Goal: Task Accomplishment & Management: Use online tool/utility

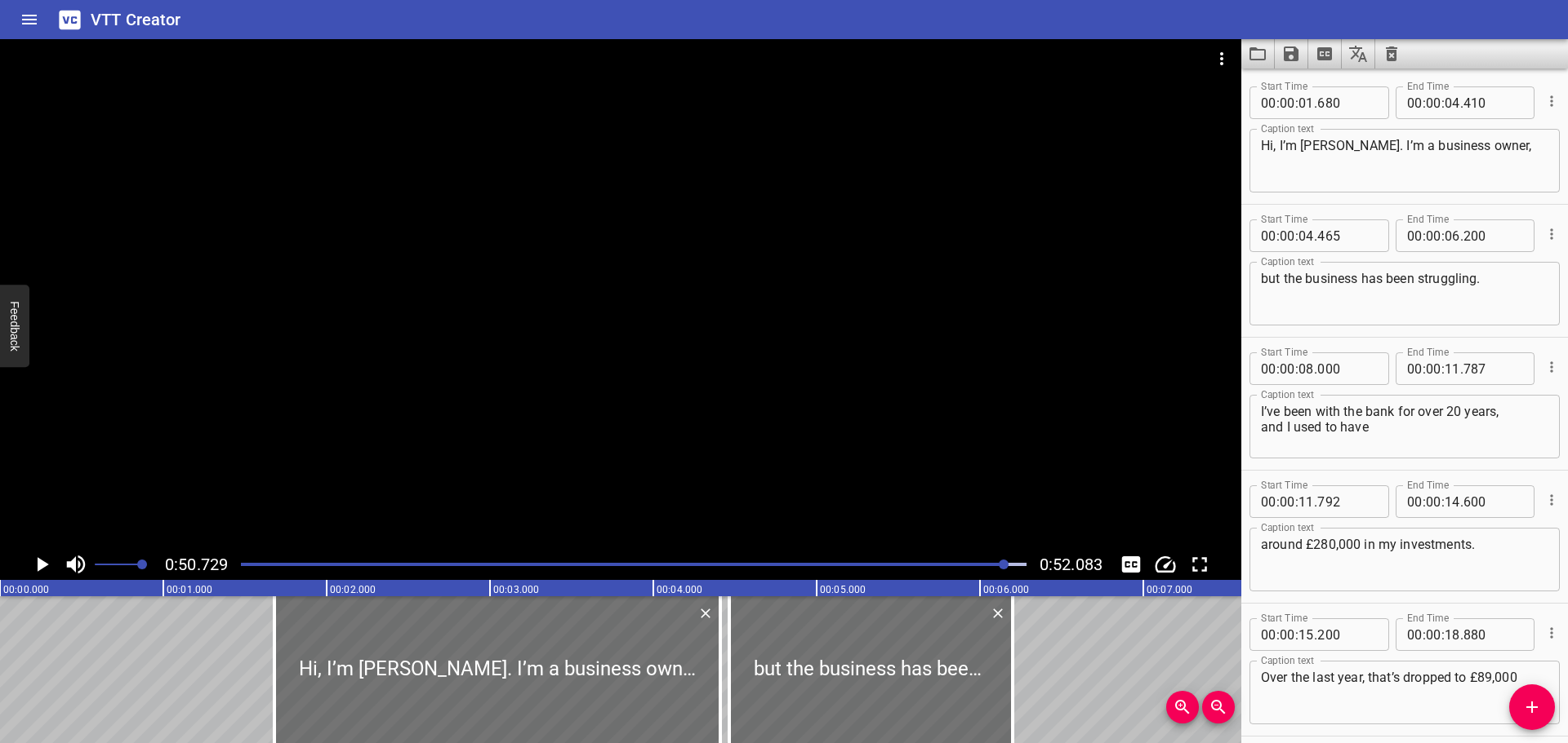
scroll to position [1397, 0]
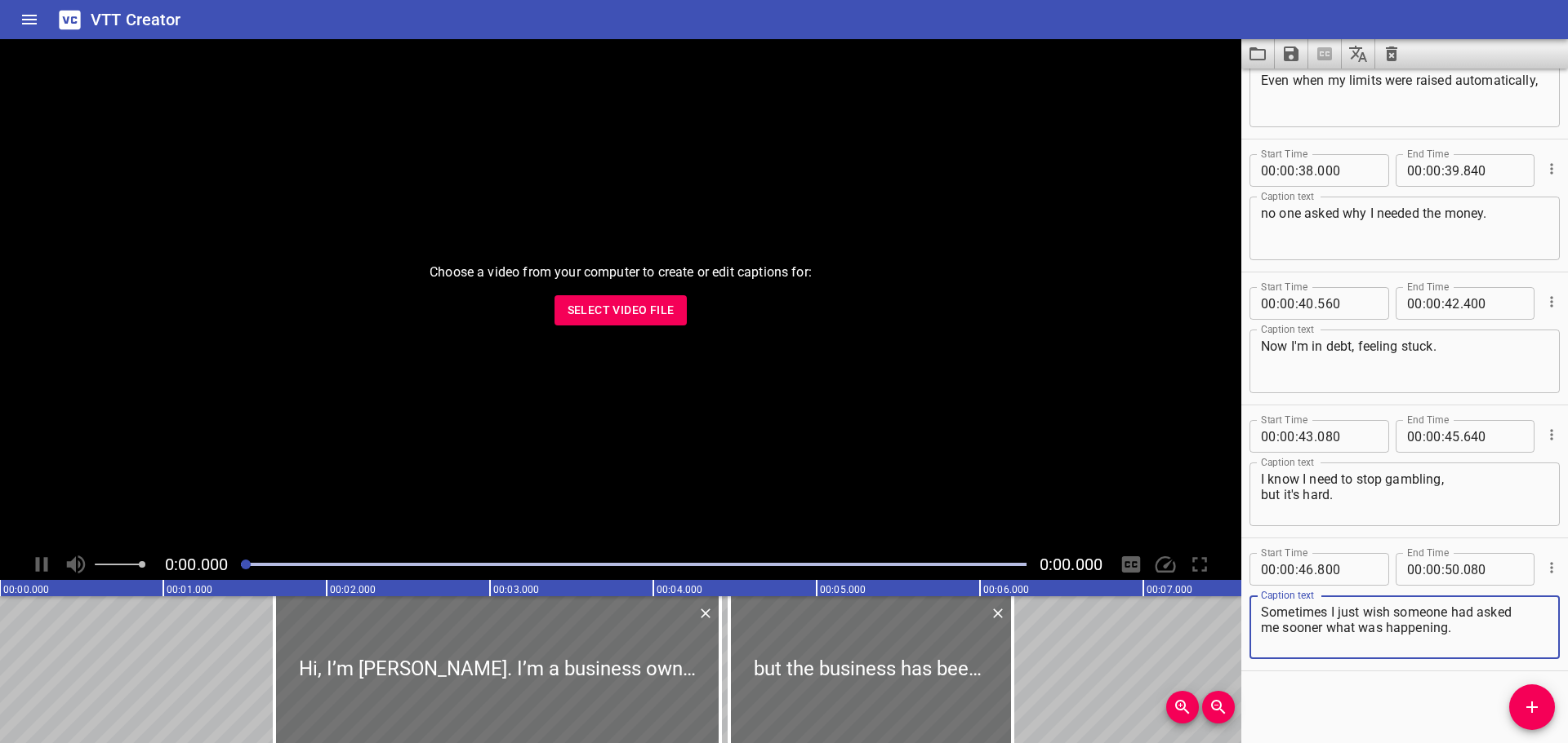
scroll to position [1397, 0]
click at [607, 309] on span "Select Video File" at bounding box center [621, 310] width 107 height 20
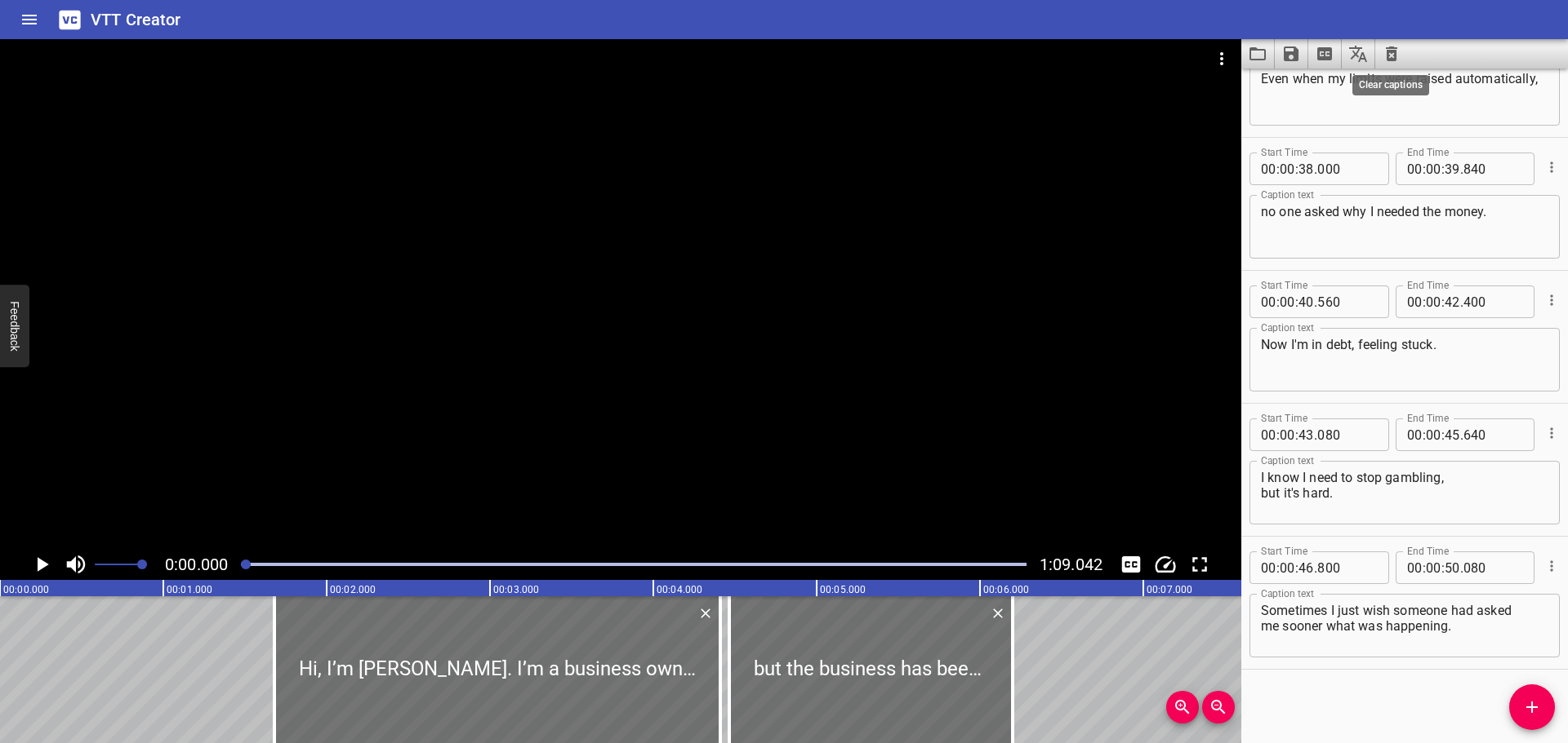
click at [1391, 50] on icon "Clear captions" at bounding box center [1391, 54] width 11 height 15
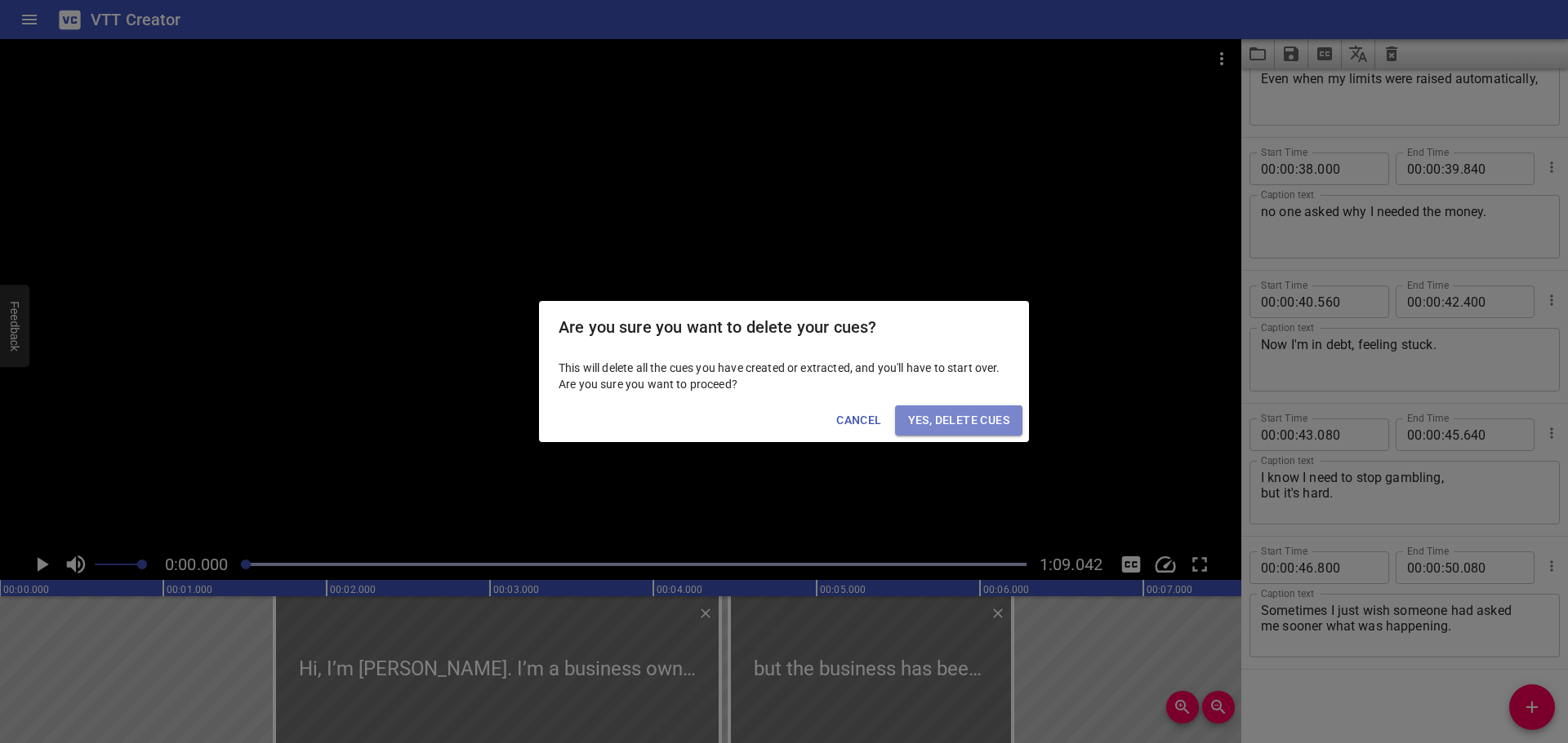
click at [945, 422] on span "Yes, Delete Cues" at bounding box center [958, 420] width 102 height 20
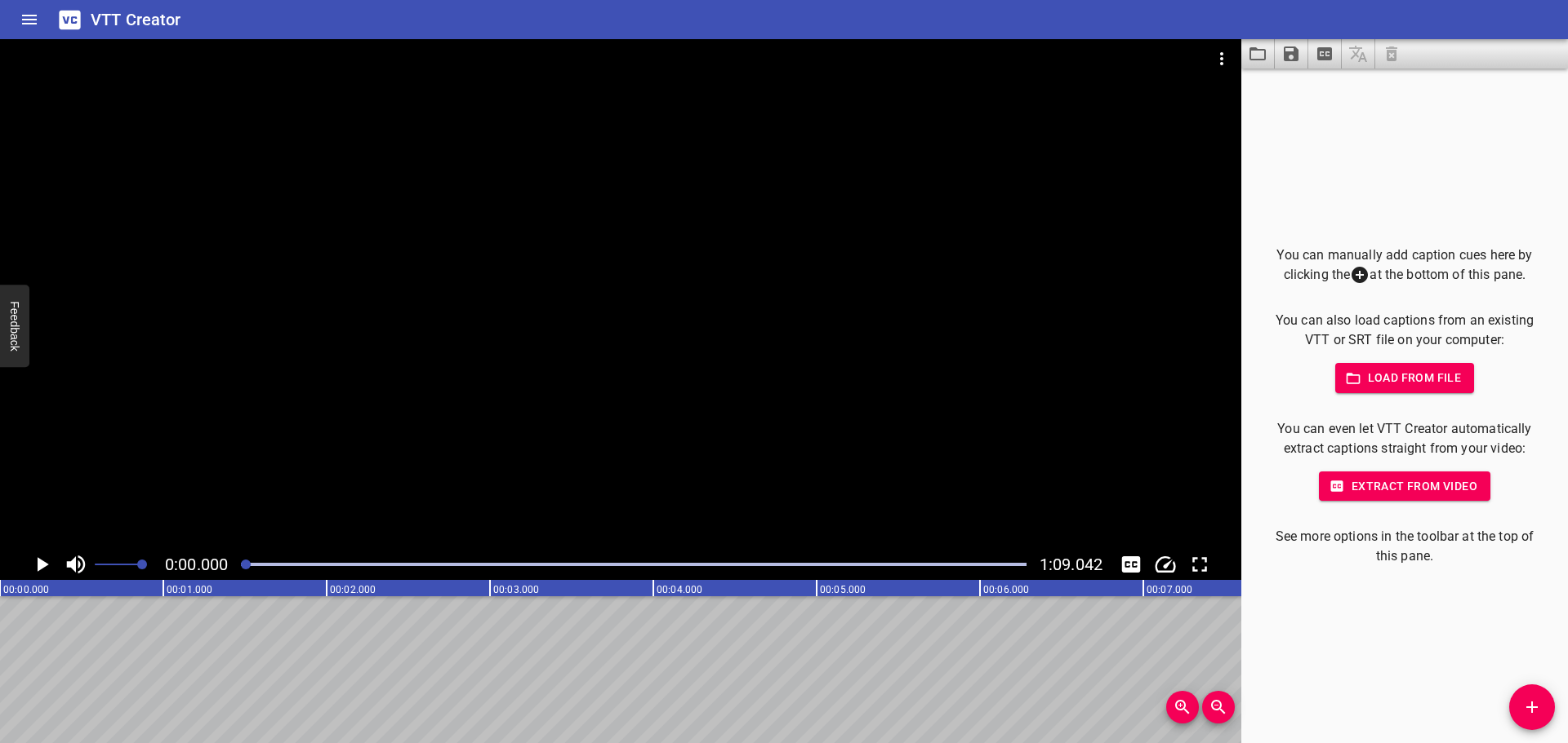
click at [1388, 376] on span "Load from file" at bounding box center [1405, 378] width 114 height 20
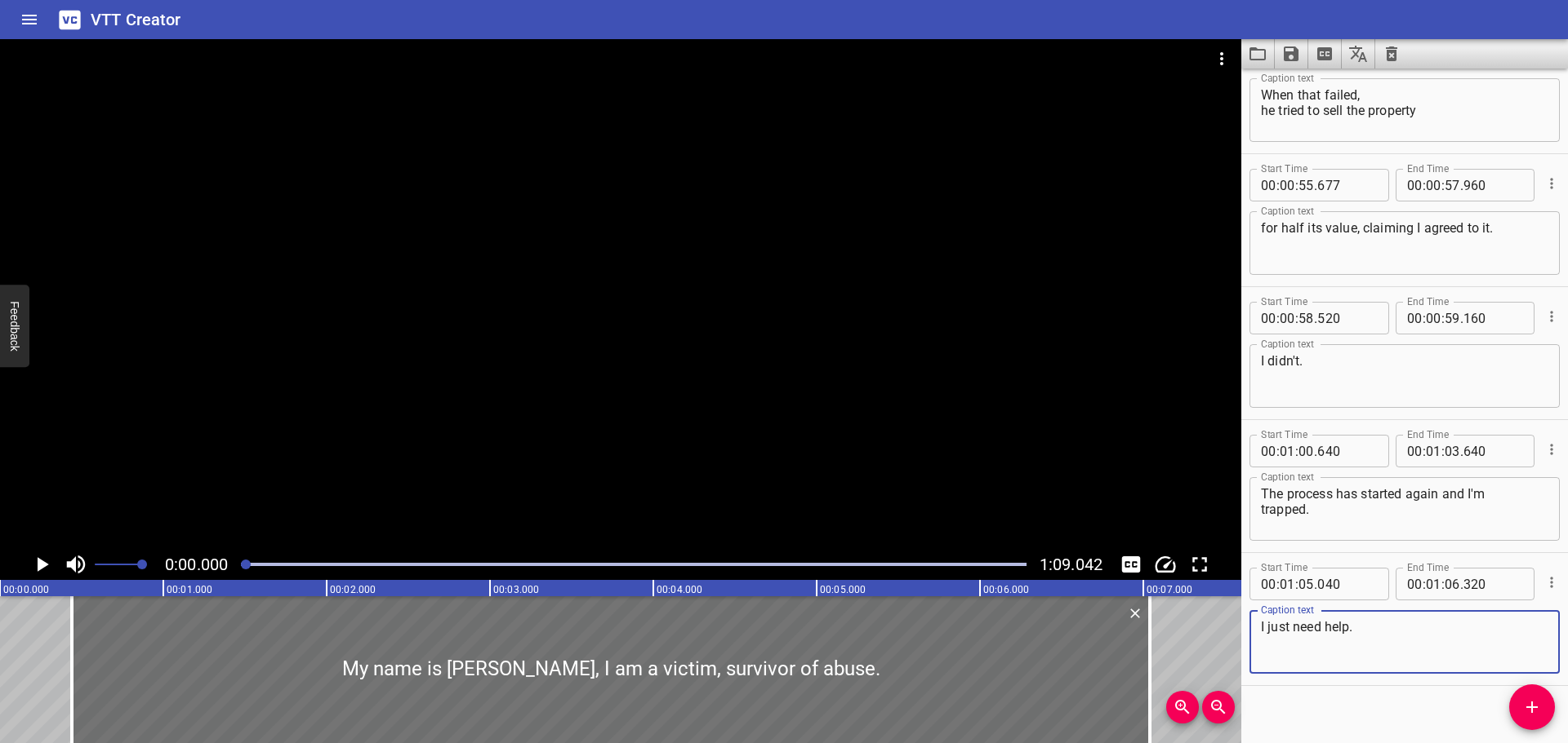
scroll to position [1530, 0]
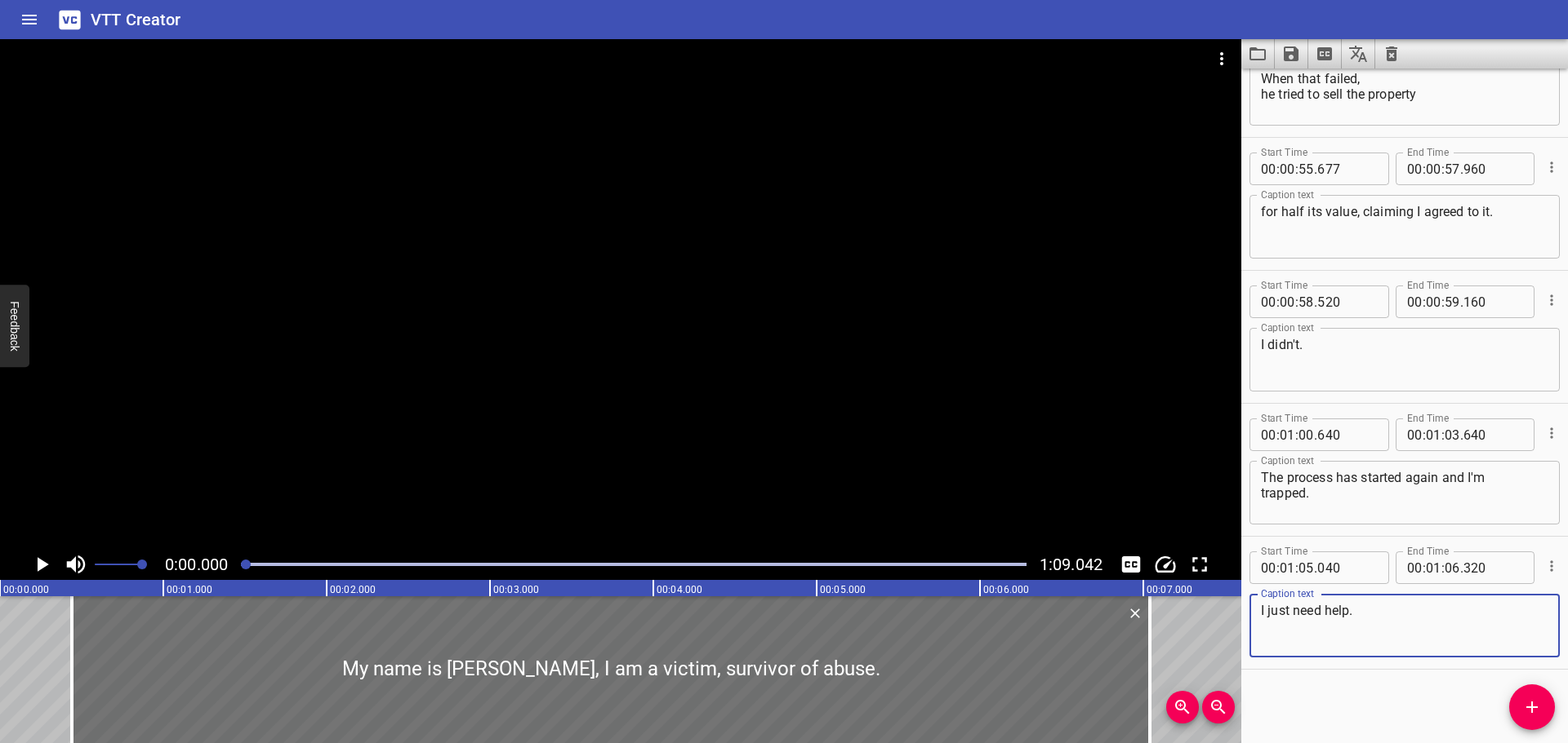
click at [33, 564] on icon "Play/Pause" at bounding box center [41, 565] width 25 height 25
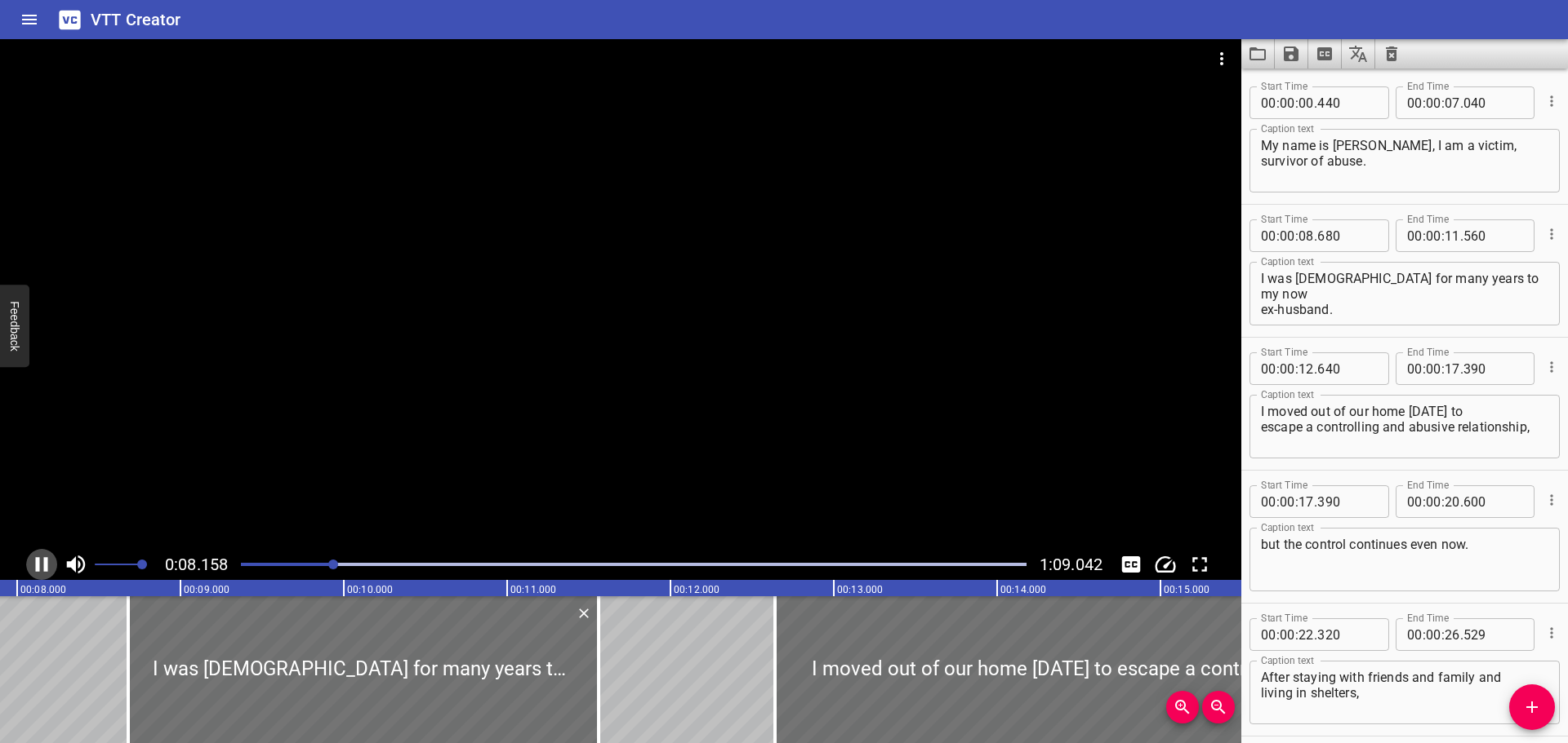
scroll to position [0, 1351]
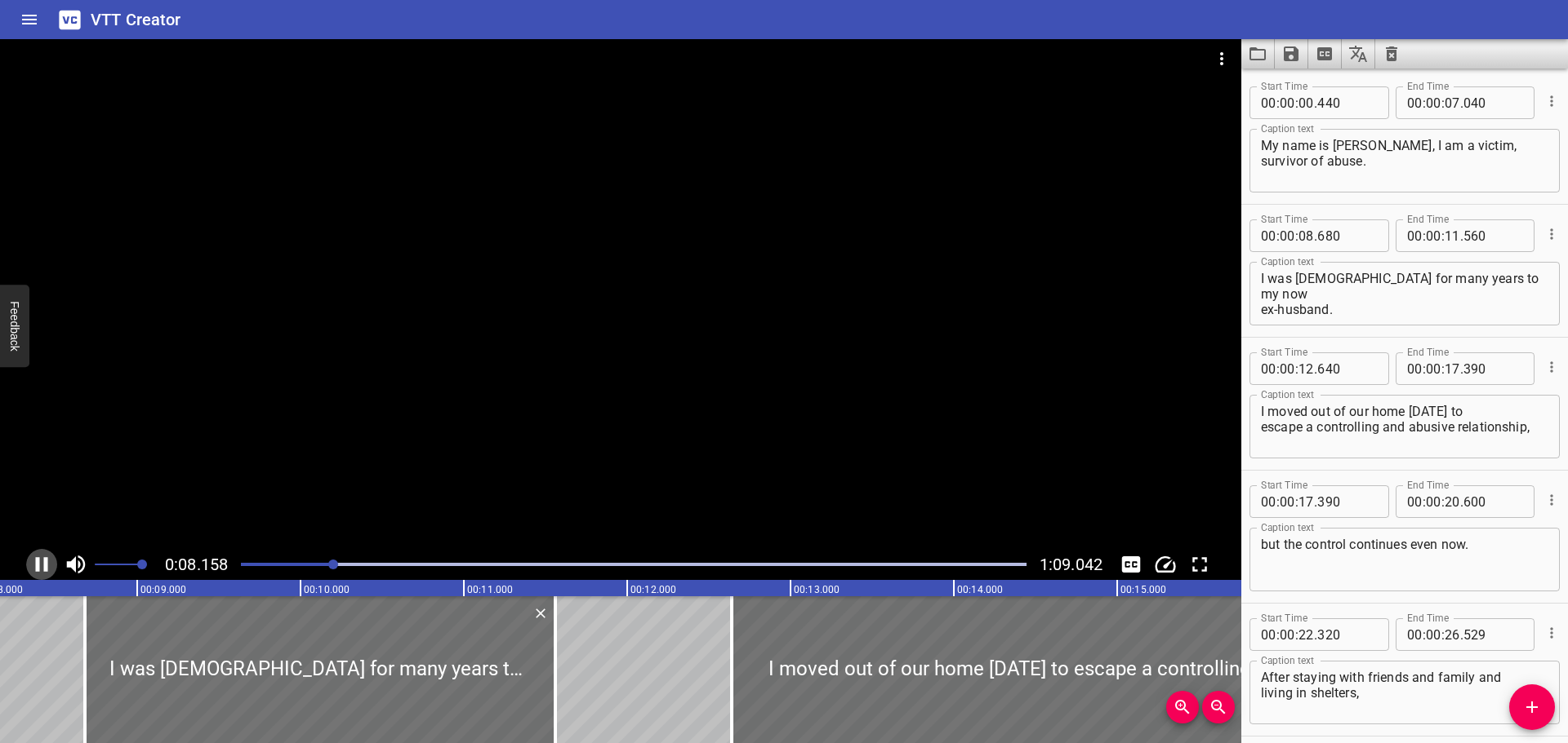
click at [40, 559] on icon "Play/Pause" at bounding box center [41, 565] width 25 height 25
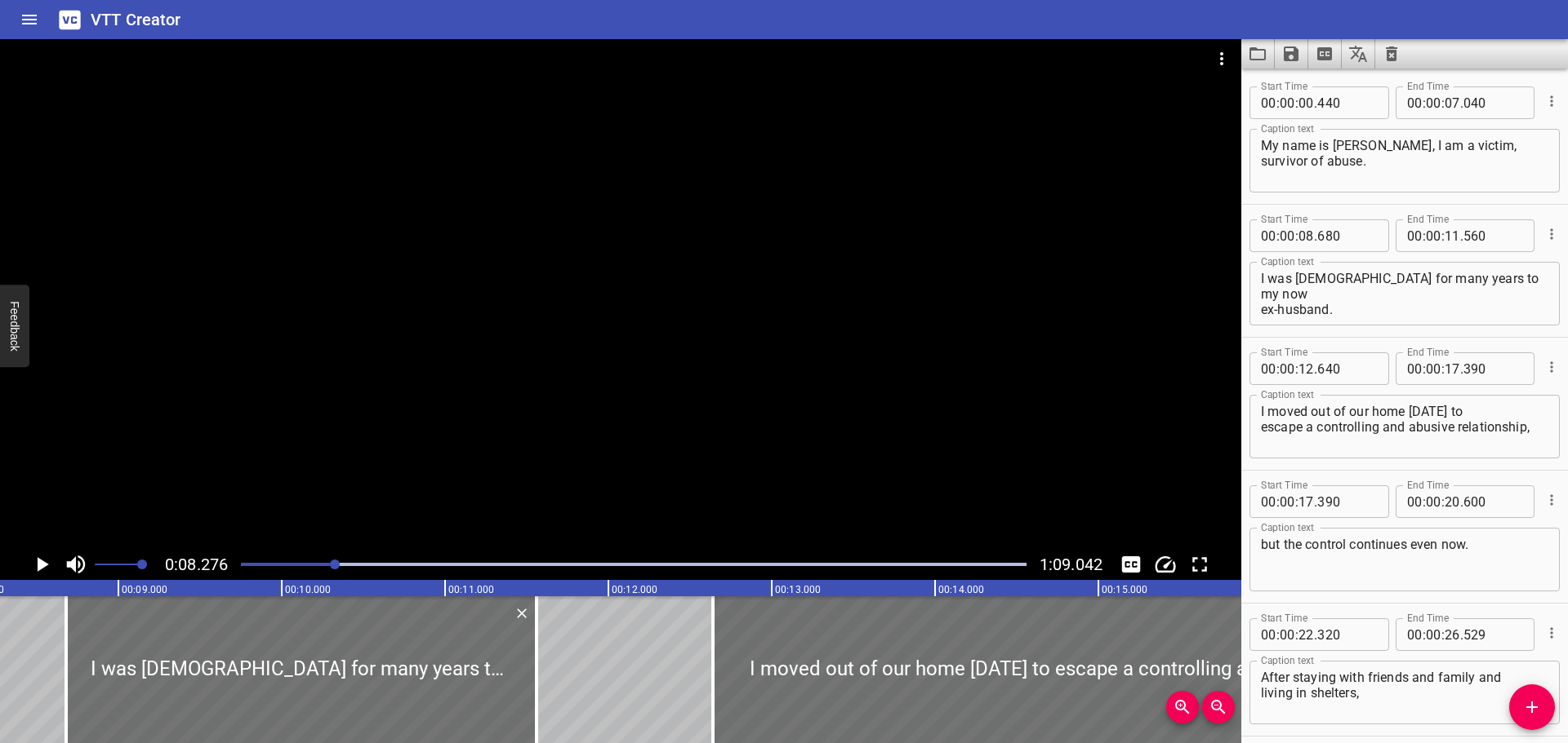
click at [1437, 170] on textarea "My name is Selena Lawson, I am a victim, survivor of abuse." at bounding box center [1405, 161] width 288 height 47
click at [1543, 99] on icon "Cue Options" at bounding box center [1551, 101] width 16 height 16
click at [1356, 169] on div at bounding box center [784, 372] width 1568 height 743
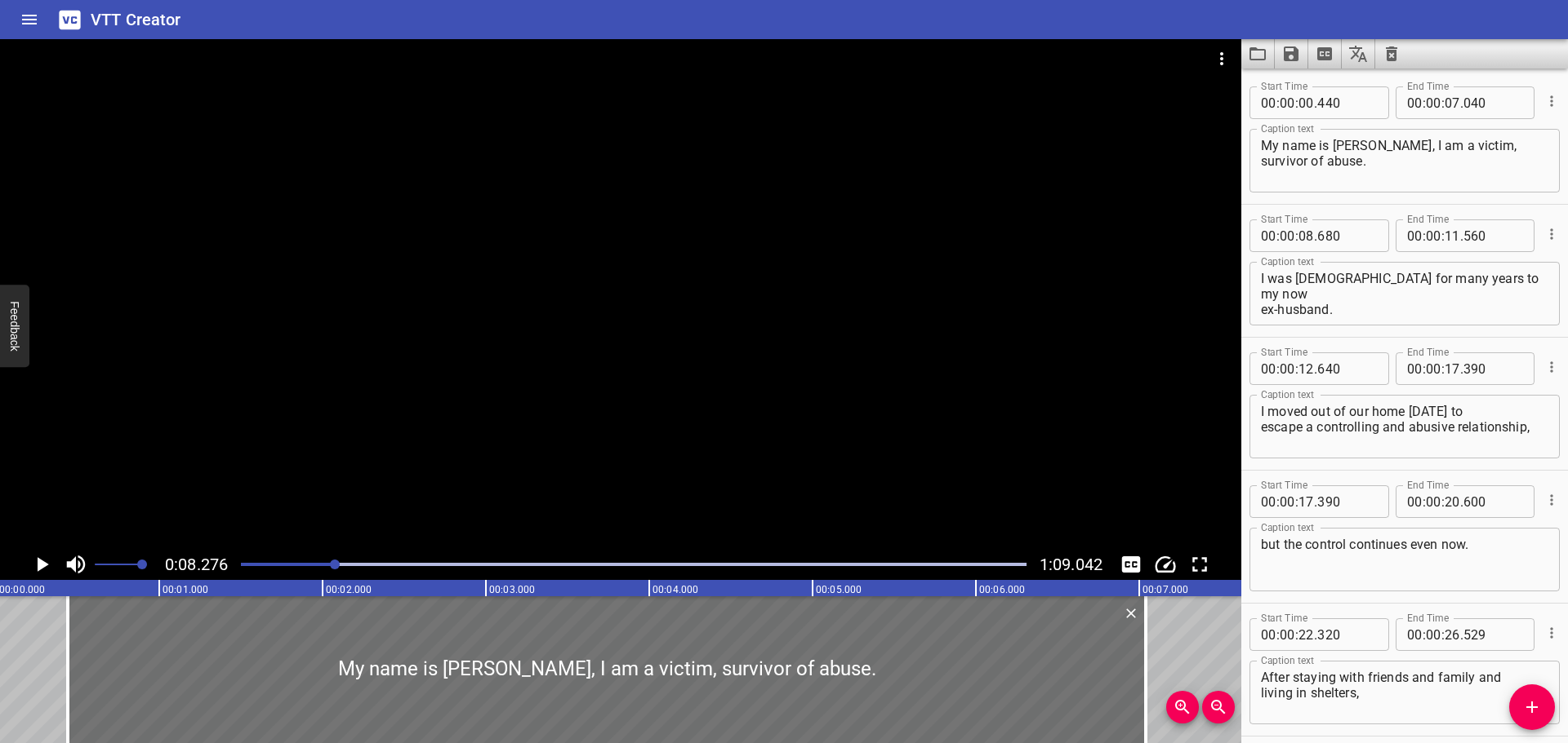
scroll to position [0, 0]
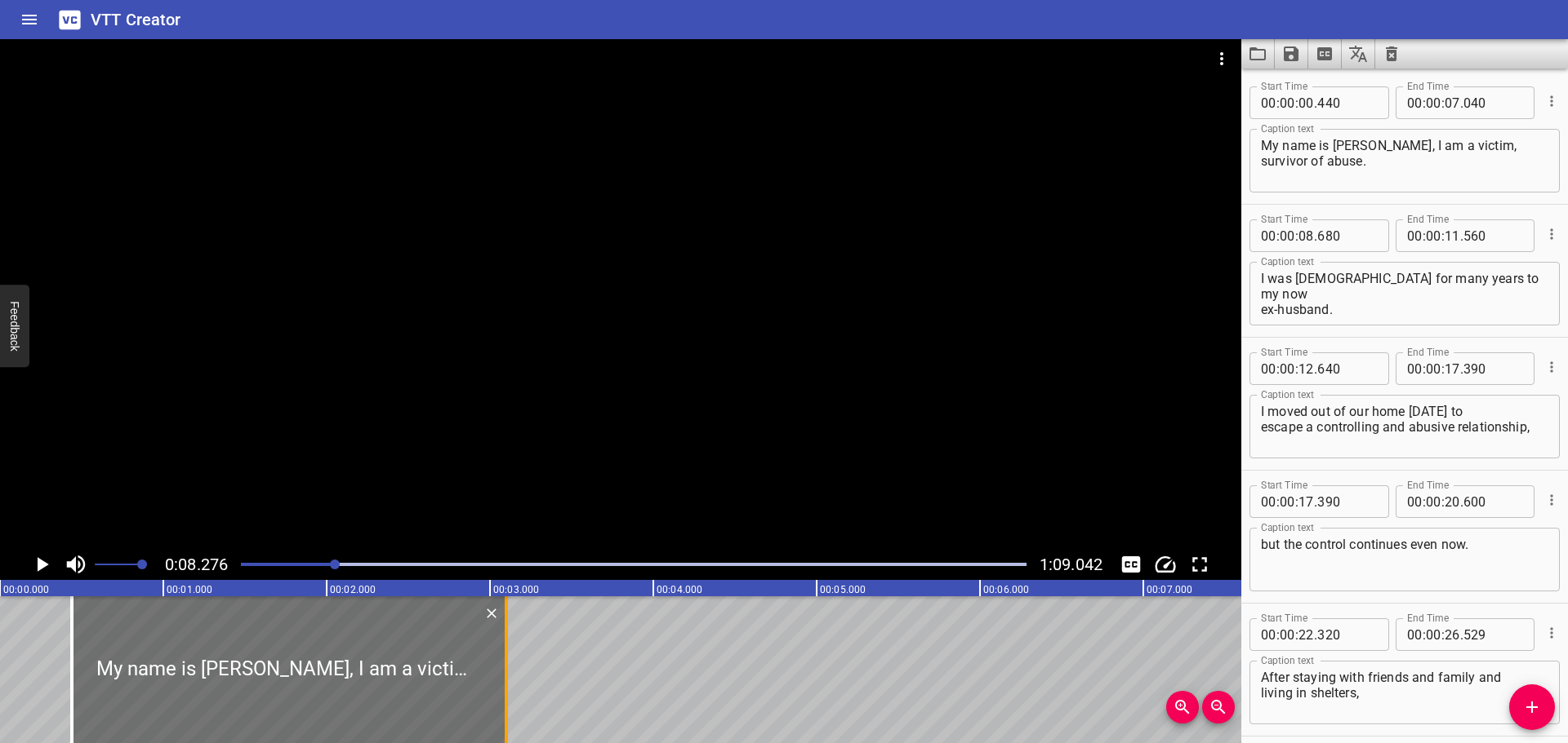
drag, startPoint x: 1153, startPoint y: 672, endPoint x: 509, endPoint y: 671, distance: 644.0
click at [509, 671] on div at bounding box center [506, 670] width 16 height 146
type input "03"
type input "100"
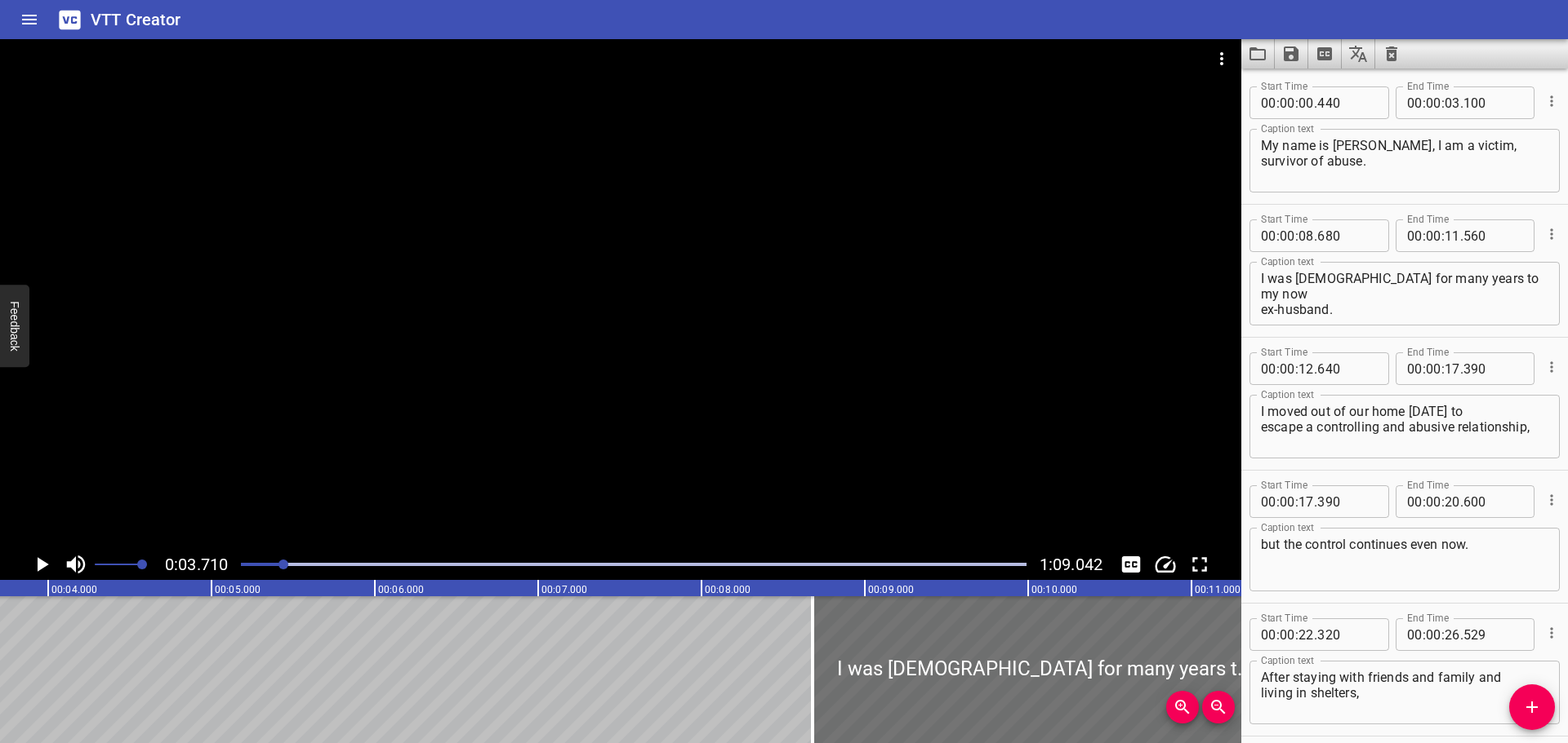
scroll to position [0, 606]
click at [1532, 703] on icon "Add Cue" at bounding box center [1531, 707] width 11 height 11
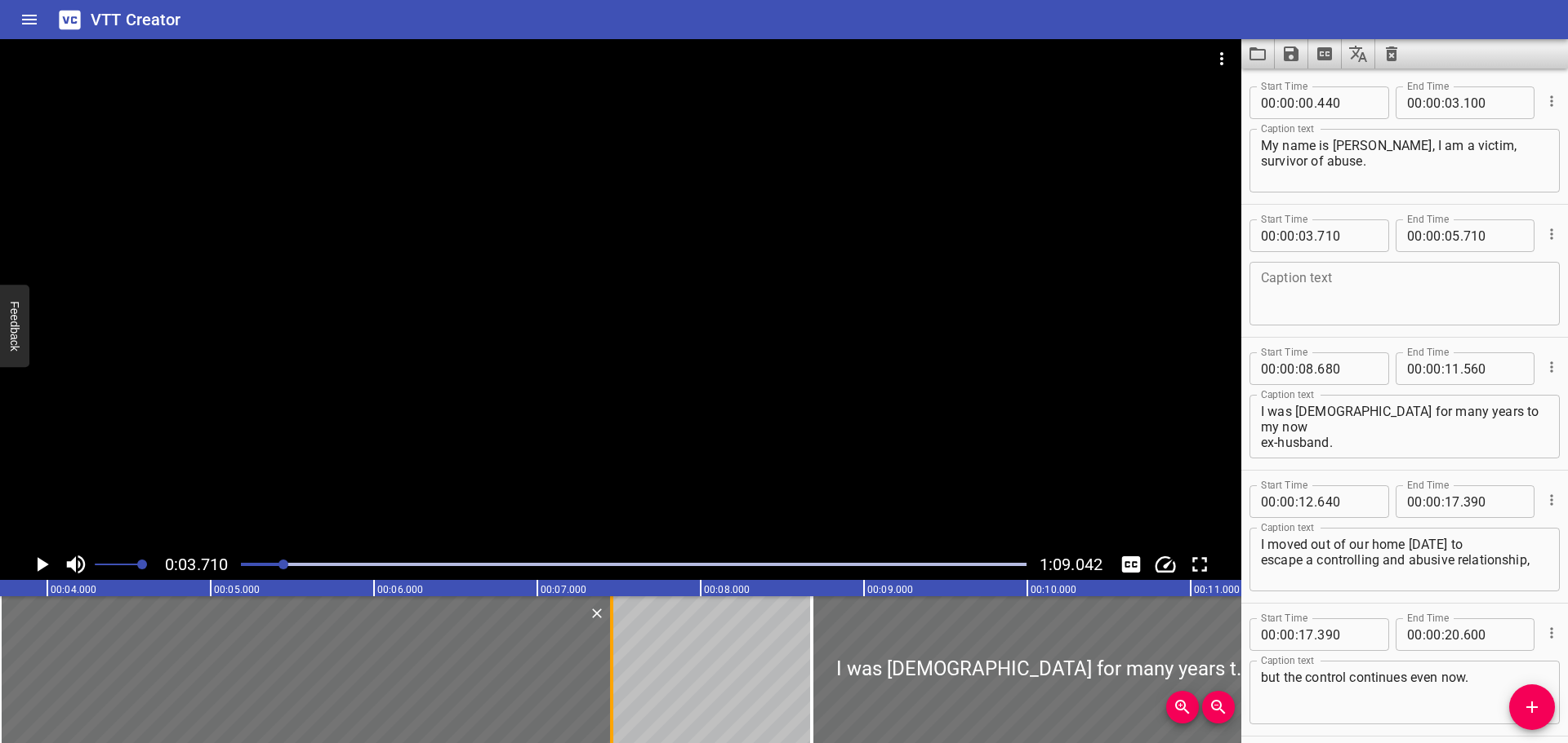
drag, startPoint x: 324, startPoint y: 703, endPoint x: 608, endPoint y: 700, distance: 284.0
click at [608, 700] on div at bounding box center [611, 670] width 16 height 146
type input "07"
type input "450"
drag, startPoint x: 1427, startPoint y: 146, endPoint x: 1439, endPoint y: 163, distance: 20.8
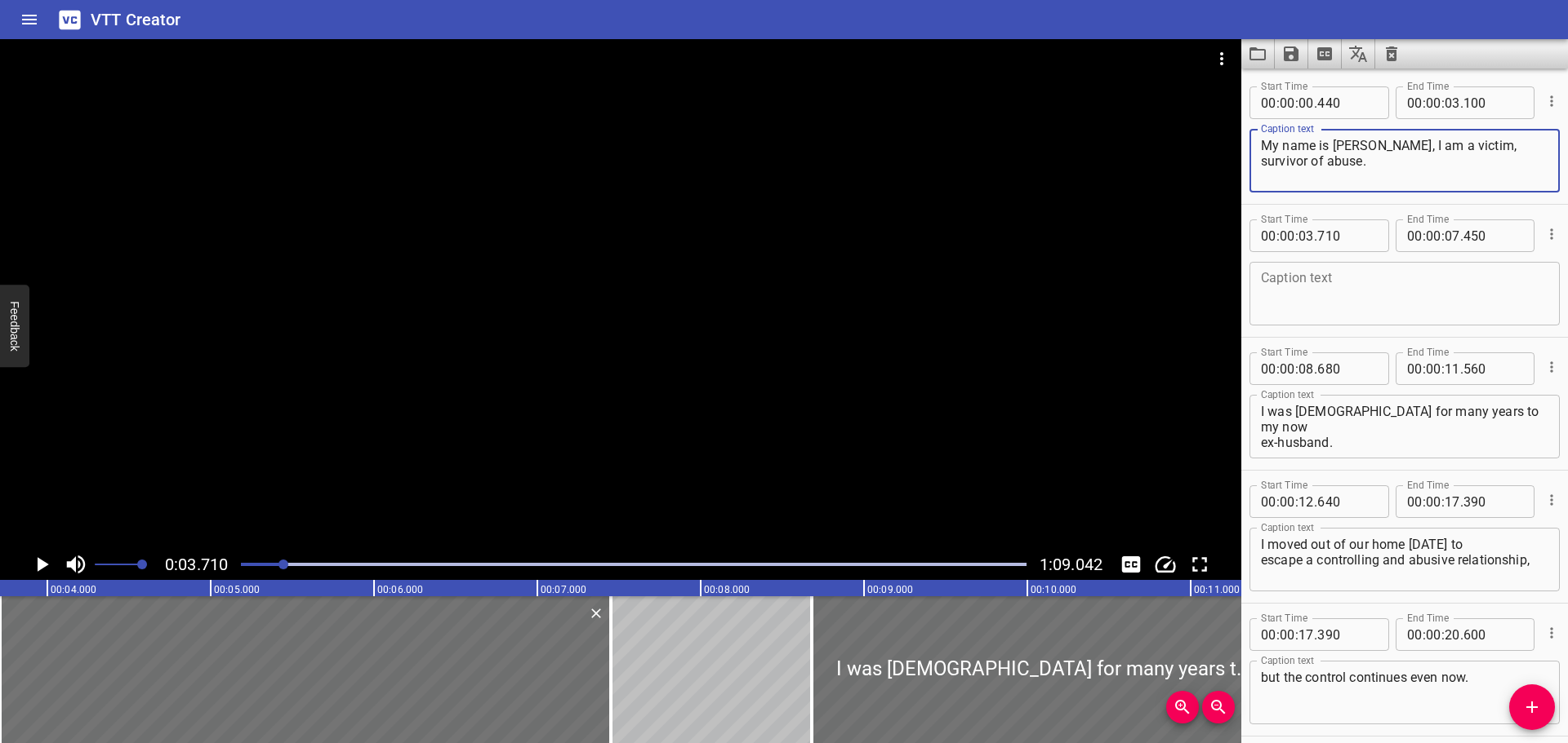
click at [1439, 163] on textarea "My name is Selena Lawson, I am a victim, survivor of abuse." at bounding box center [1405, 161] width 288 height 47
type textarea "My name is Selena Lawson,"
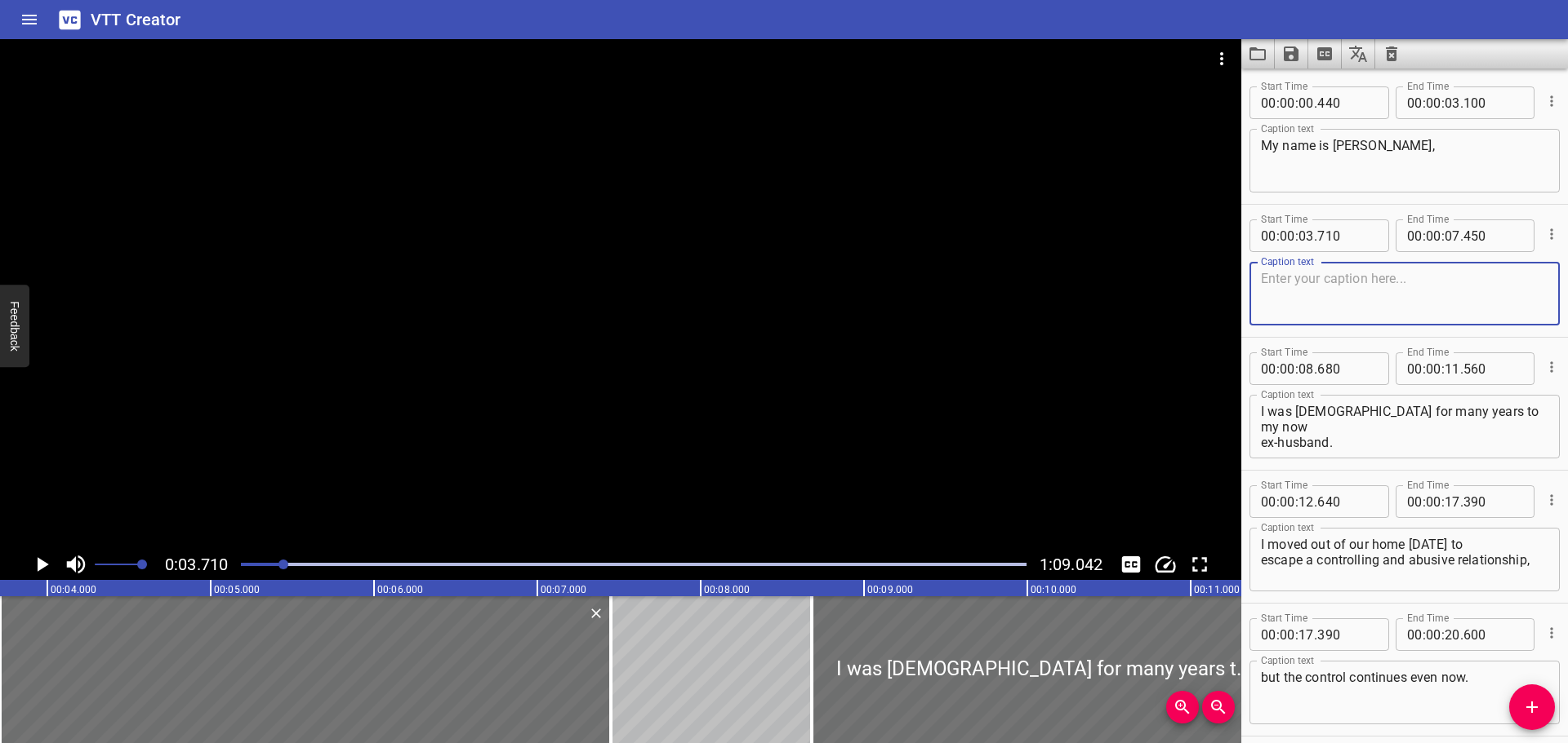
click at [1354, 288] on textarea at bounding box center [1405, 294] width 288 height 47
paste textarea "I am a victim, survivor of abuse."
click at [1367, 271] on textarea "I am a victim, survivor of abuse." at bounding box center [1405, 294] width 288 height 47
drag, startPoint x: 1301, startPoint y: 277, endPoint x: 1566, endPoint y: 277, distance: 265.0
click at [1566, 277] on div "Start Time 00 : 00 : 00 . 440 Start Time End Time 00 : 00 : 03 . 100 End Time C…" at bounding box center [1405, 406] width 327 height 675
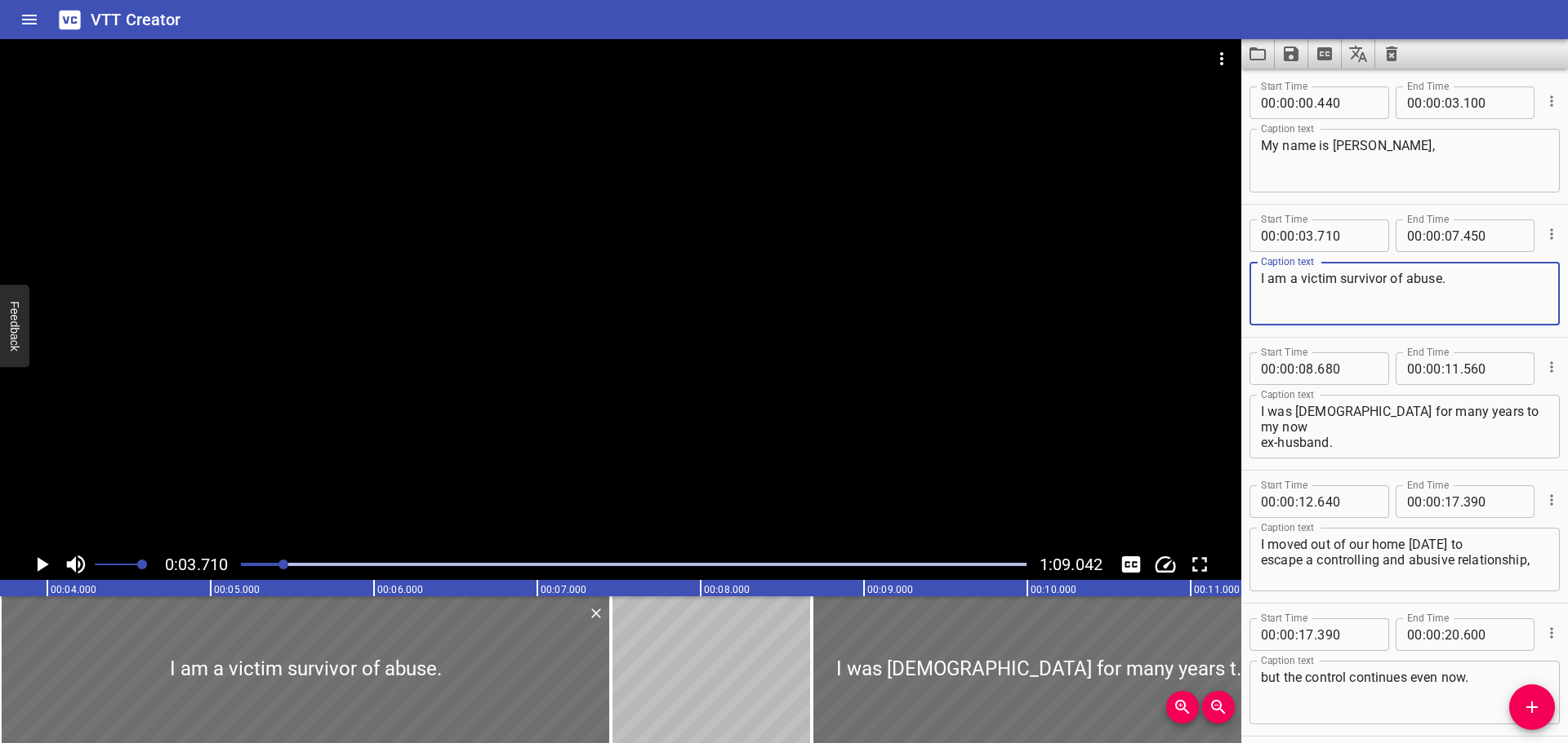
paste textarea "Victim-Survivor of A"
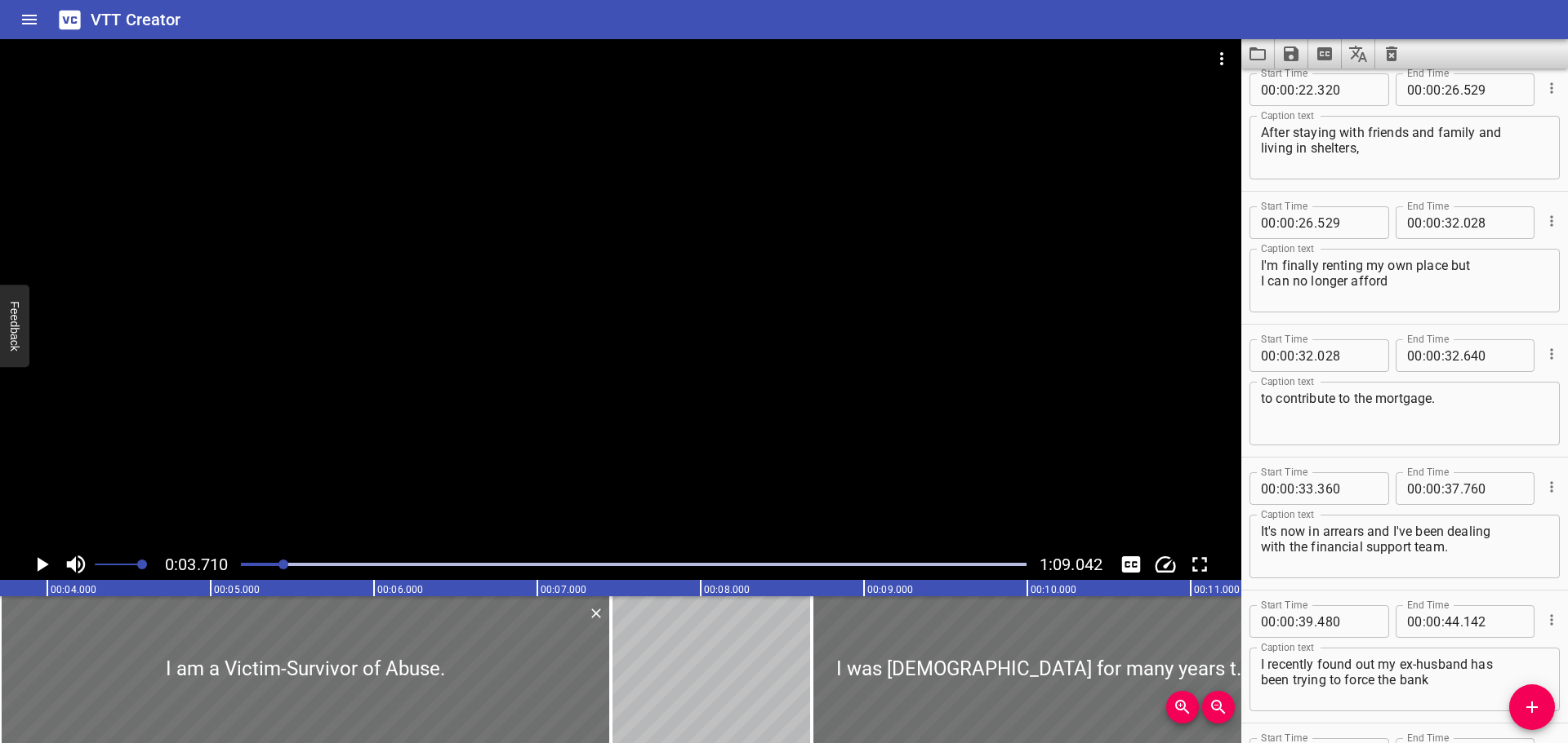
scroll to position [734, 0]
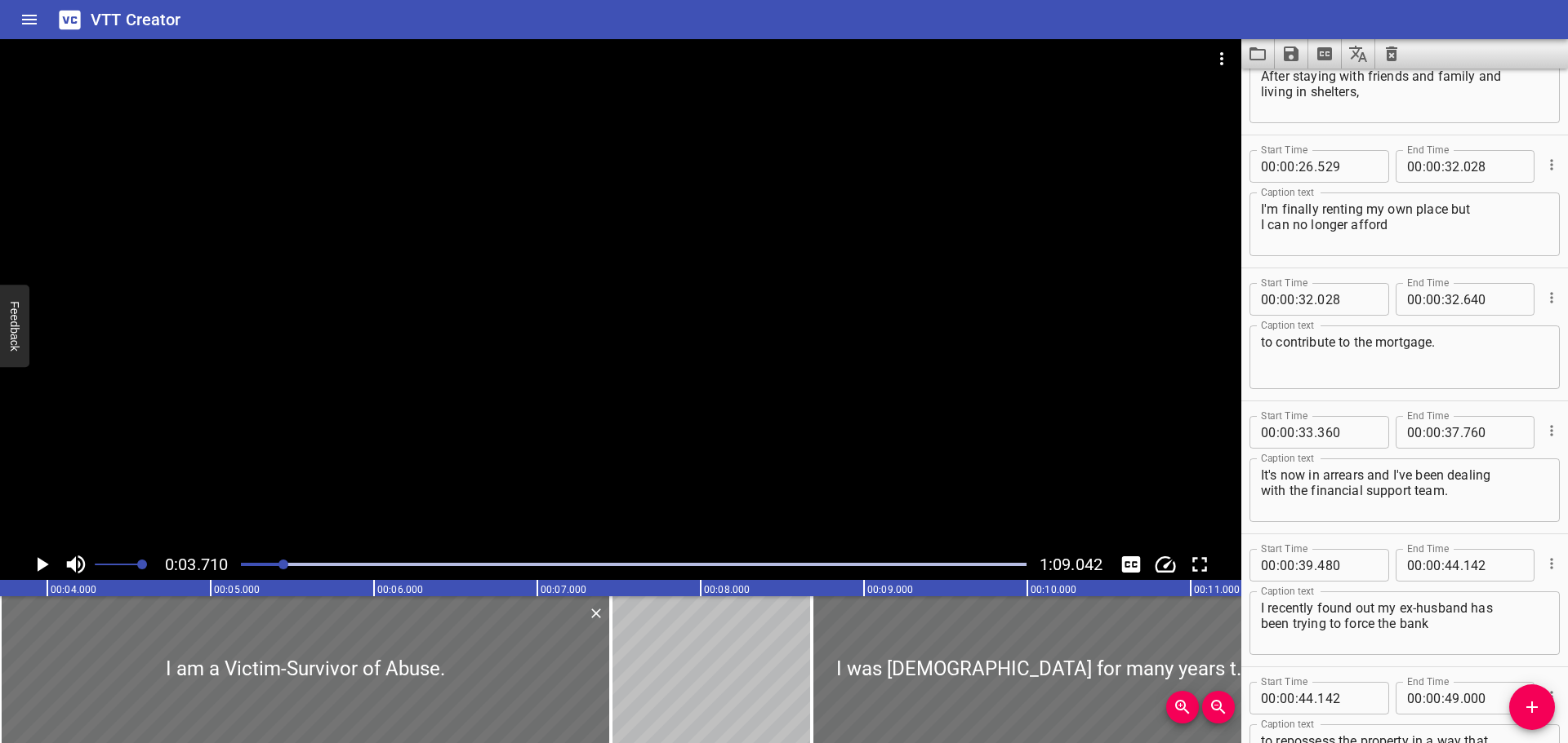
type textarea "I am a Victim-Survivor of Abuse."
drag, startPoint x: 1459, startPoint y: 495, endPoint x: 1310, endPoint y: 498, distance: 149.0
click at [1310, 498] on textarea "It's now in arrears and I've been dealing with the financial support team." at bounding box center [1405, 491] width 288 height 47
paste textarea "Financial Support T"
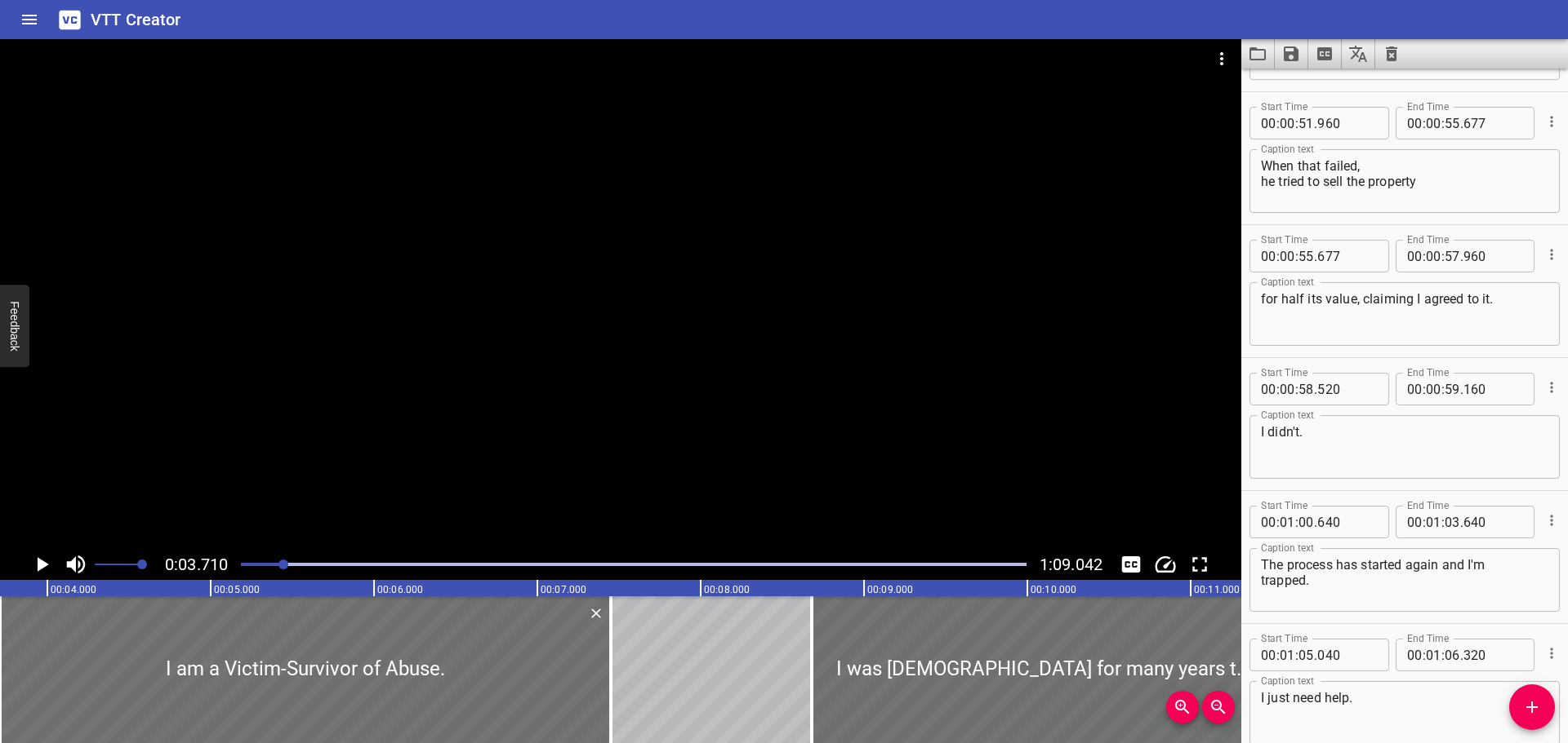
scroll to position [1632, 0]
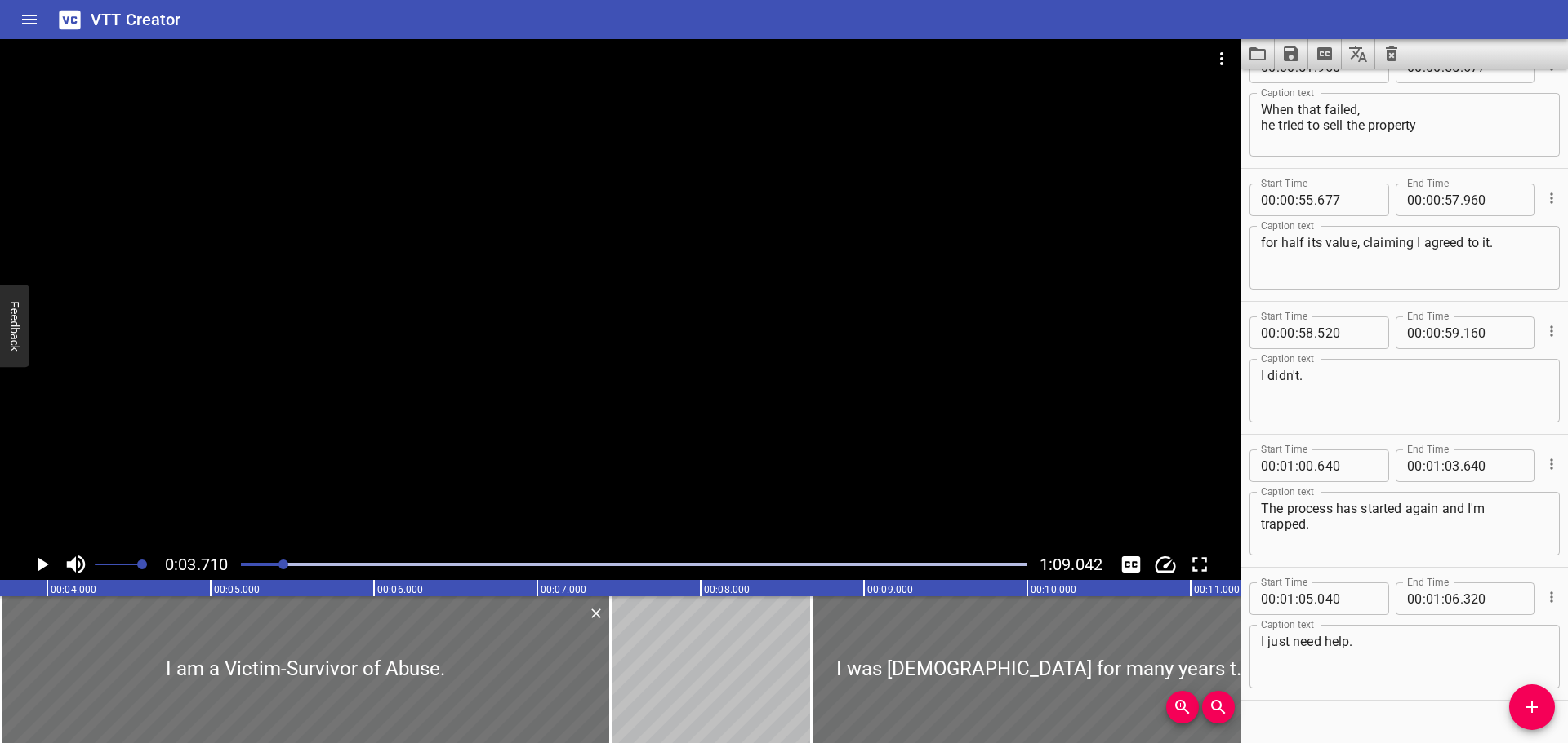
type textarea "It's now in arrears and I've been dealing with the Financial Support Team."
click at [41, 569] on icon "Play/Pause" at bounding box center [43, 565] width 11 height 15
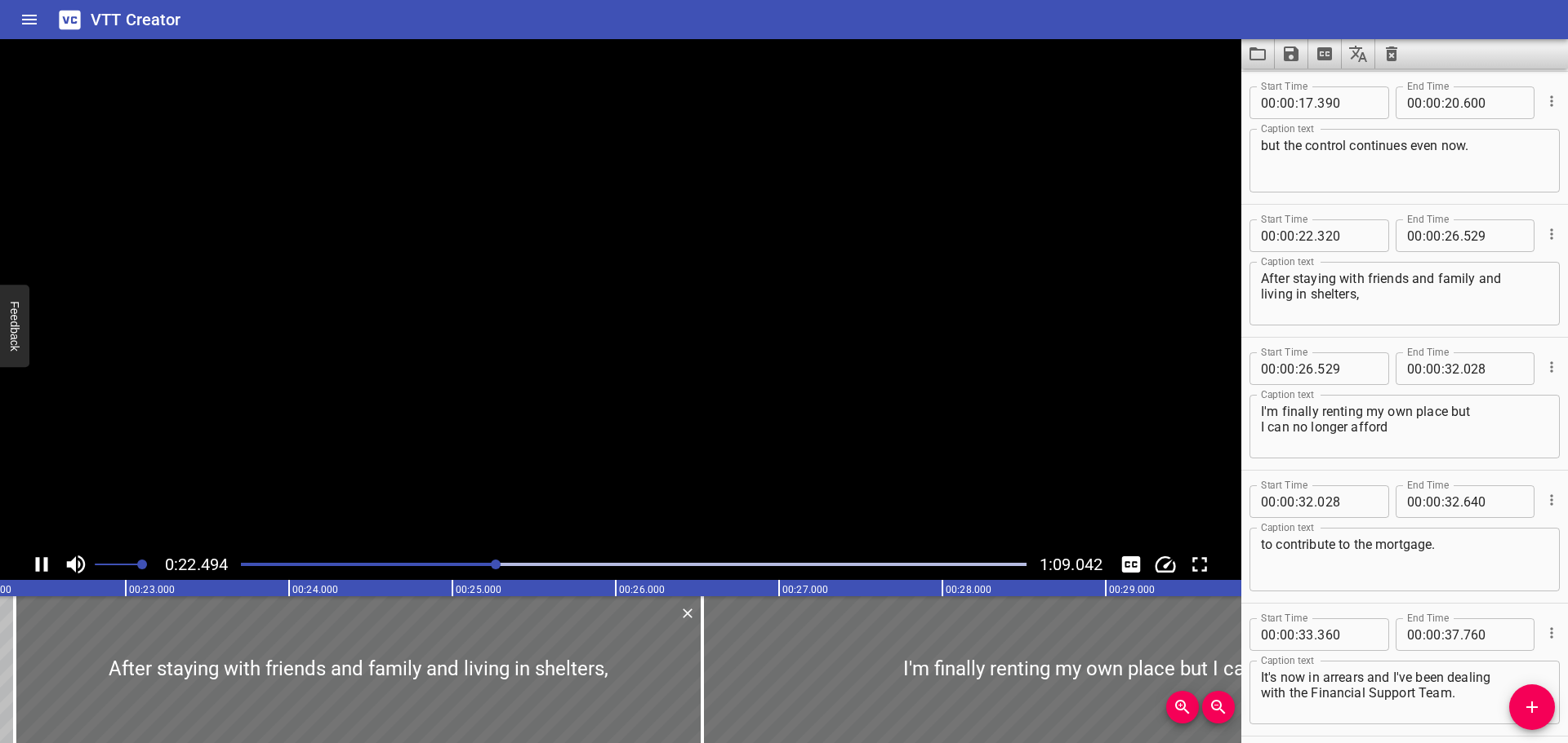
scroll to position [665, 0]
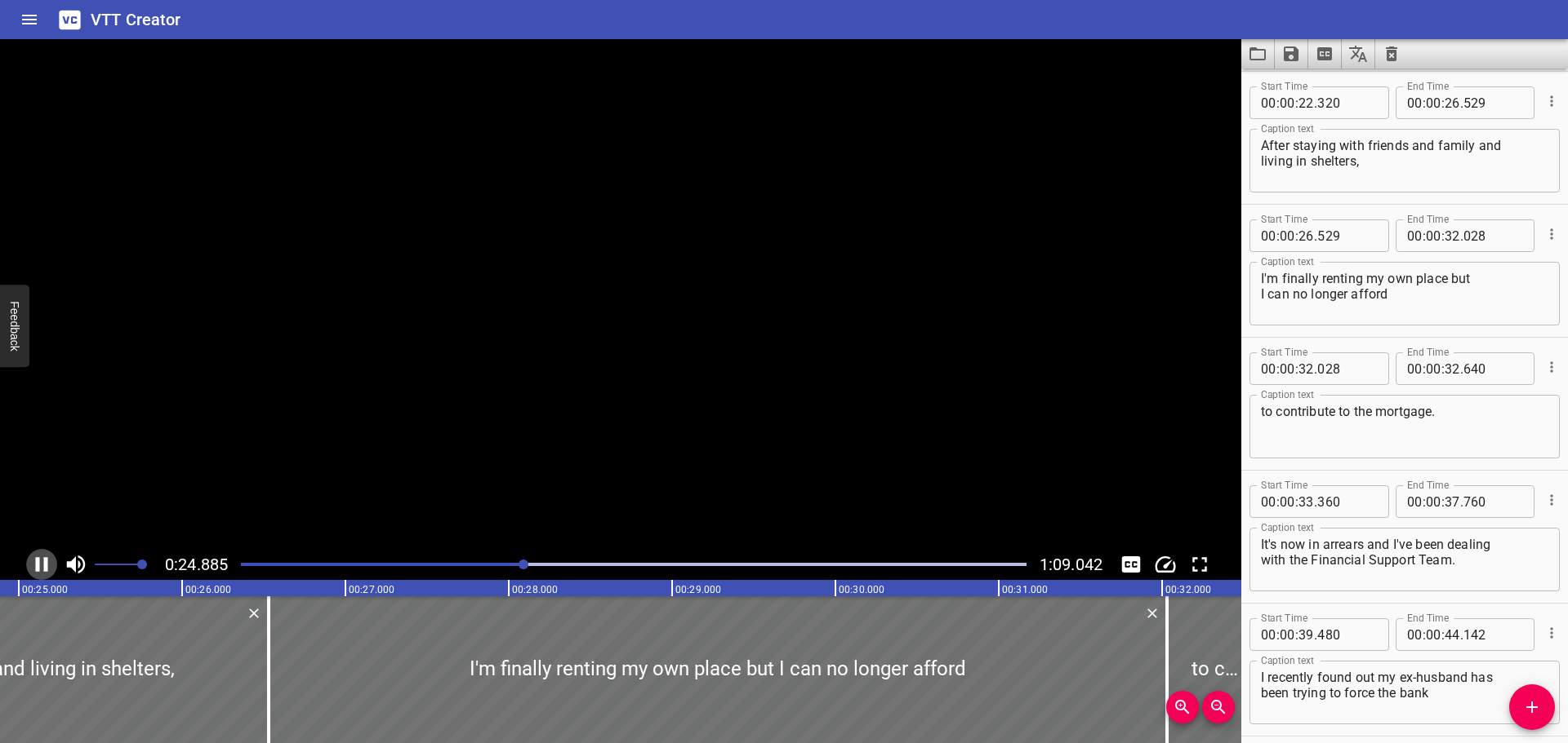
click at [41, 569] on icon "Play/Pause" at bounding box center [41, 565] width 25 height 25
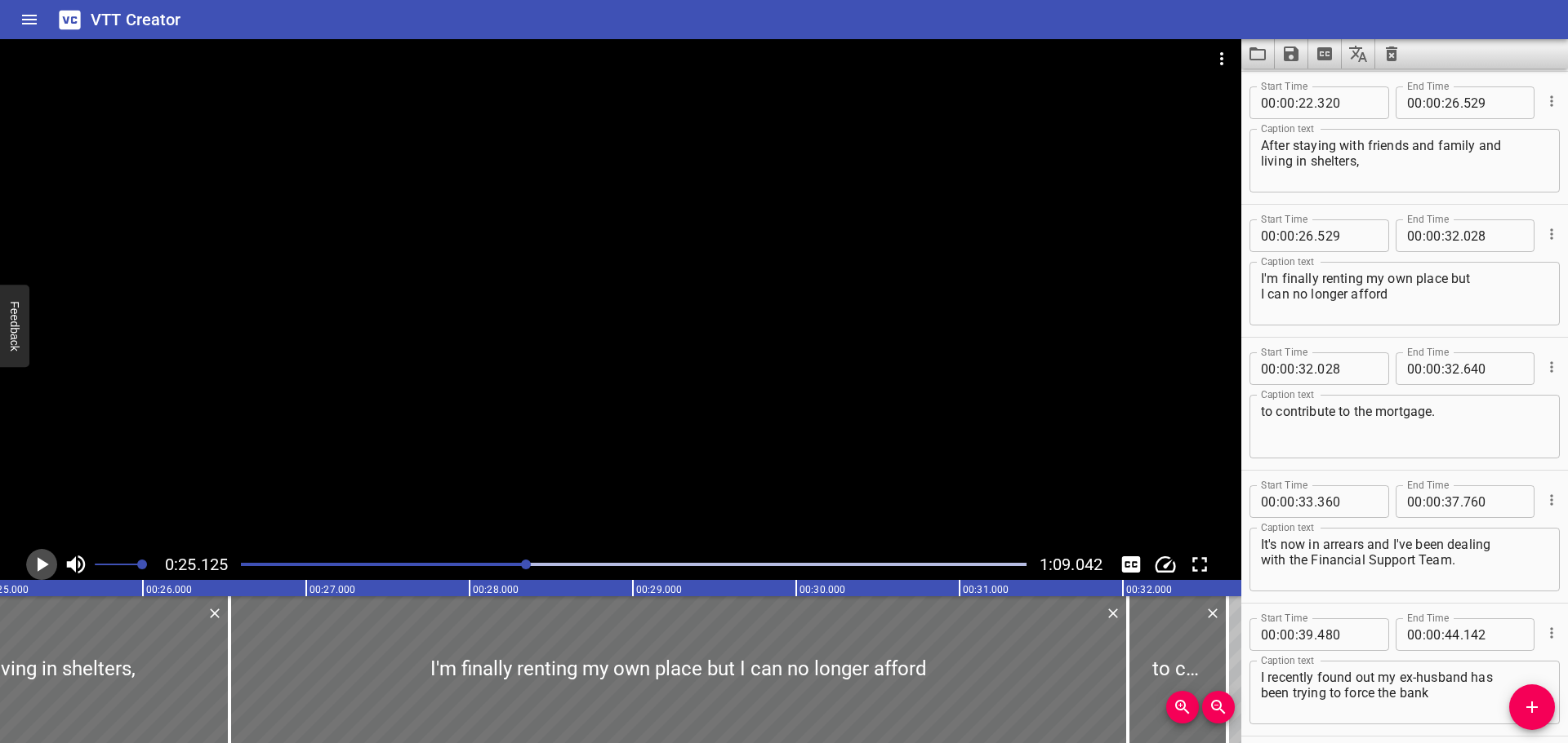
click at [41, 559] on icon "Play/Pause" at bounding box center [41, 565] width 25 height 25
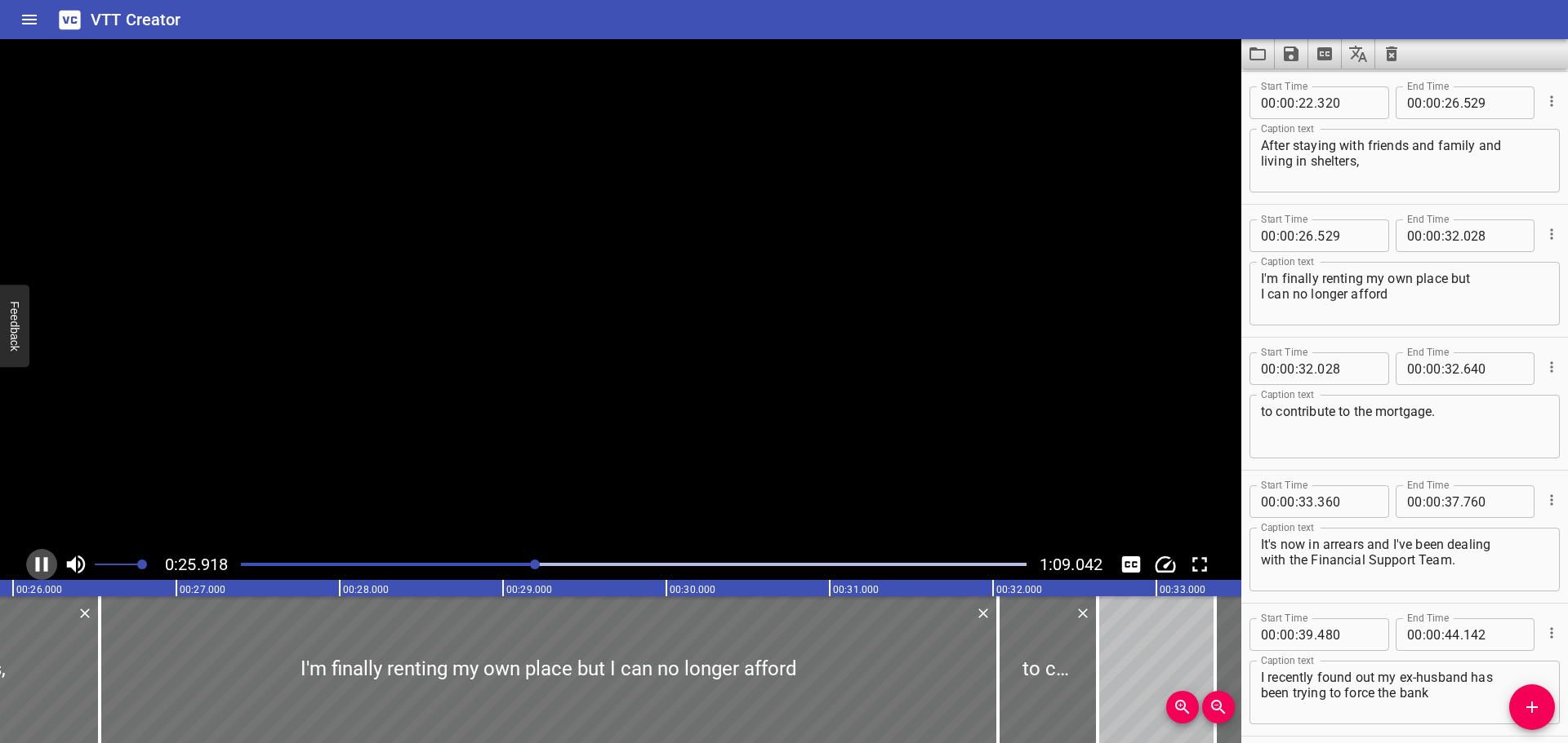
click at [41, 559] on icon "Play/Pause" at bounding box center [41, 565] width 25 height 25
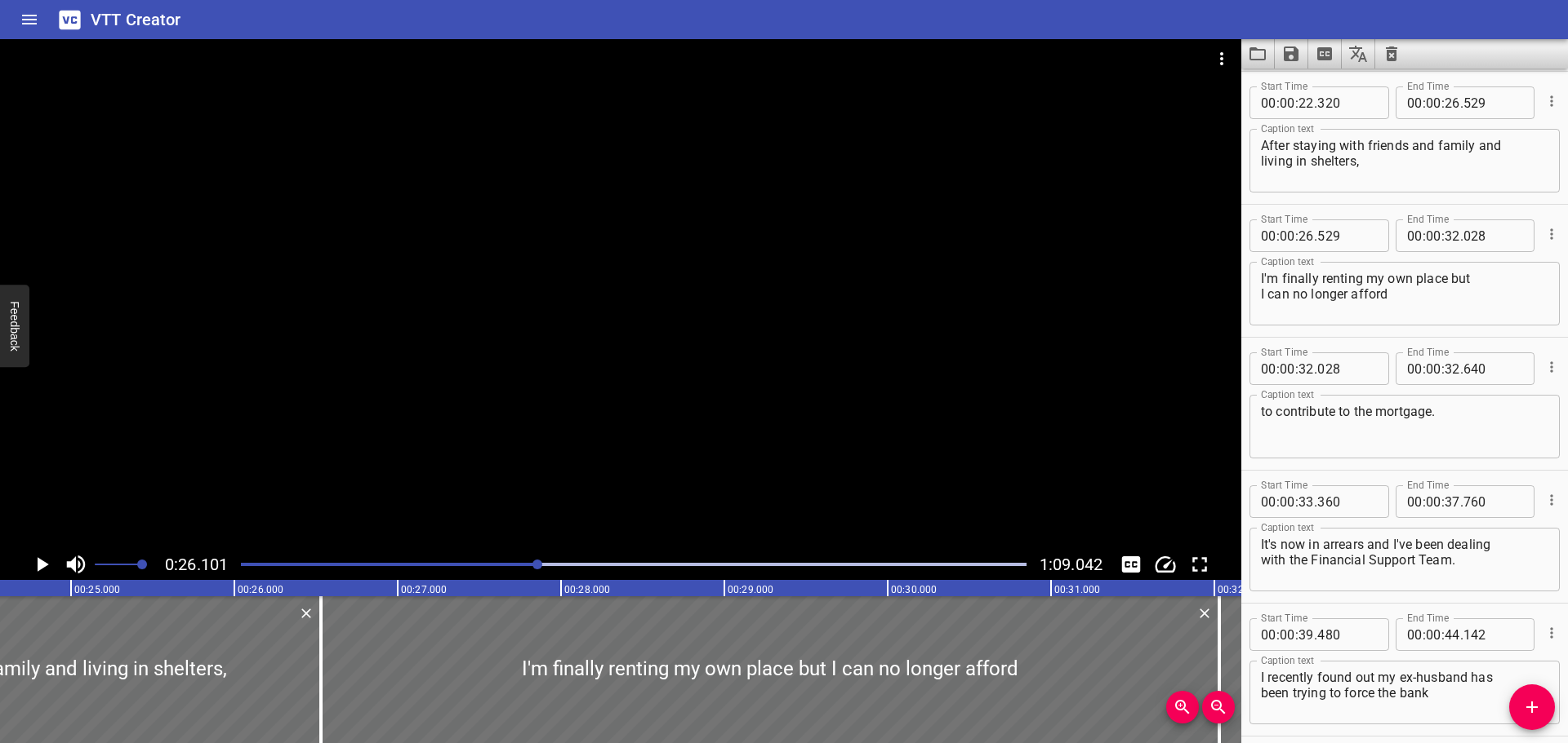
scroll to position [0, 3984]
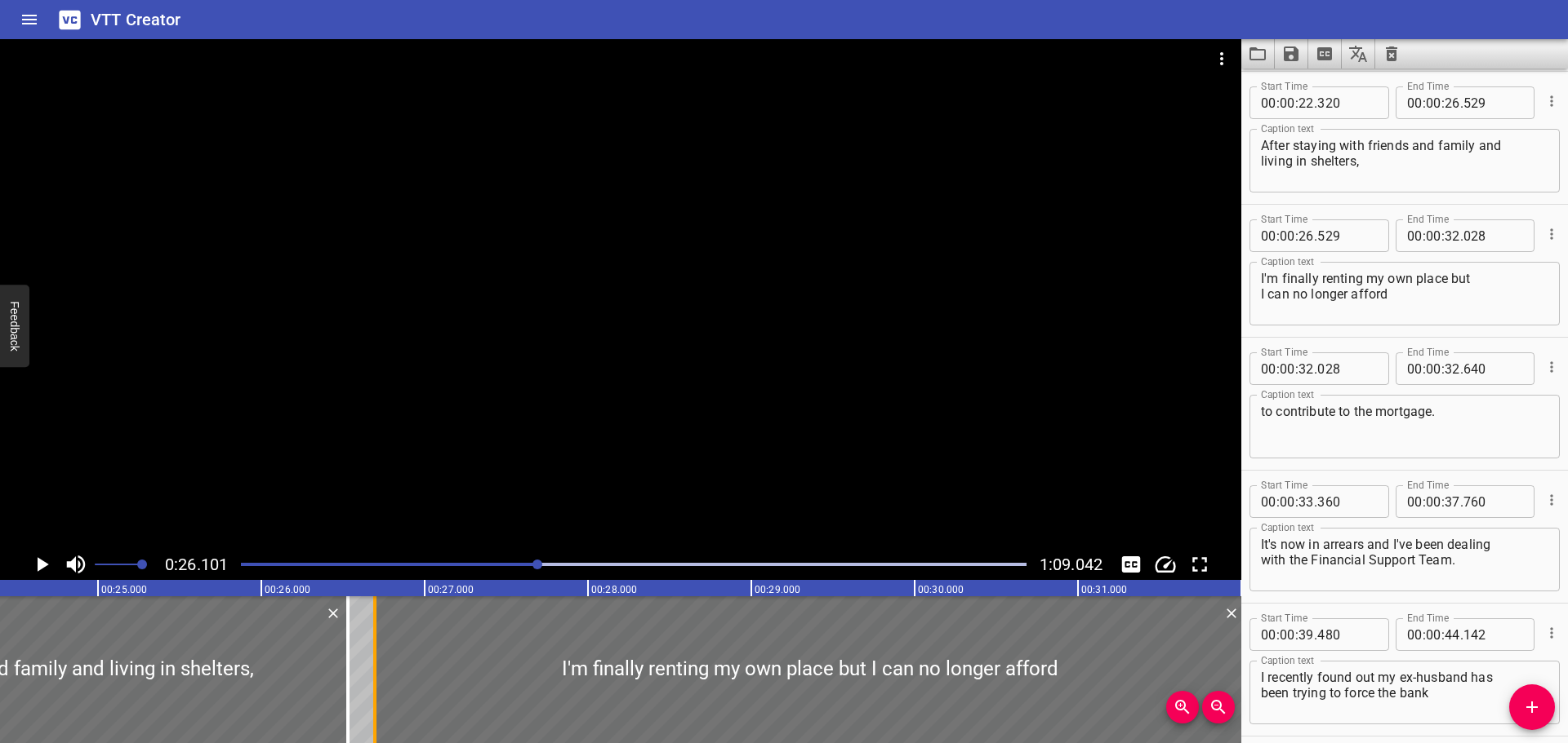
drag, startPoint x: 347, startPoint y: 709, endPoint x: 374, endPoint y: 709, distance: 27.0
click at [374, 709] on div at bounding box center [375, 670] width 4 height 146
type input "694"
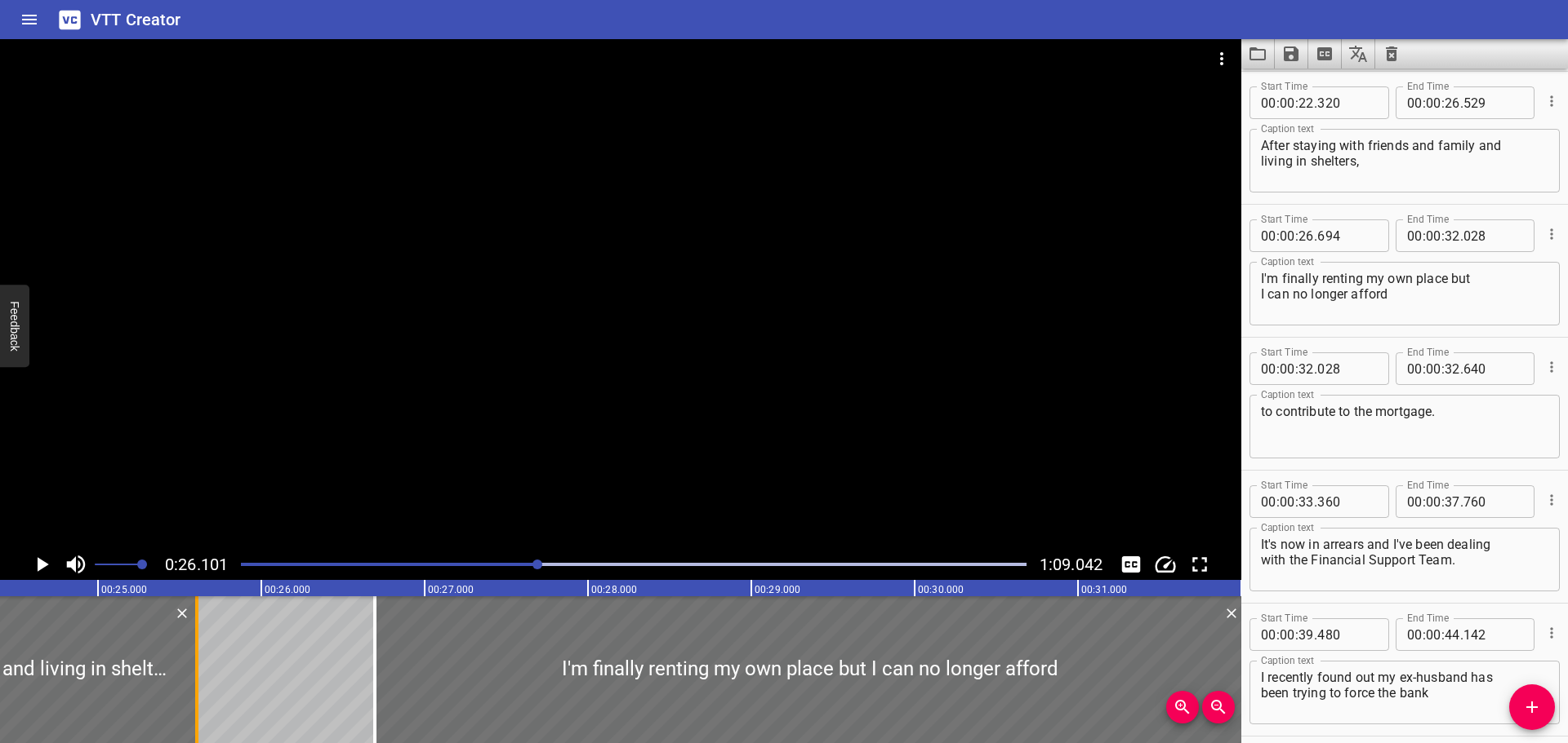
drag, startPoint x: 347, startPoint y: 707, endPoint x: 196, endPoint y: 708, distance: 151.0
click at [196, 708] on div at bounding box center [197, 670] width 4 height 146
type input "25"
type input "604"
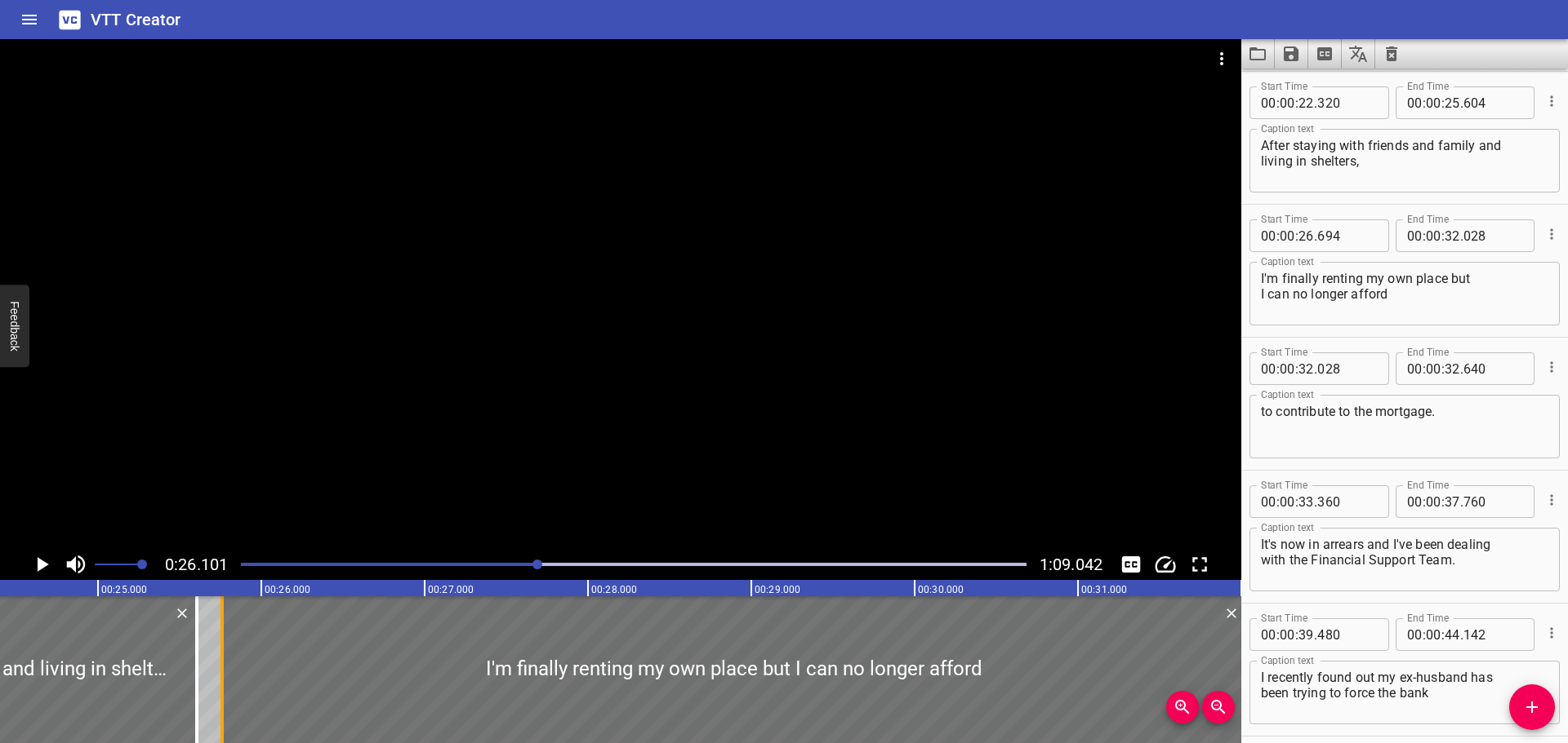
drag, startPoint x: 370, startPoint y: 709, endPoint x: 212, endPoint y: 710, distance: 158.0
click at [215, 710] on div at bounding box center [222, 670] width 16 height 146
type input "25"
type input "744"
drag, startPoint x: 200, startPoint y: 710, endPoint x: 217, endPoint y: 710, distance: 17.0
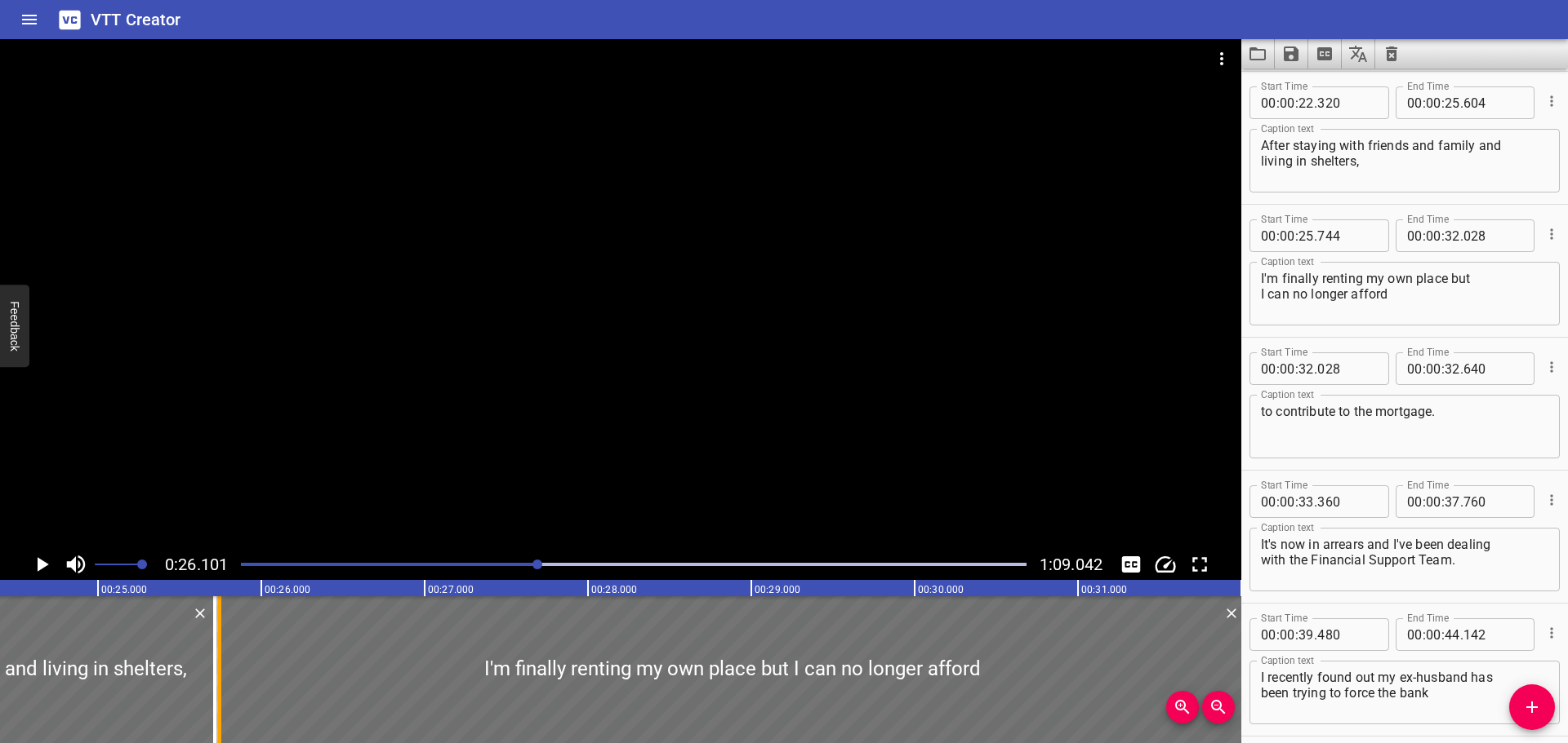
type input "714"
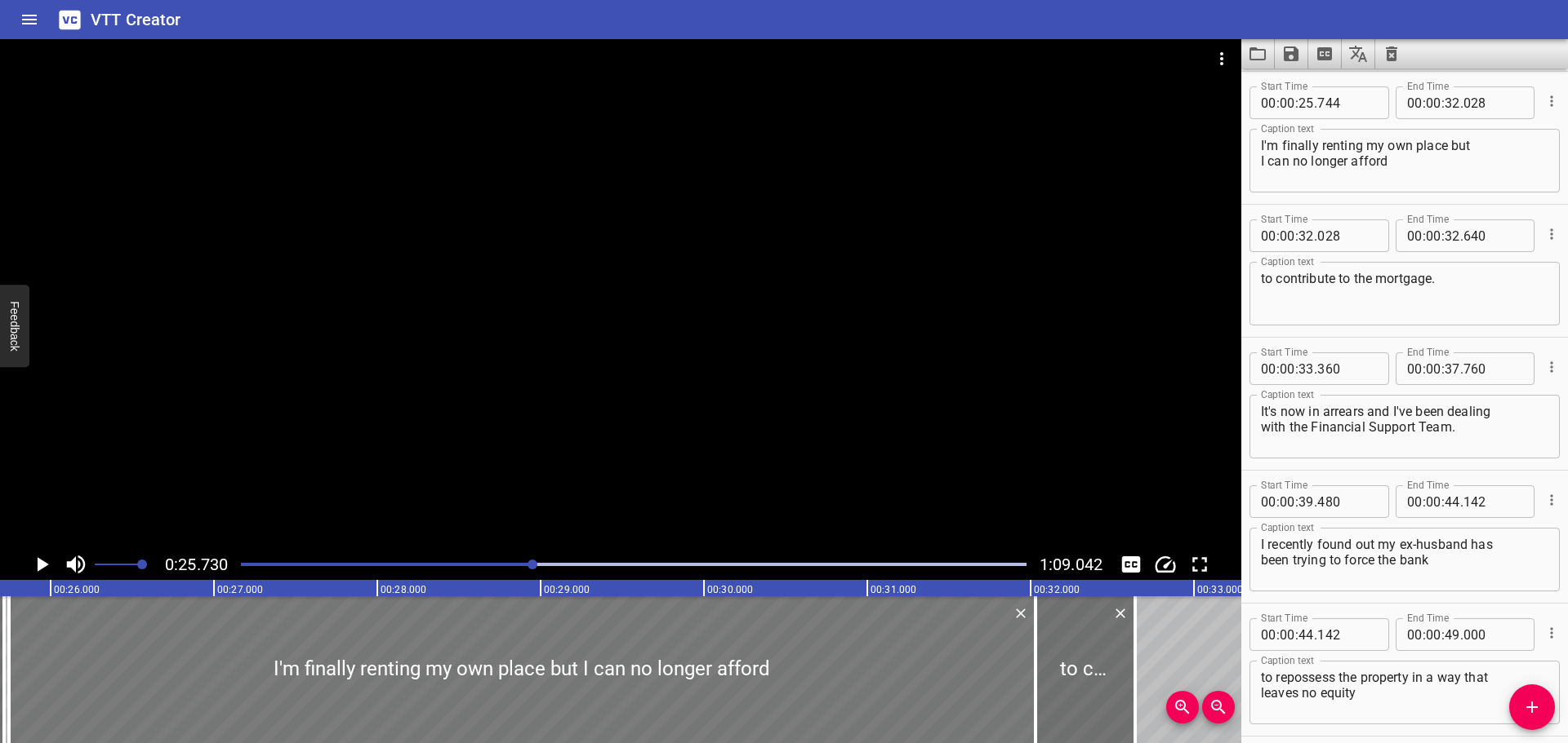
scroll to position [0, 4202]
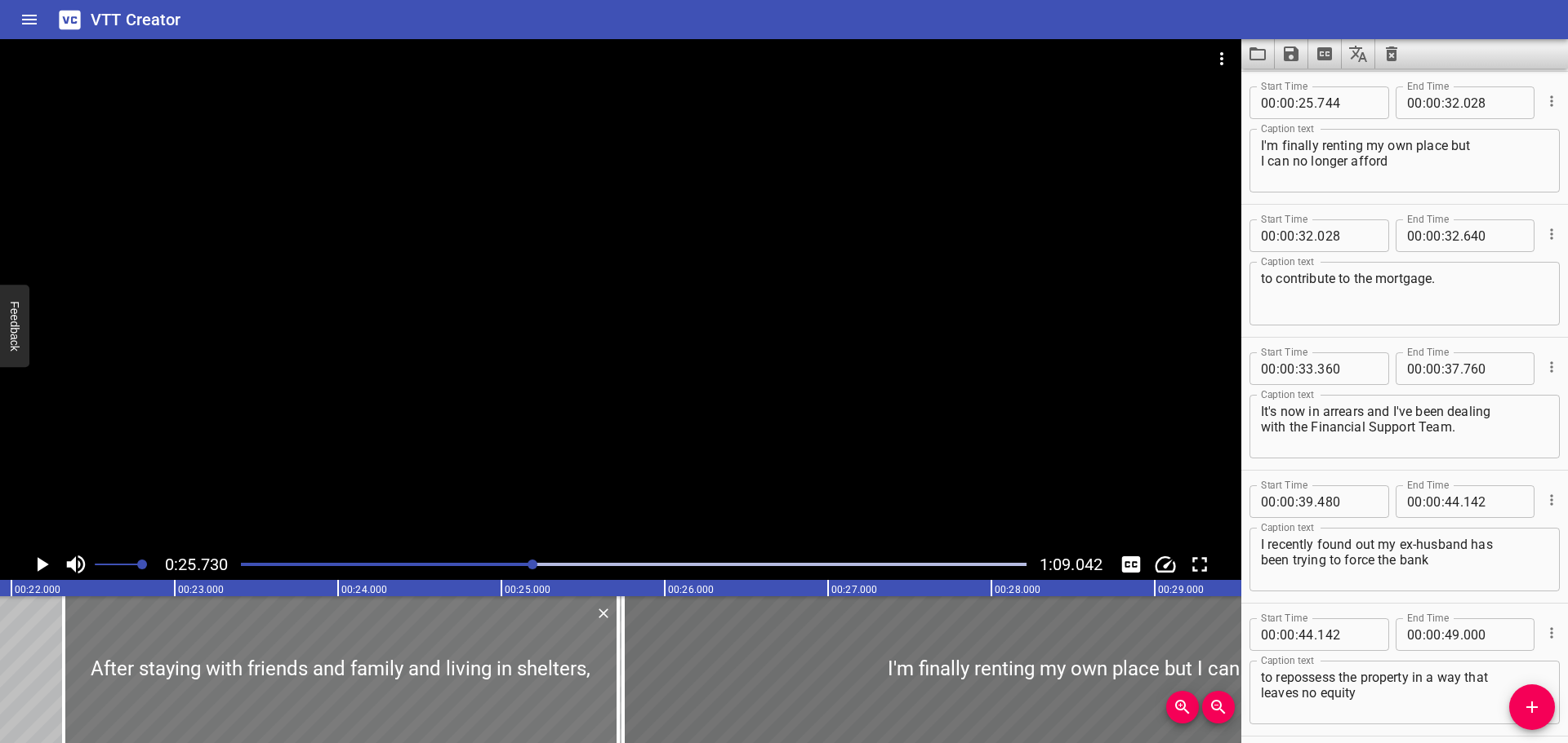
click at [516, 686] on div at bounding box center [341, 670] width 554 height 146
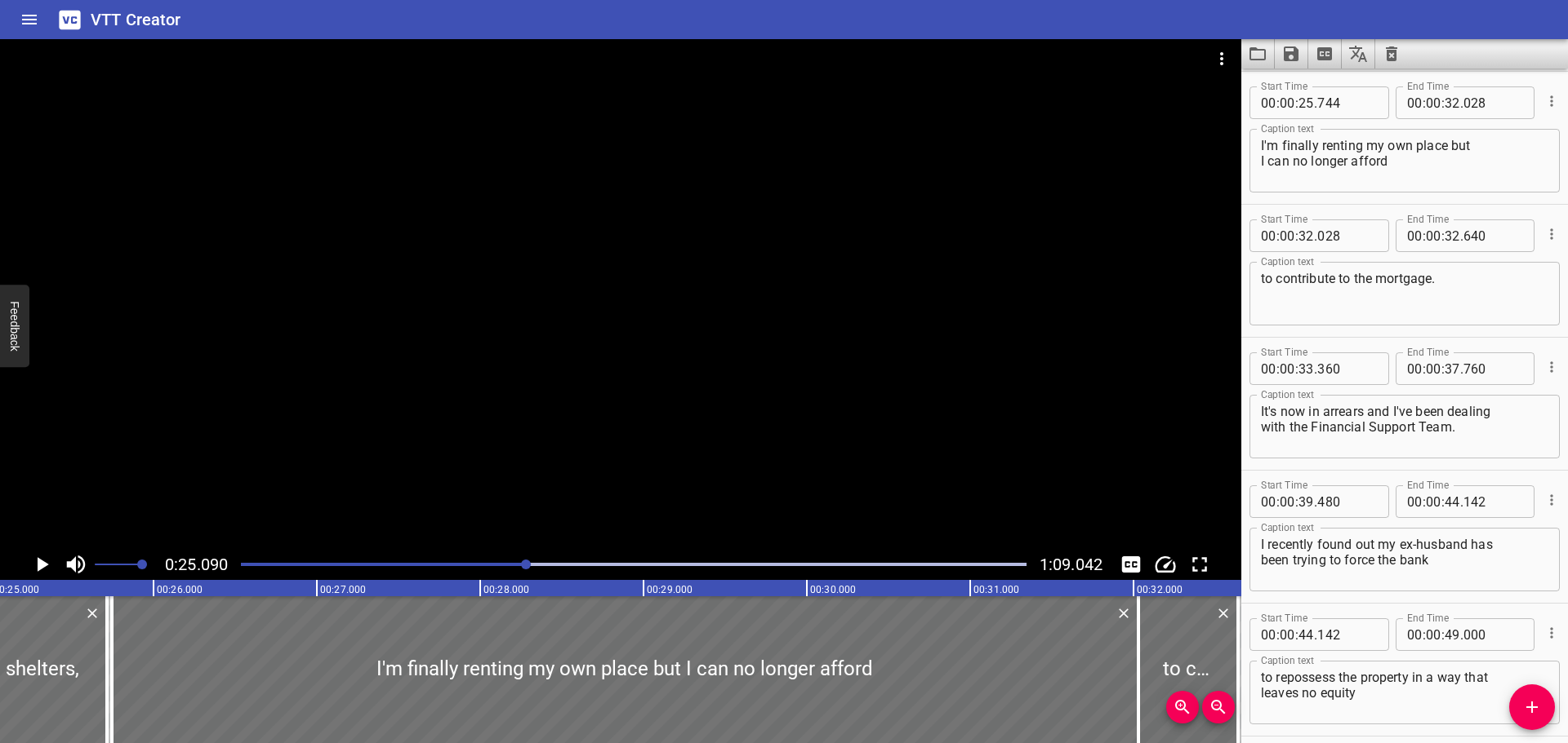
scroll to position [0, 4097]
click at [27, 563] on button "Play/Pause" at bounding box center [41, 564] width 31 height 31
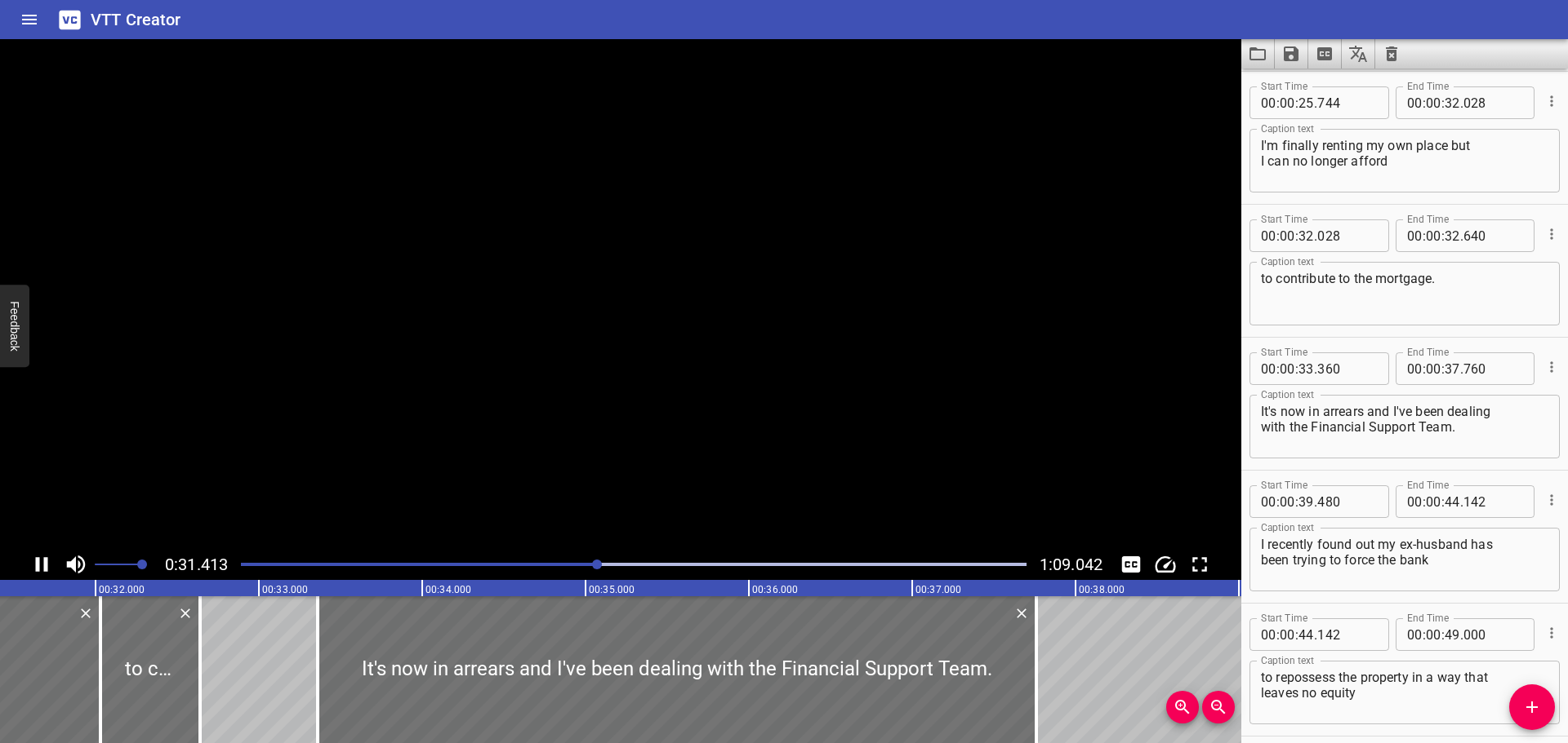
click at [27, 563] on button "Play/Pause" at bounding box center [41, 564] width 31 height 31
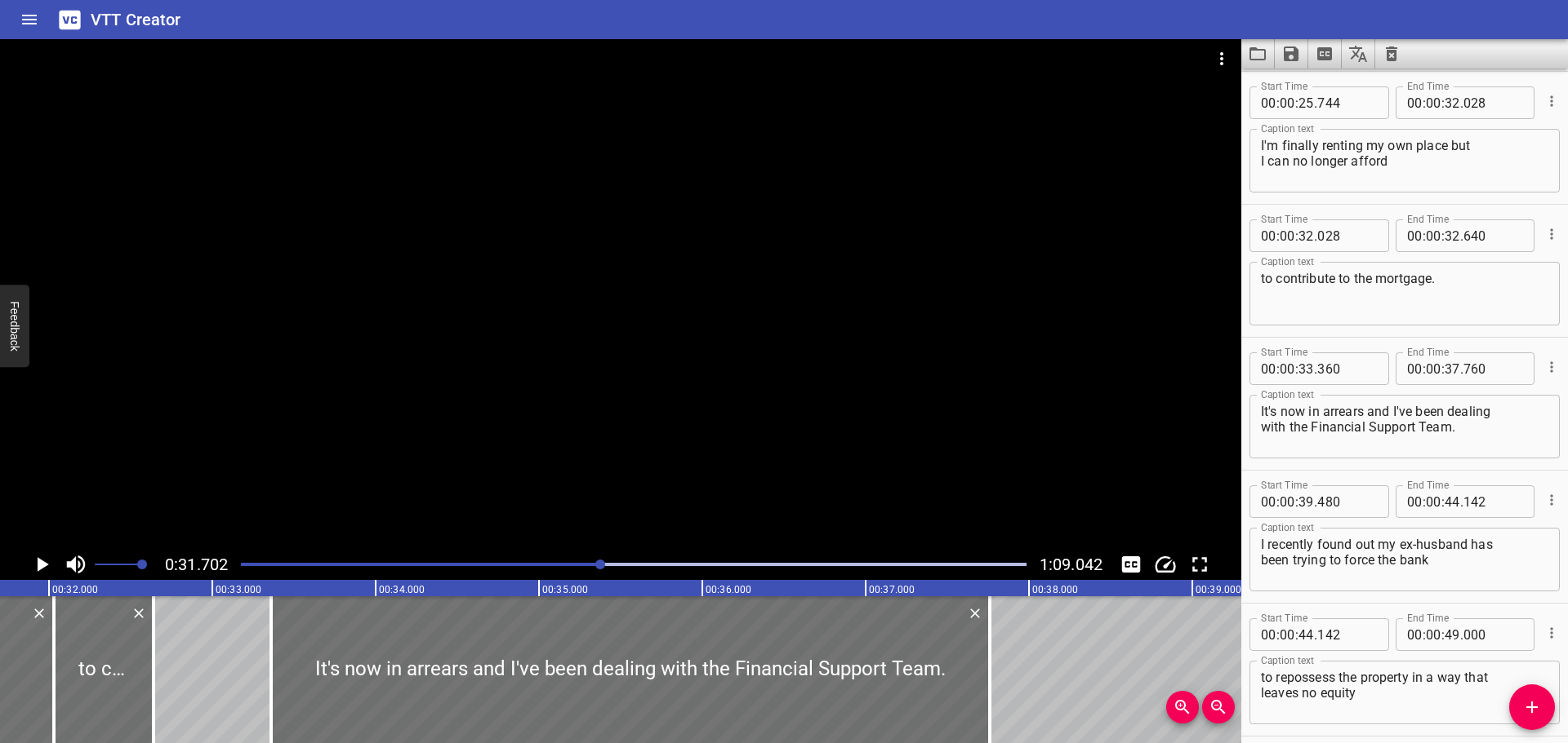
scroll to position [0, 4688]
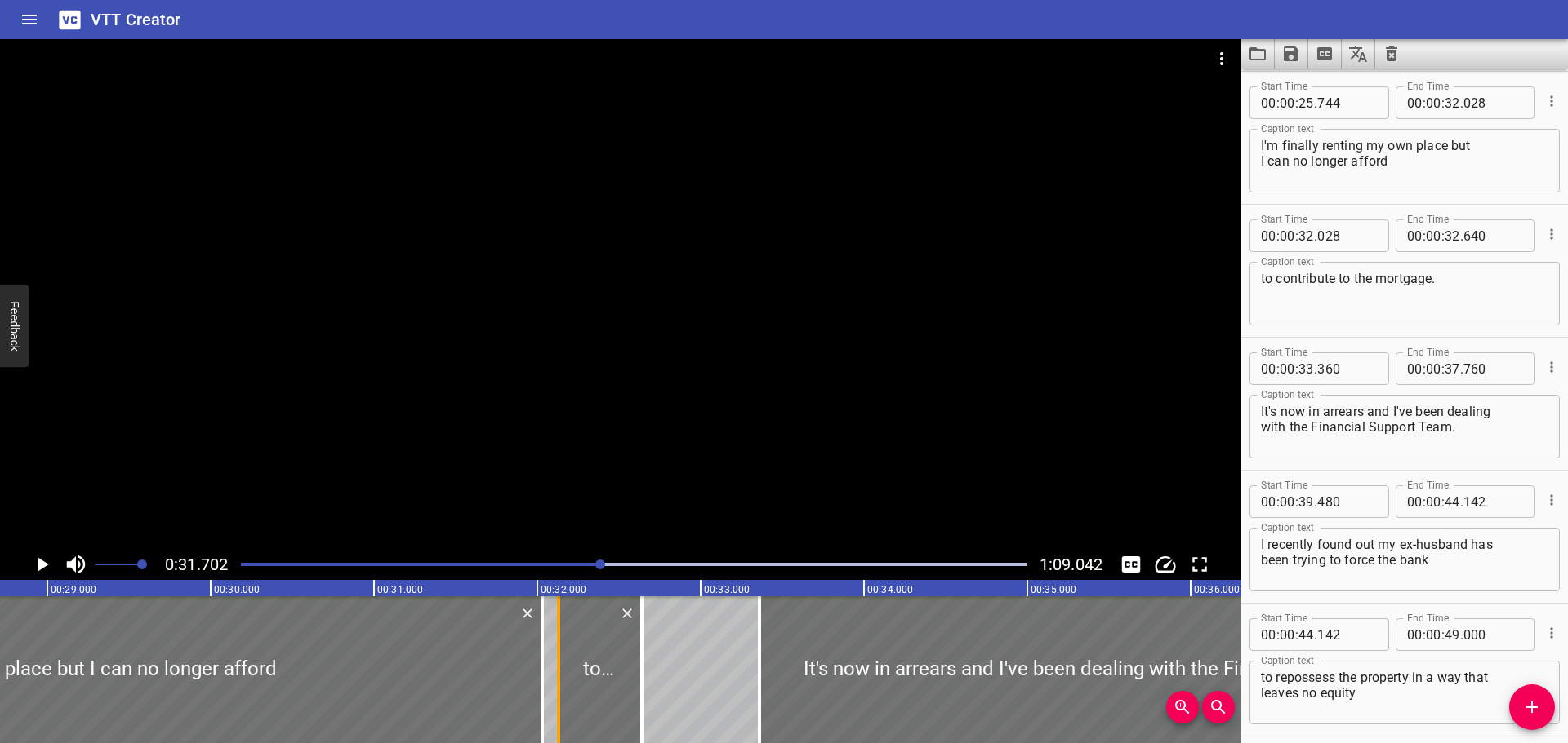
drag, startPoint x: 539, startPoint y: 688, endPoint x: 559, endPoint y: 691, distance: 20.2
click at [559, 691] on div at bounding box center [558, 670] width 16 height 146
type input "143"
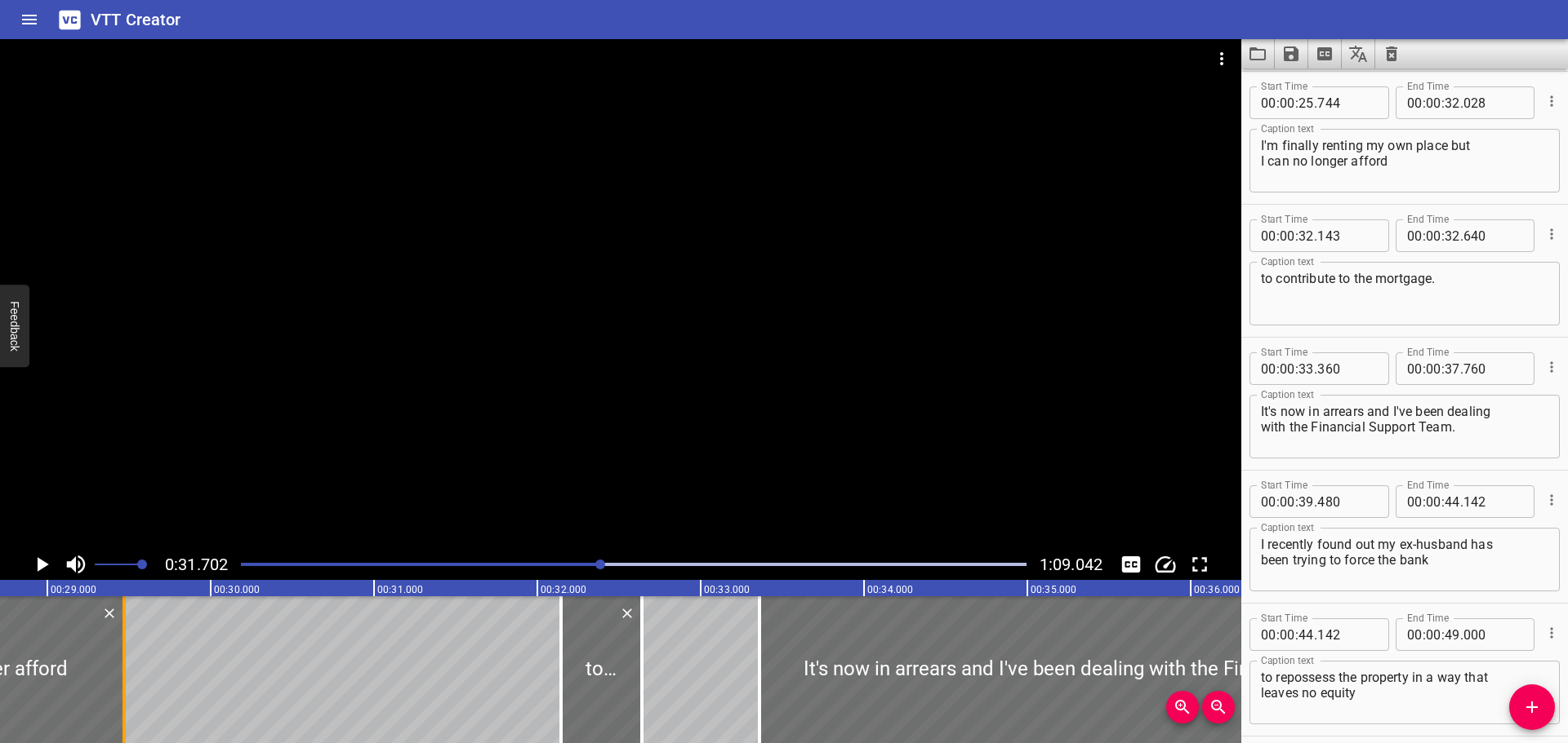
drag, startPoint x: 537, startPoint y: 690, endPoint x: 119, endPoint y: 698, distance: 418.1
click at [119, 698] on div at bounding box center [124, 670] width 16 height 146
type input "29"
type input "468"
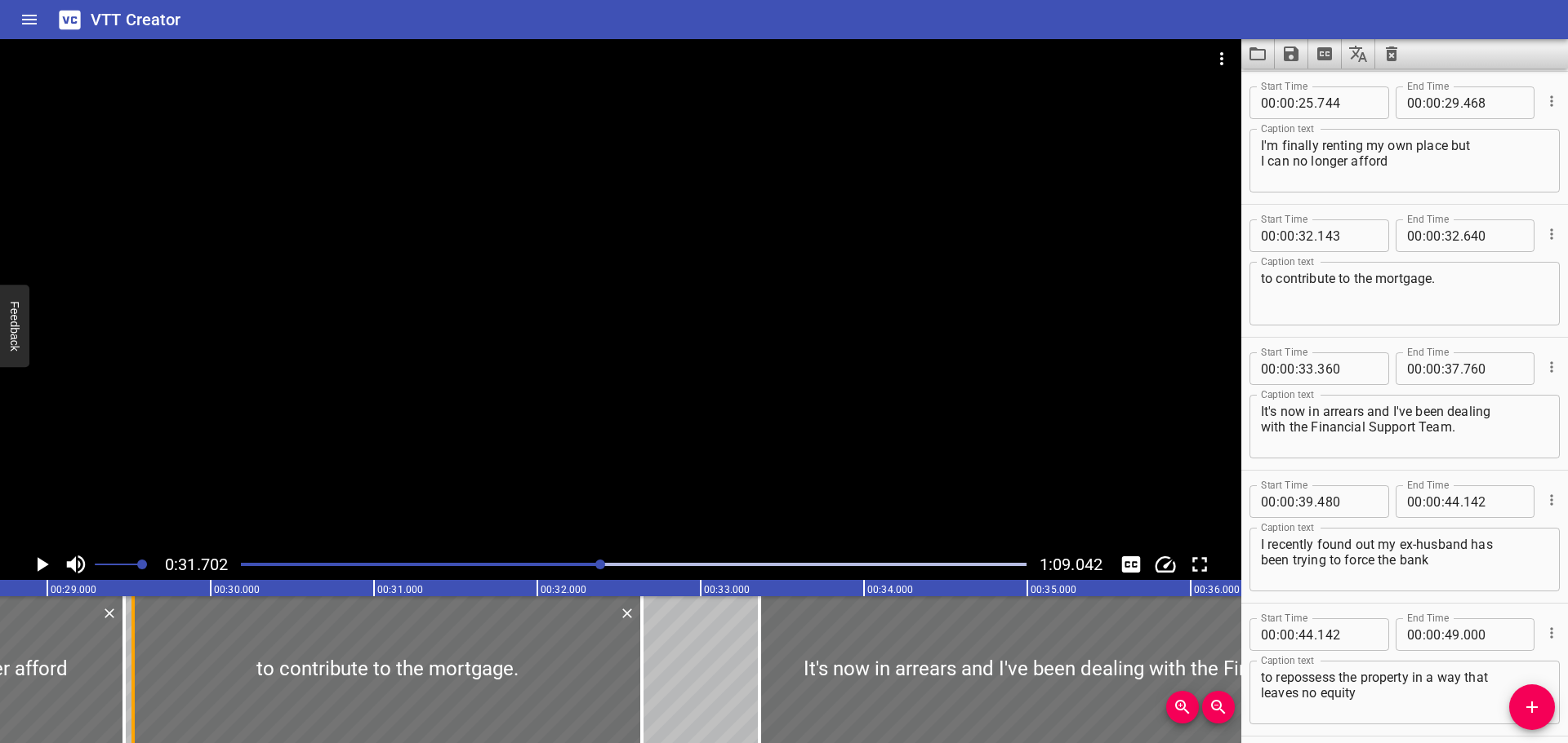
drag, startPoint x: 558, startPoint y: 693, endPoint x: 129, endPoint y: 708, distance: 429.3
click at [129, 708] on div at bounding box center [132, 670] width 16 height 146
type input "29"
type input "518"
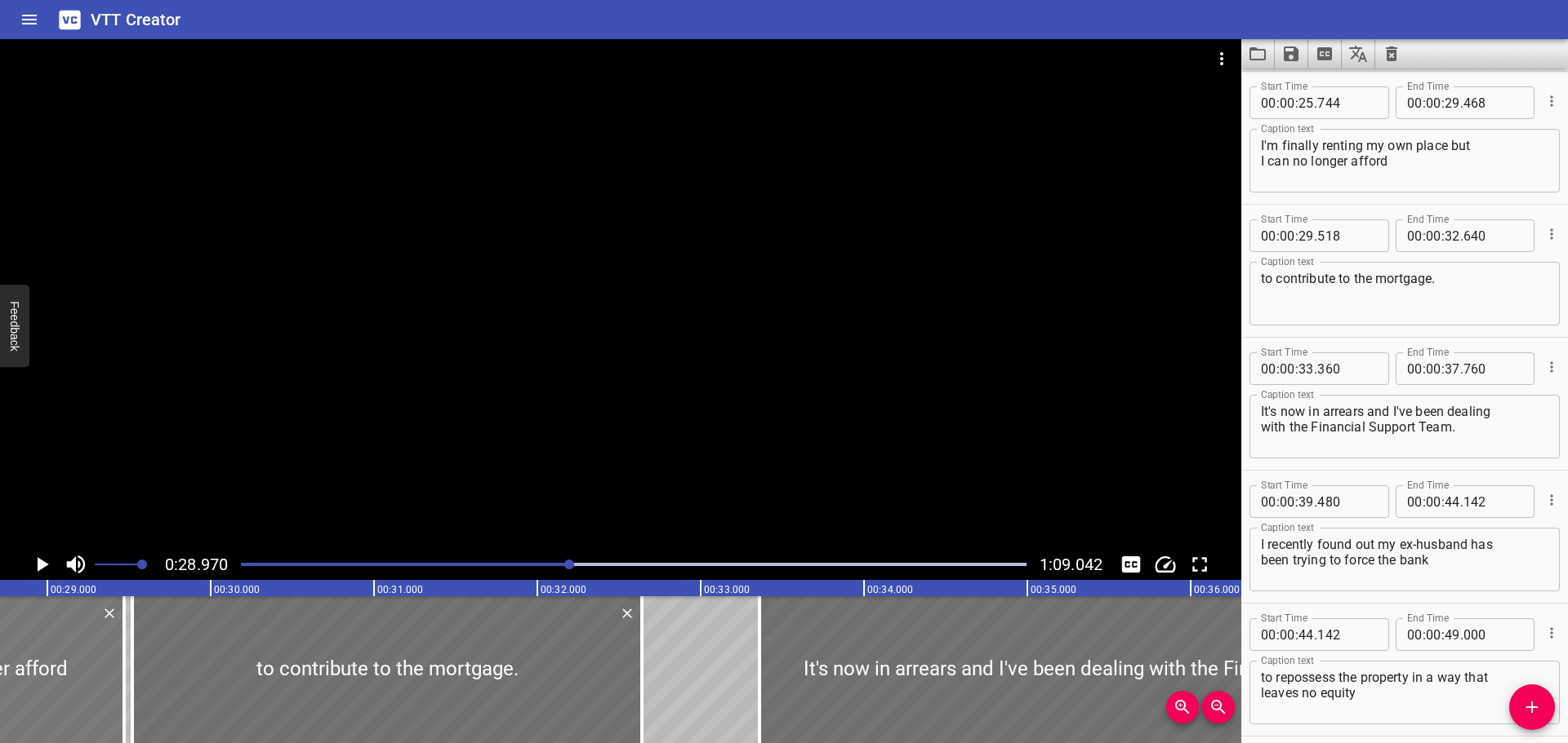
scroll to position [0, 0]
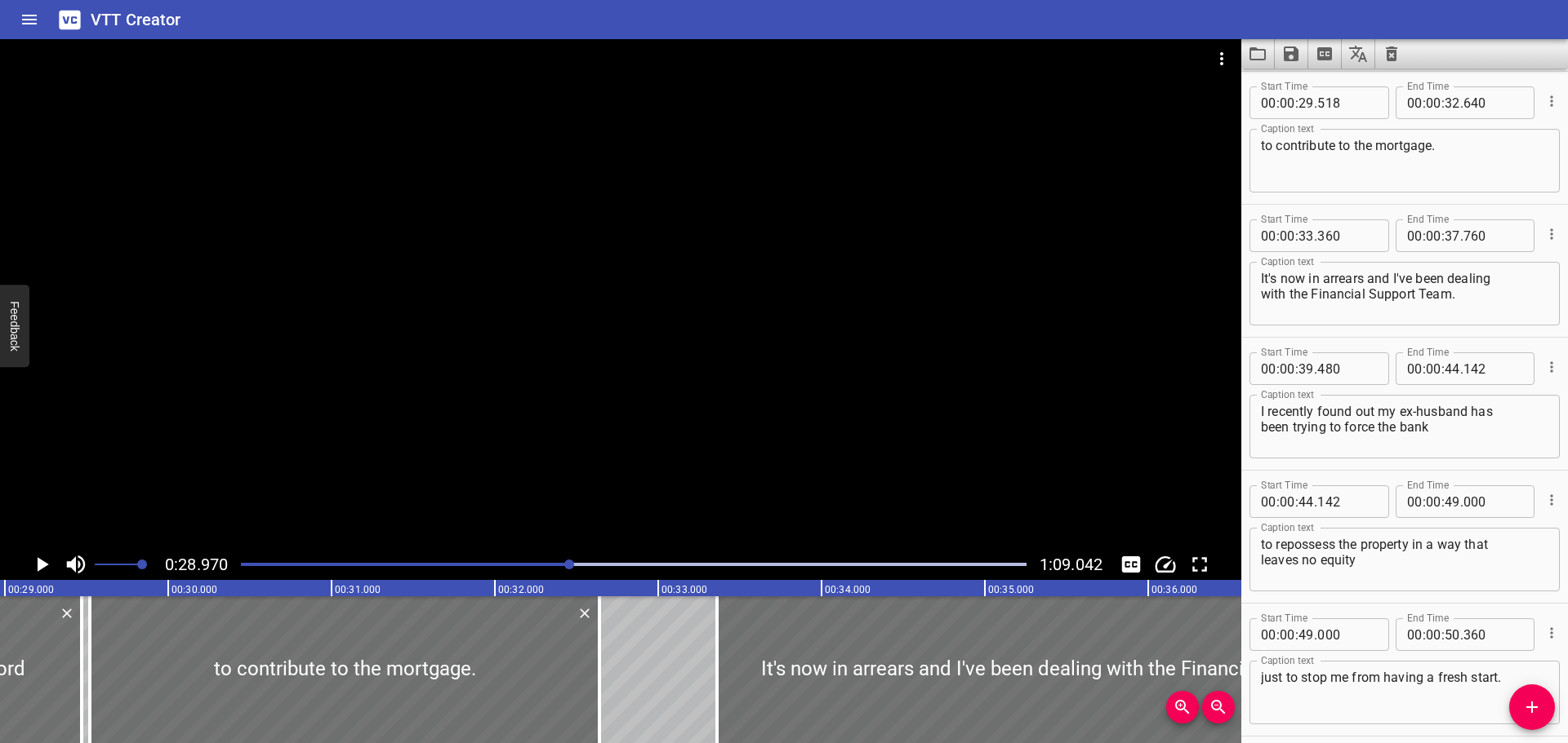
click at [38, 577] on button "Play/Pause" at bounding box center [41, 564] width 31 height 31
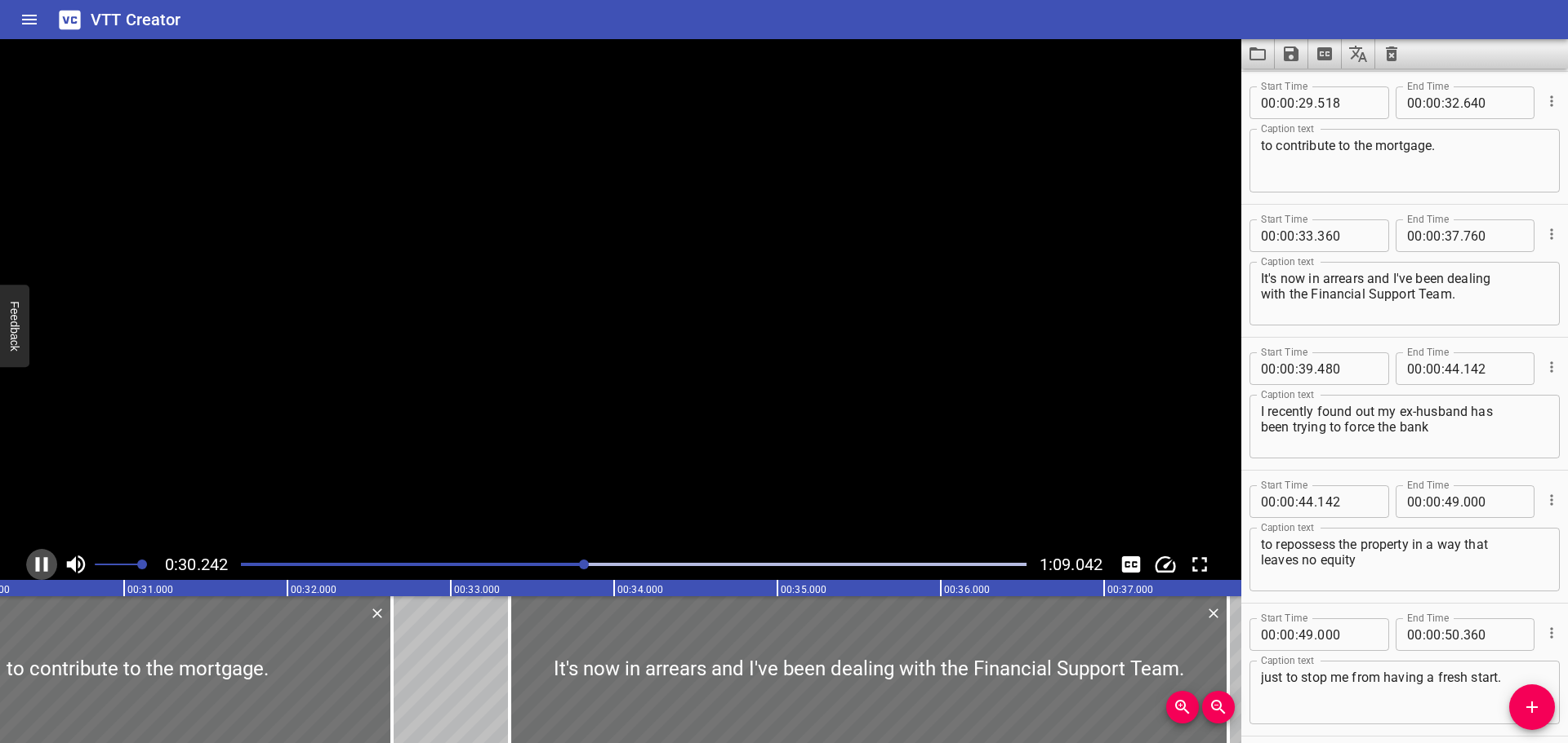
click at [38, 577] on button "Play/Pause" at bounding box center [41, 564] width 31 height 31
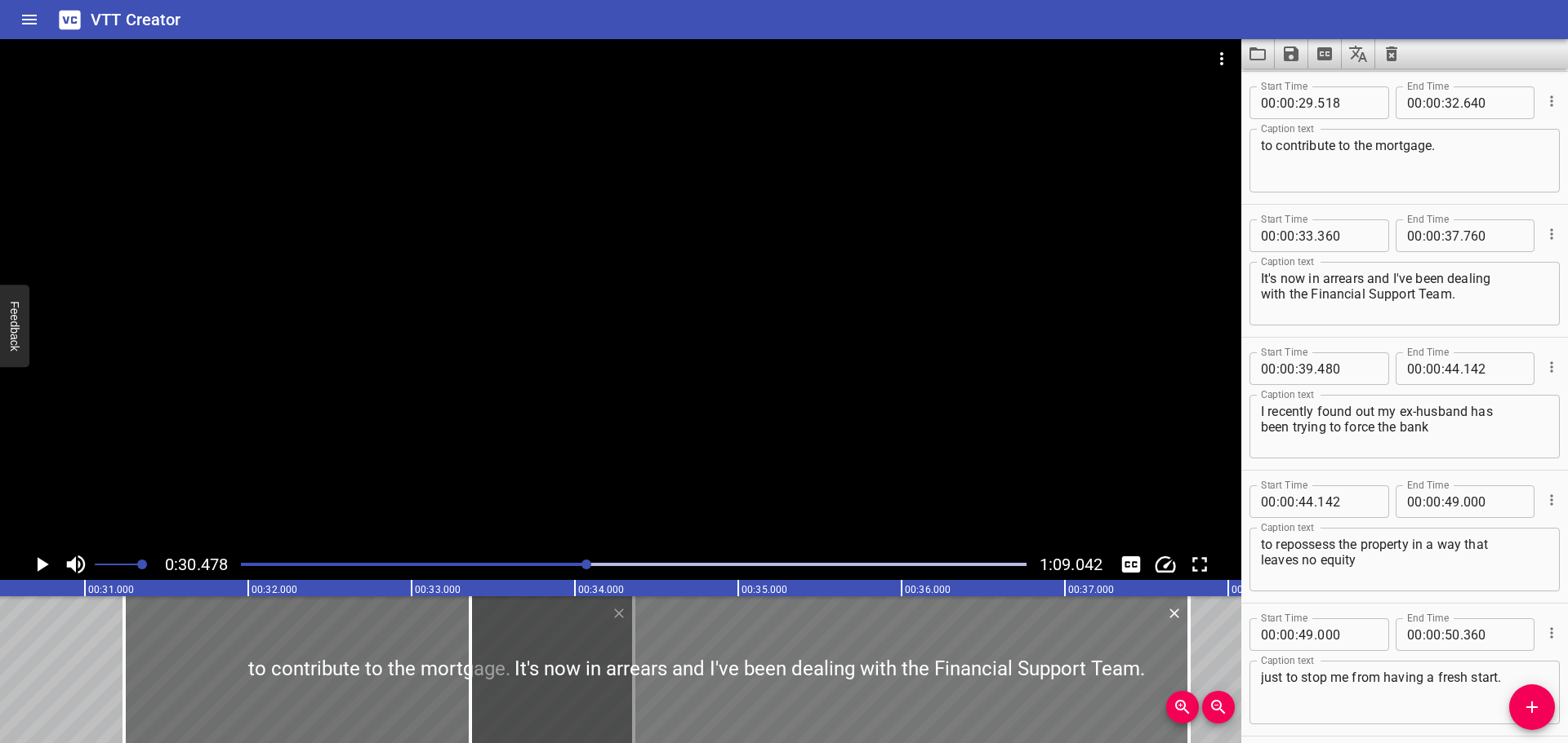
drag, startPoint x: 242, startPoint y: 709, endPoint x: 523, endPoint y: 715, distance: 281.1
type input "31"
type input "238"
type input "34"
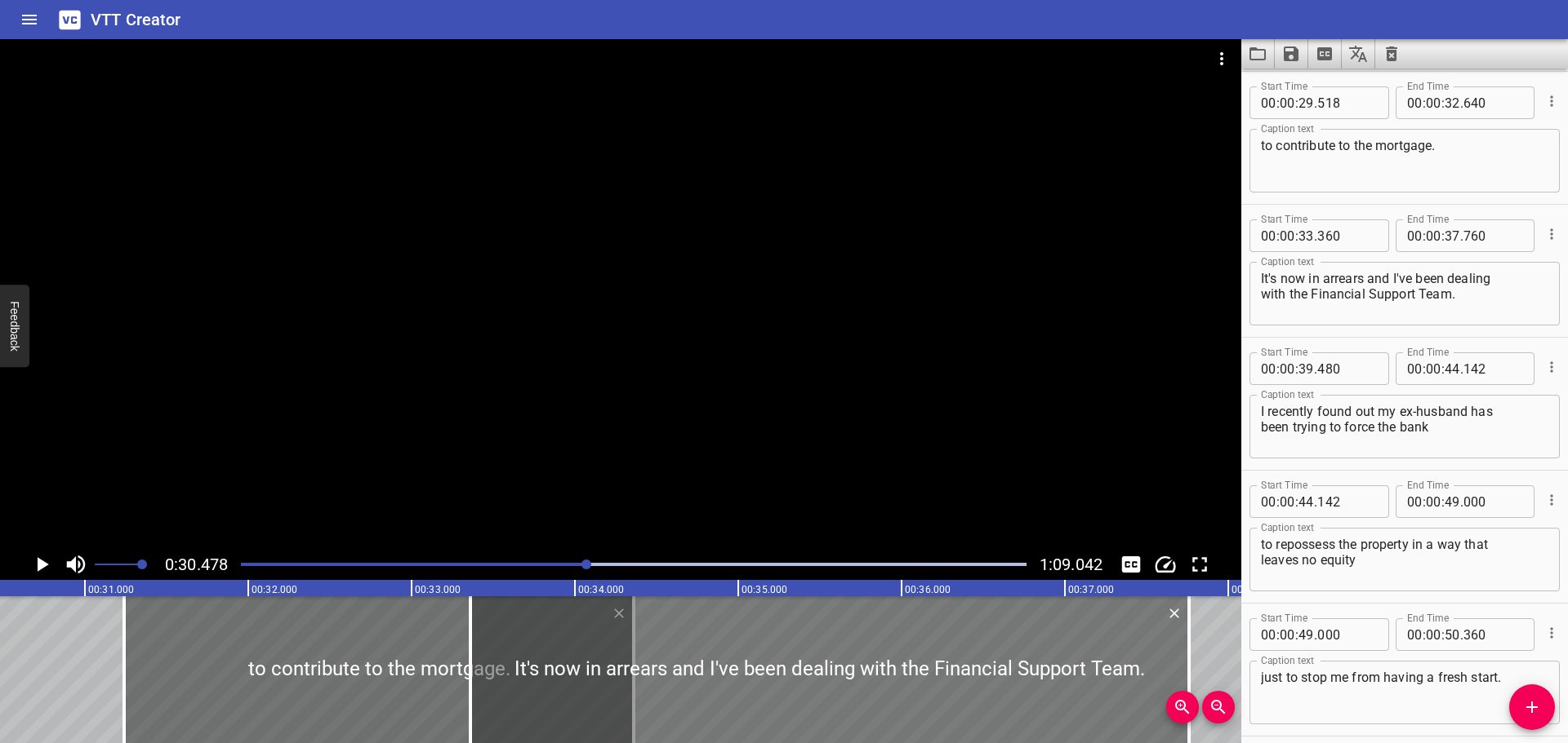
type input "360"
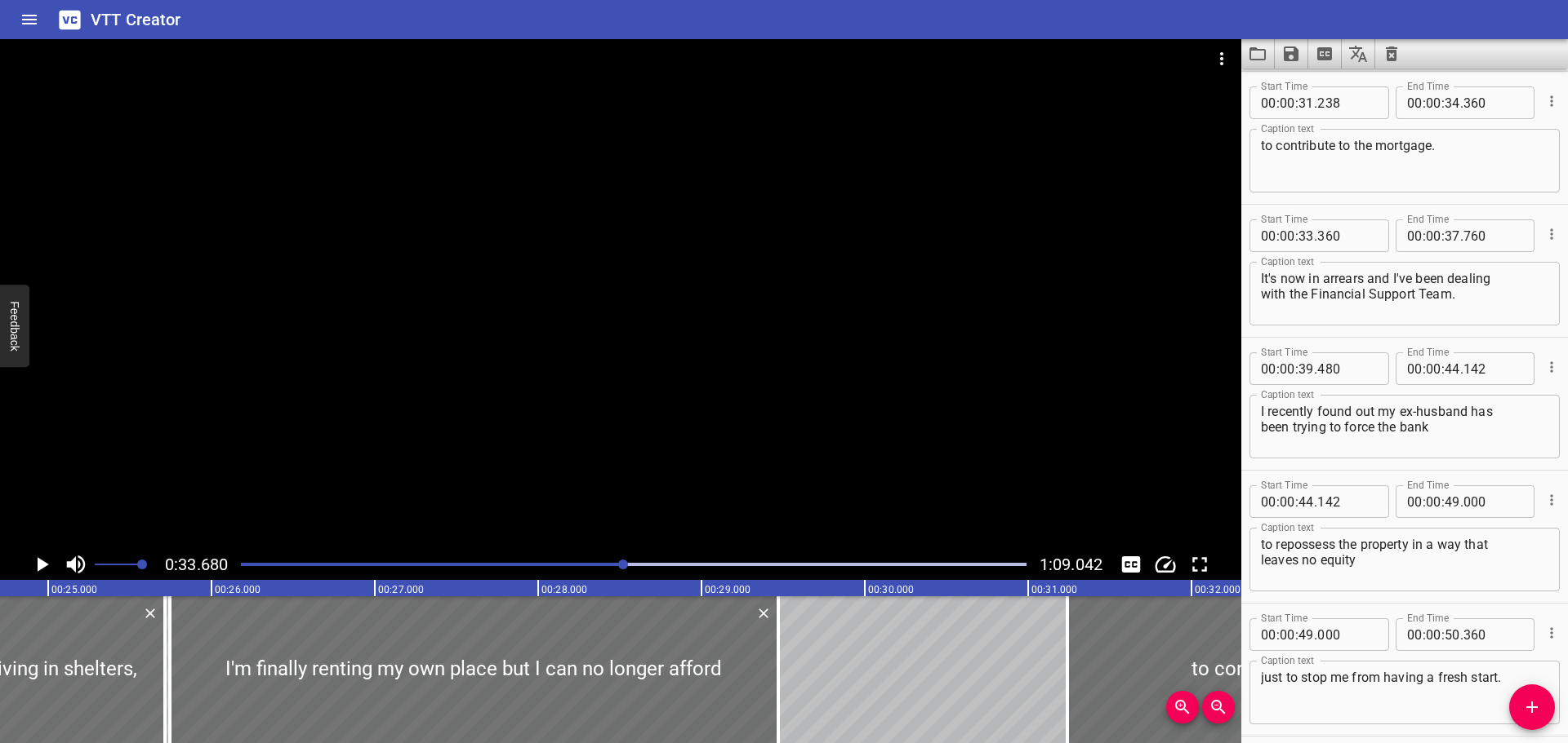
scroll to position [0, 4232]
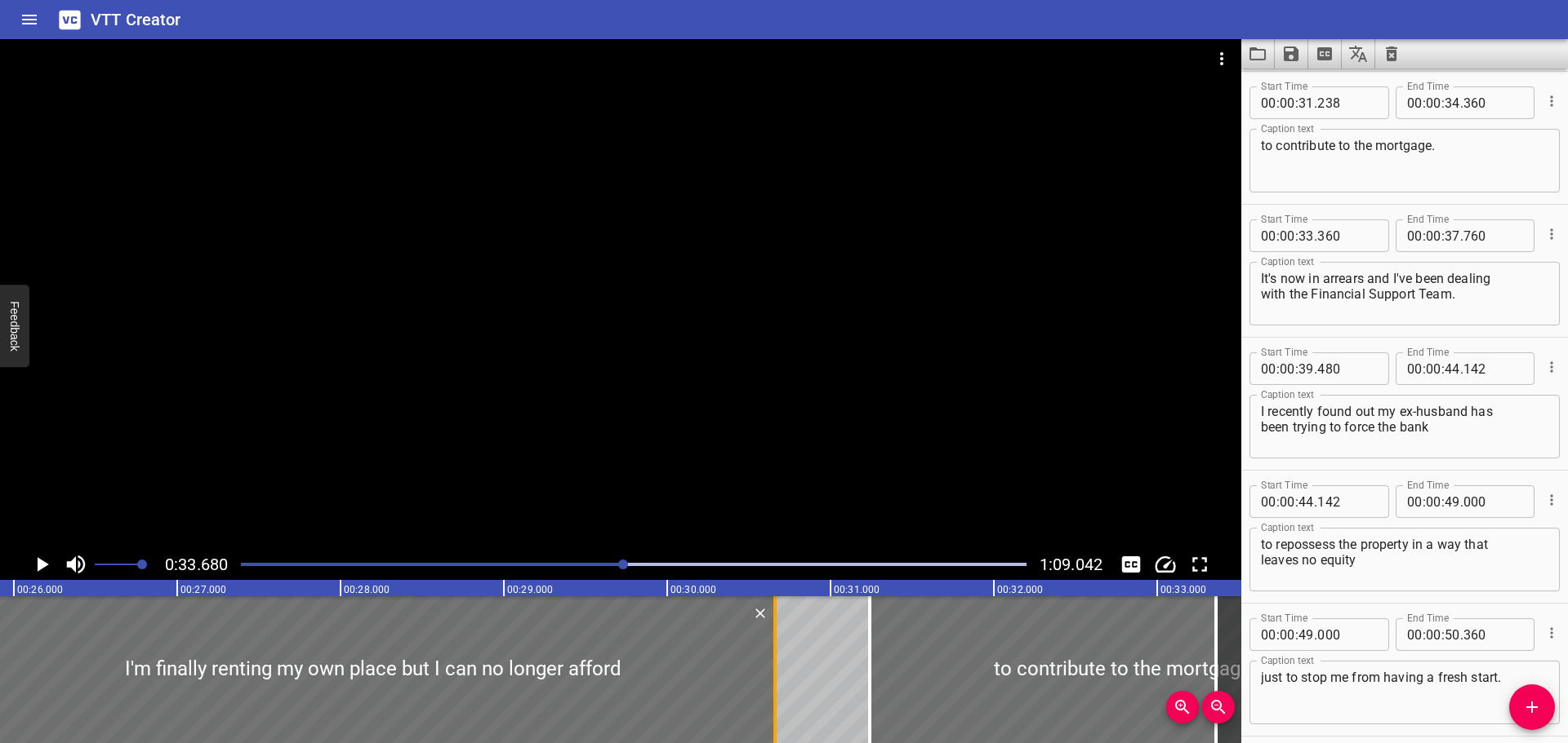
drag, startPoint x: 580, startPoint y: 694, endPoint x: 775, endPoint y: 700, distance: 195.1
click at [775, 700] on div at bounding box center [775, 670] width 4 height 146
type input "30"
type input "663"
click at [519, 701] on div at bounding box center [374, 670] width 803 height 146
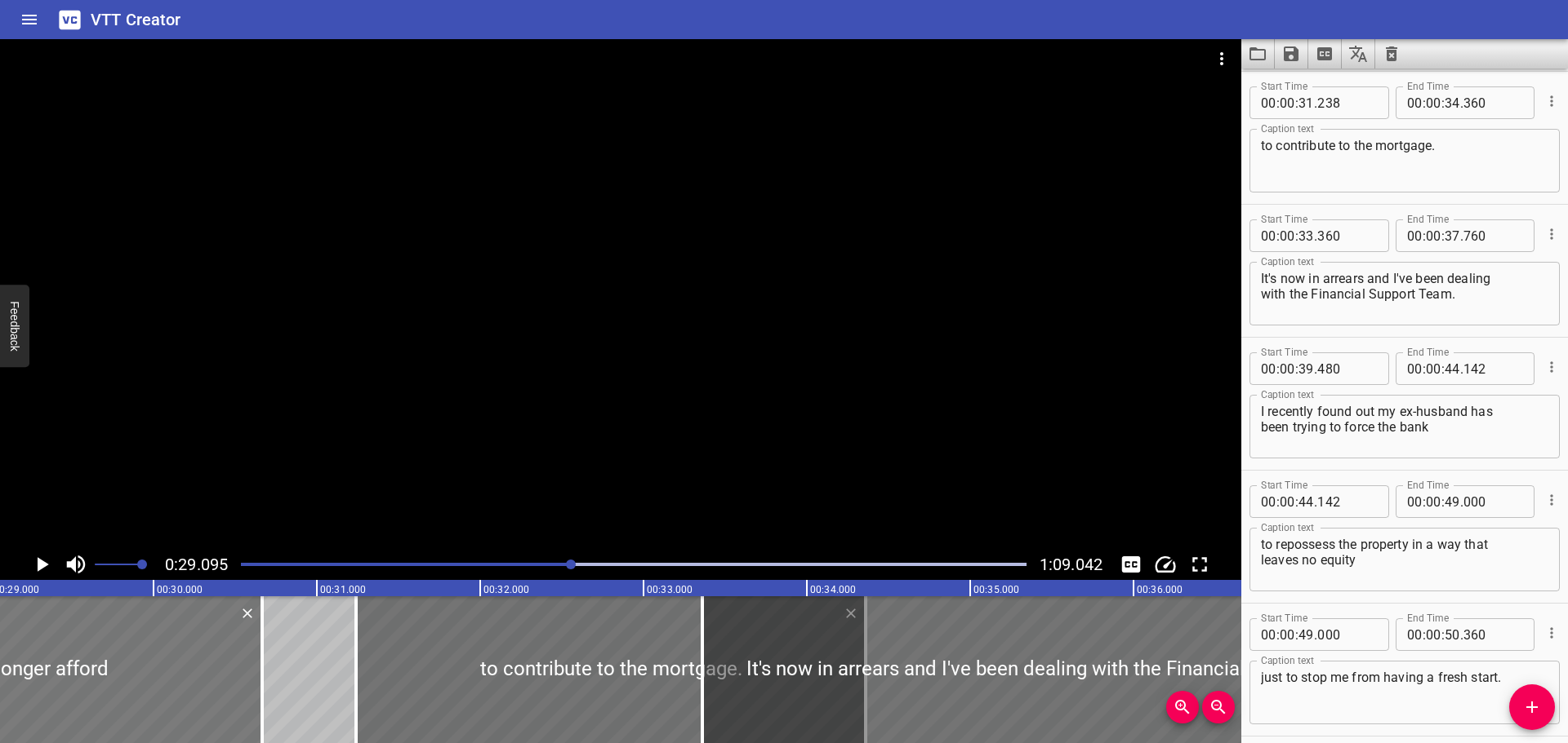
scroll to position [0, 4751]
click at [49, 567] on icon "Play/Pause" at bounding box center [41, 565] width 25 height 25
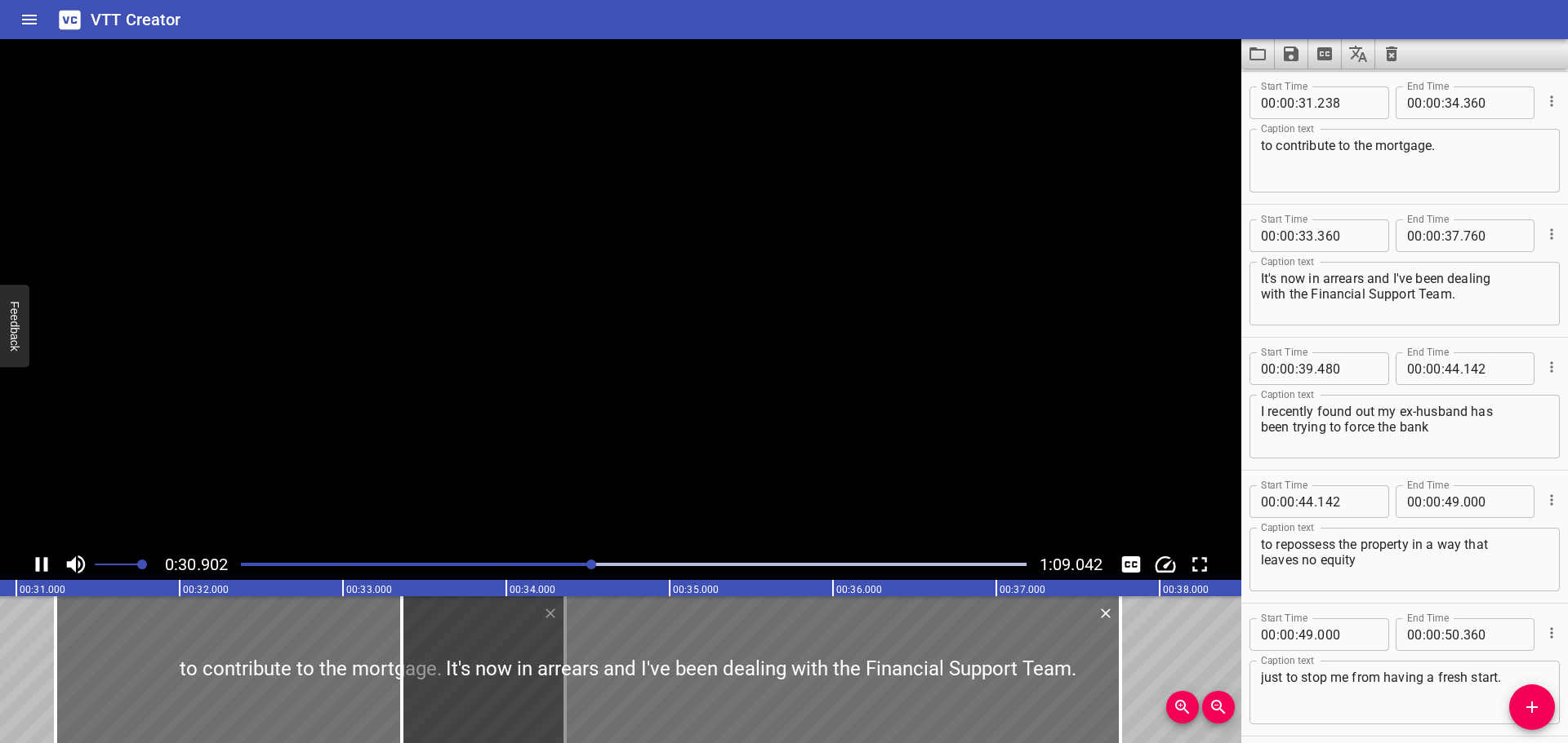
click at [45, 567] on icon "Play/Pause" at bounding box center [42, 565] width 12 height 15
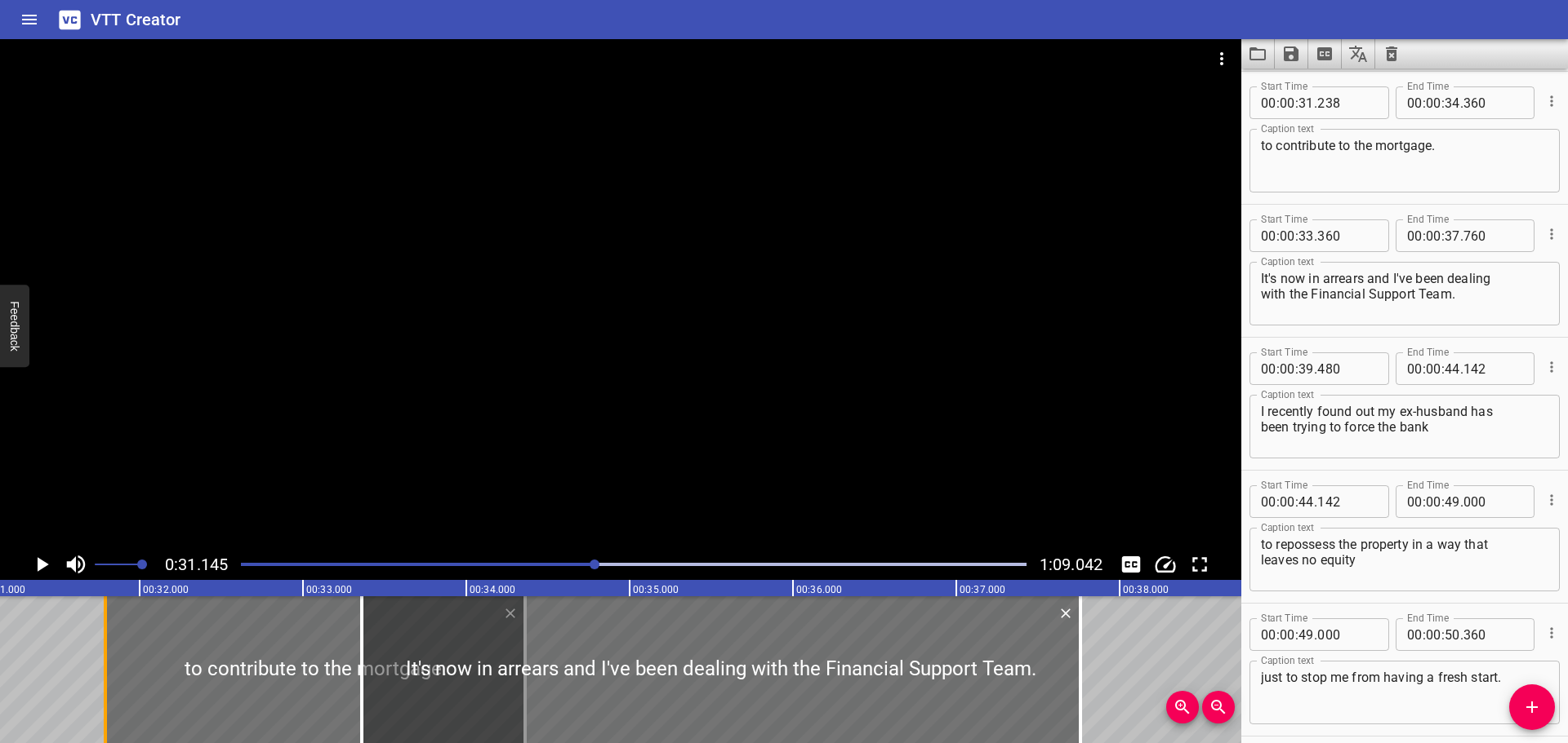
drag, startPoint x: 20, startPoint y: 681, endPoint x: 110, endPoint y: 689, distance: 90.4
click at [110, 689] on div at bounding box center [105, 670] width 16 height 146
type input "788"
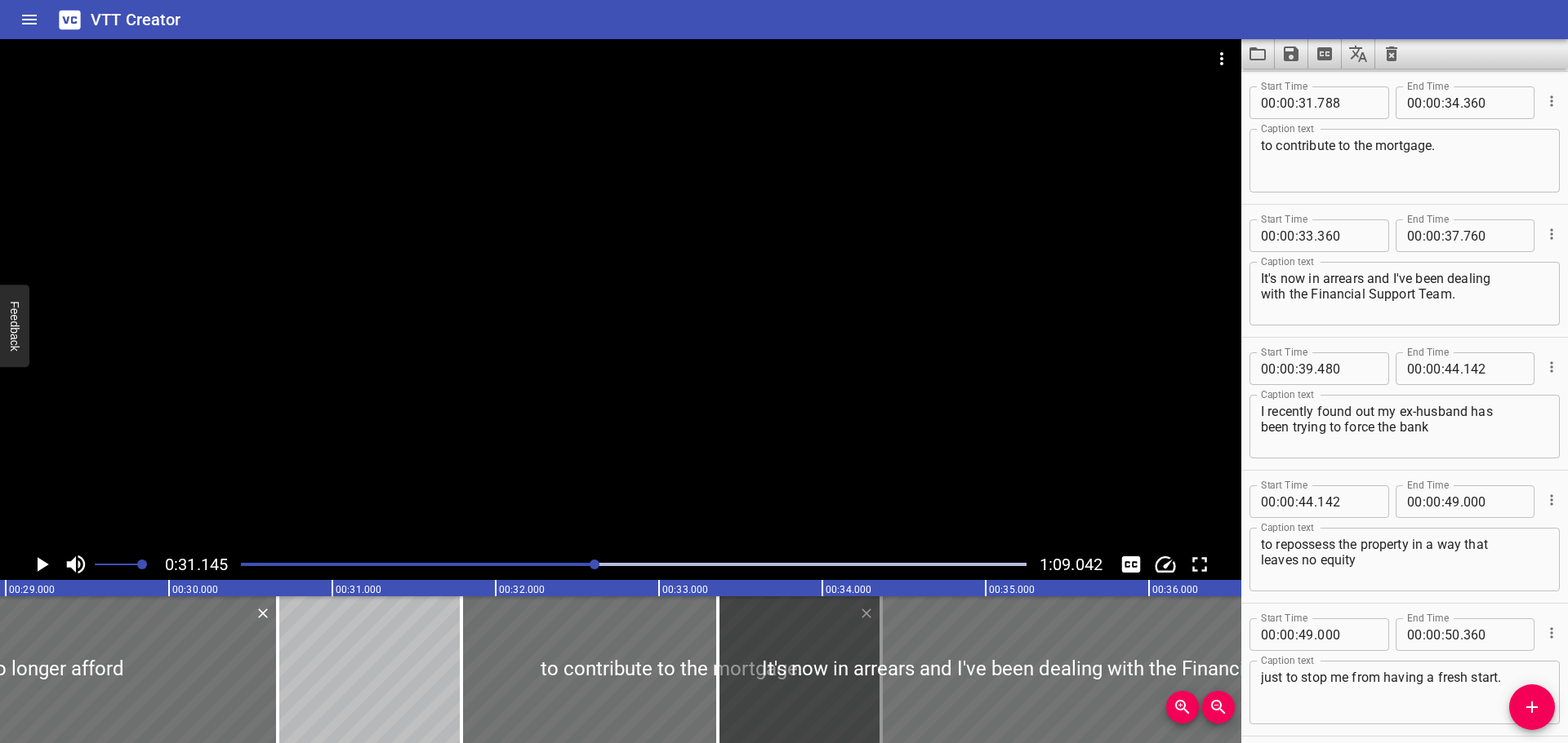
scroll to position [0, 4690]
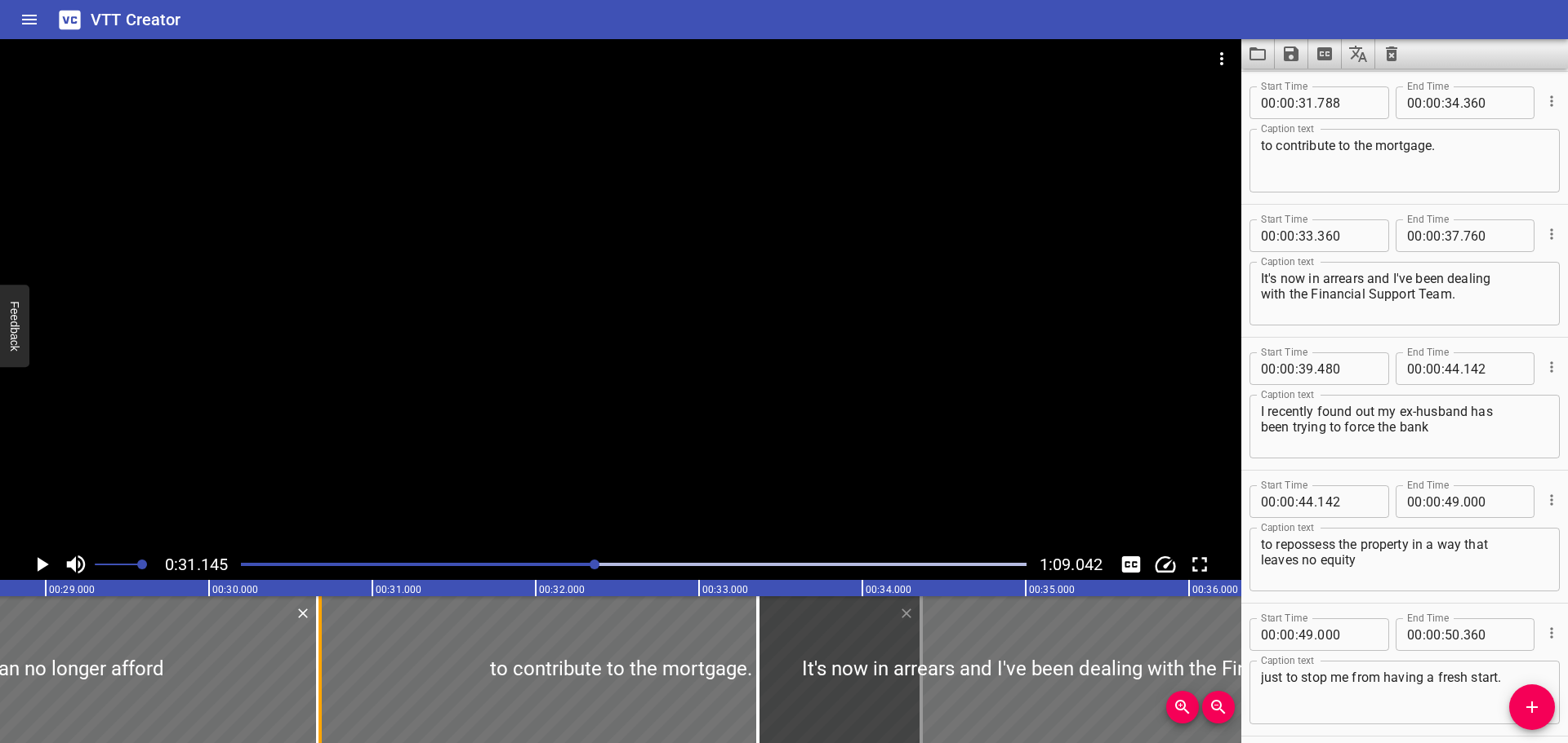
drag, startPoint x: 509, startPoint y: 721, endPoint x: 328, endPoint y: 723, distance: 181.0
click at [328, 723] on div at bounding box center [320, 670] width 16 height 146
type input "30"
type input "678"
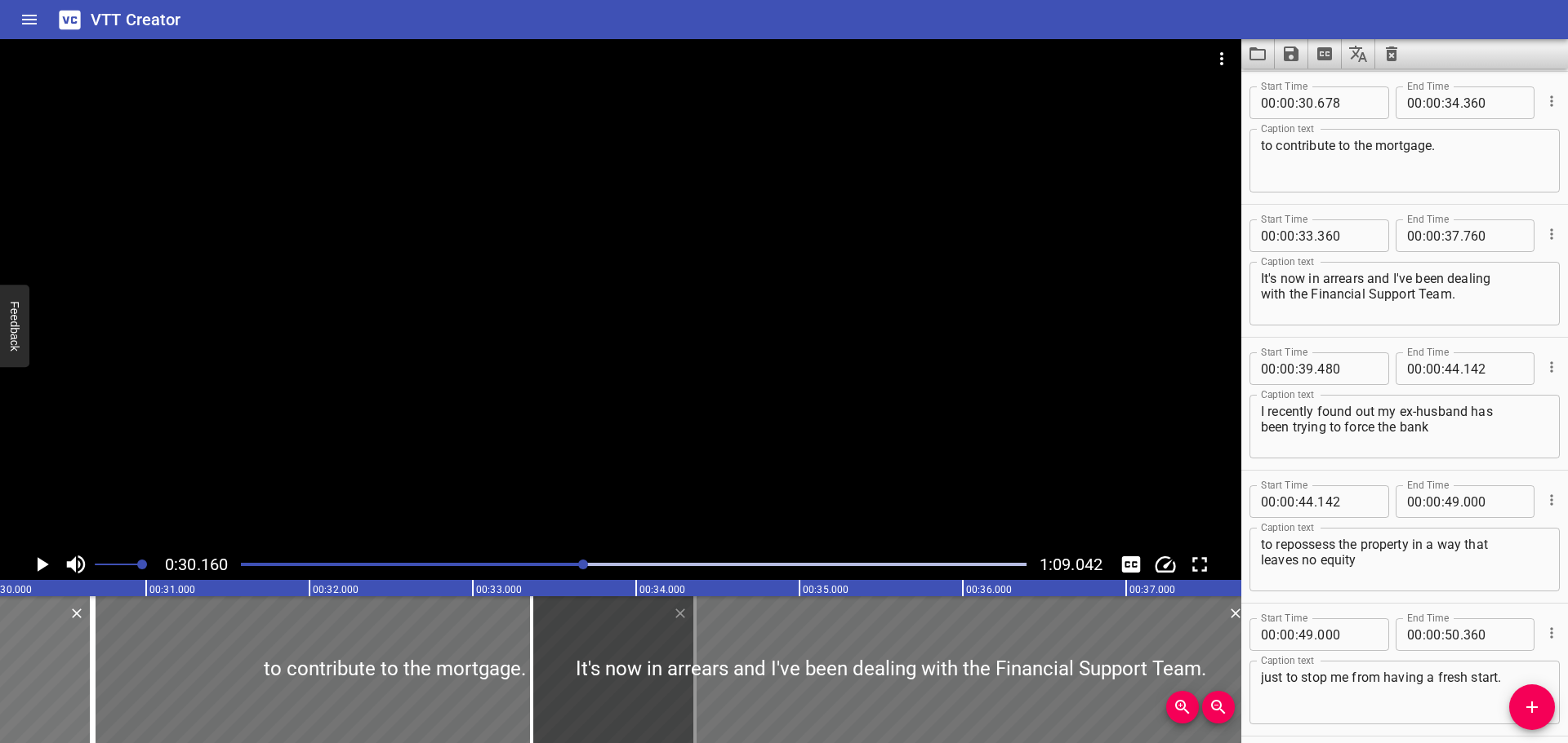
scroll to position [0, 4925]
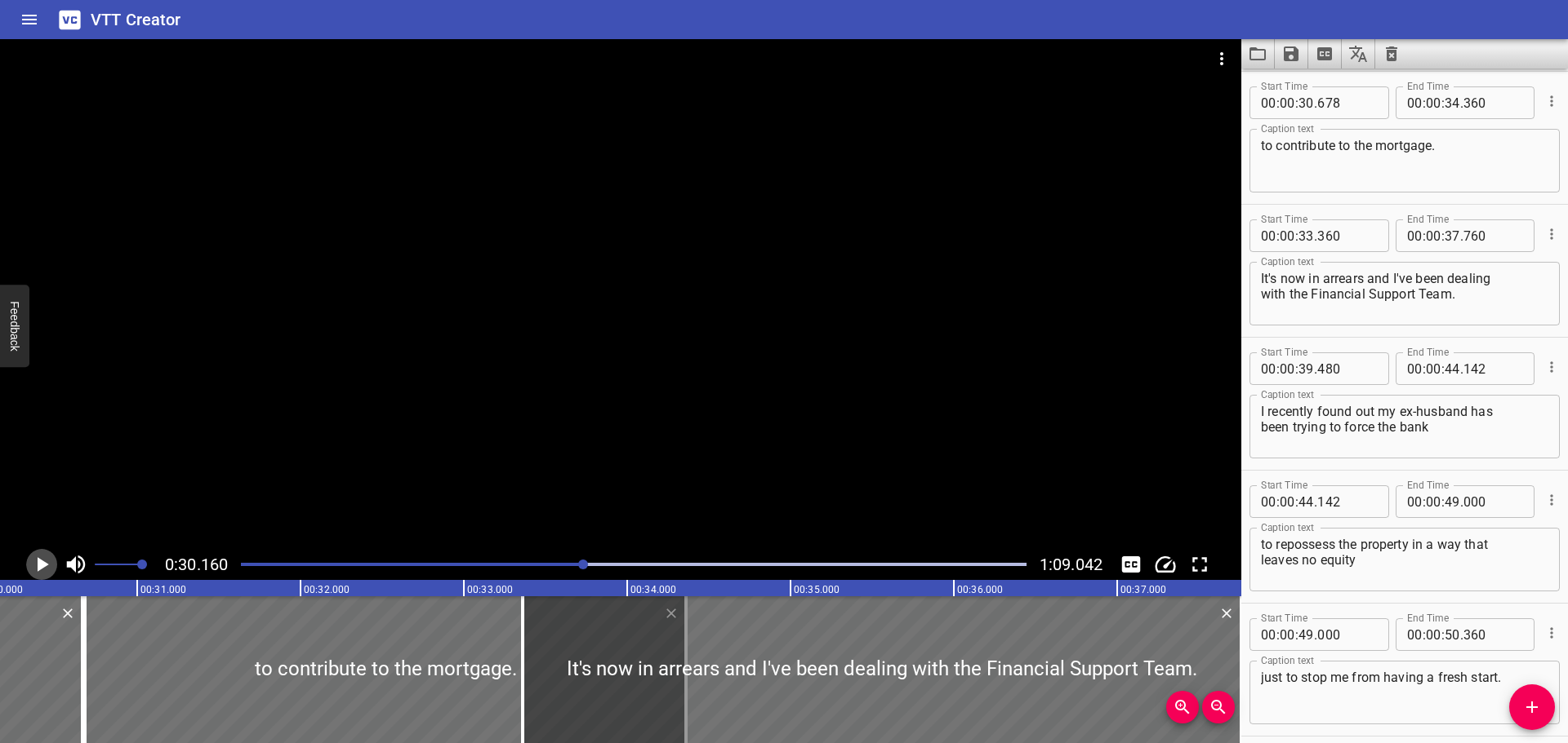
click at [38, 560] on icon "Play/Pause" at bounding box center [43, 565] width 11 height 15
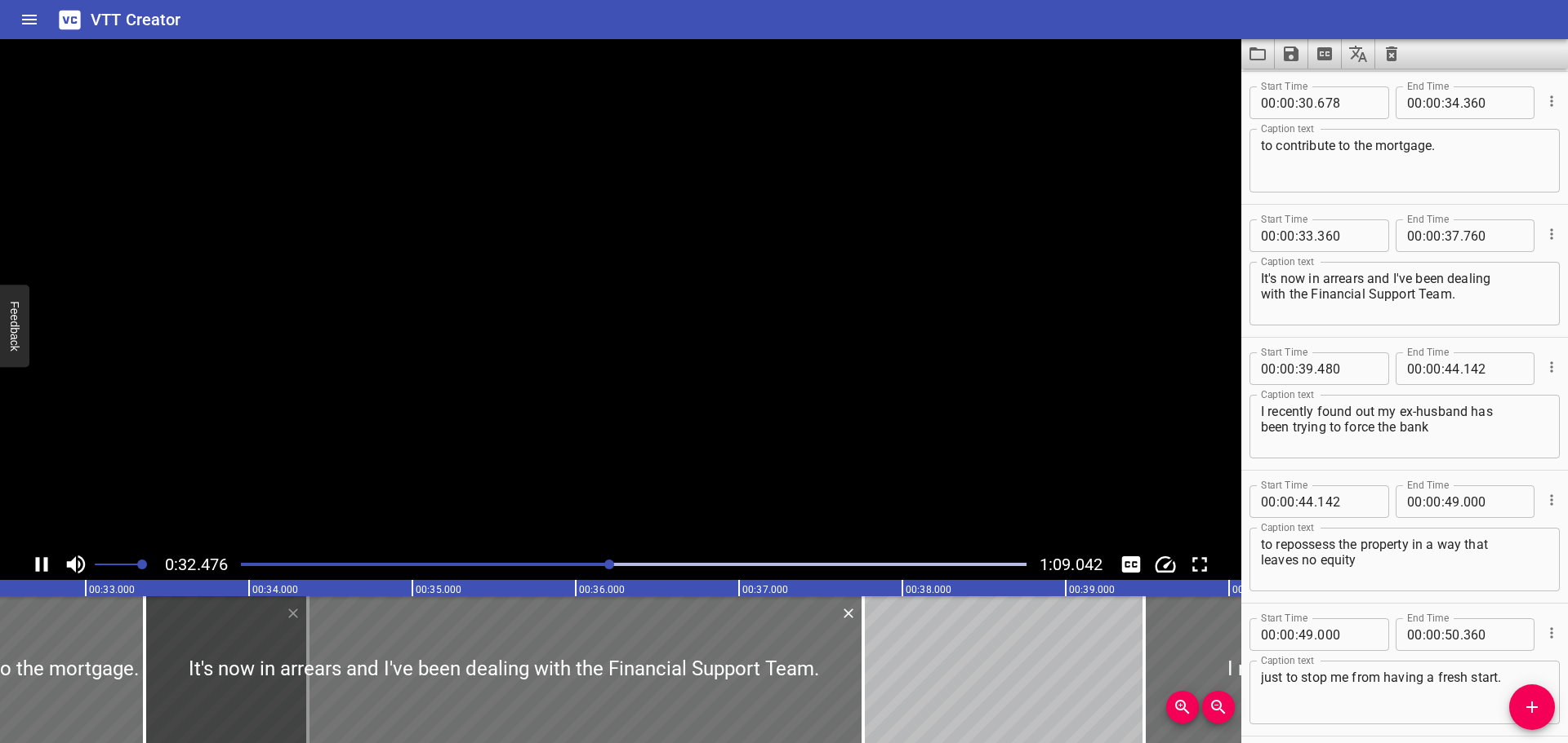
click at [38, 560] on icon "Play/Pause" at bounding box center [42, 565] width 12 height 15
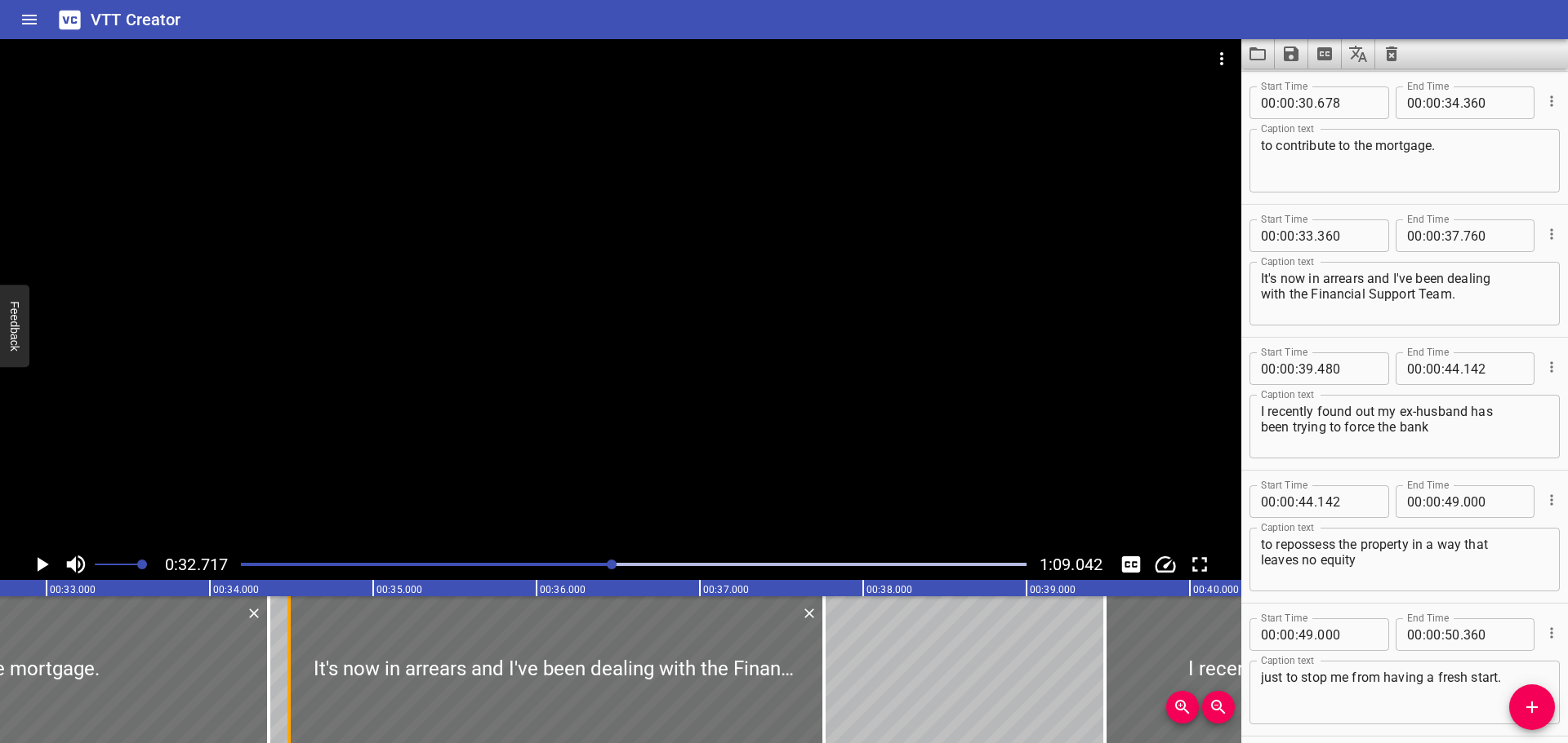
drag, startPoint x: 204, startPoint y: 697, endPoint x: 294, endPoint y: 696, distance: 90.0
click at [294, 696] on div at bounding box center [289, 670] width 16 height 146
type input "34"
type input "485"
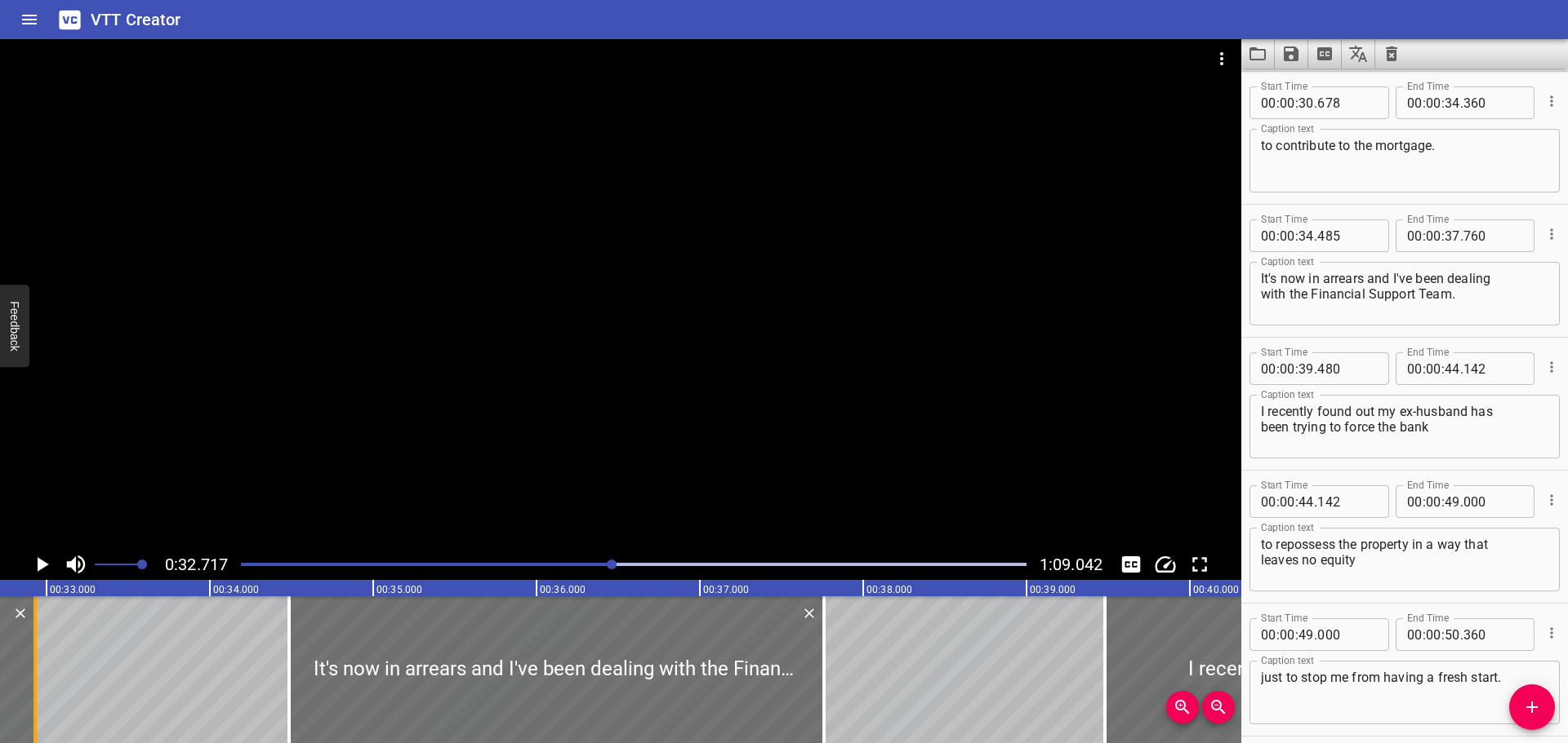
drag, startPoint x: 267, startPoint y: 692, endPoint x: 34, endPoint y: 695, distance: 233.0
click at [34, 695] on div at bounding box center [35, 670] width 4 height 146
type input "32"
type input "930"
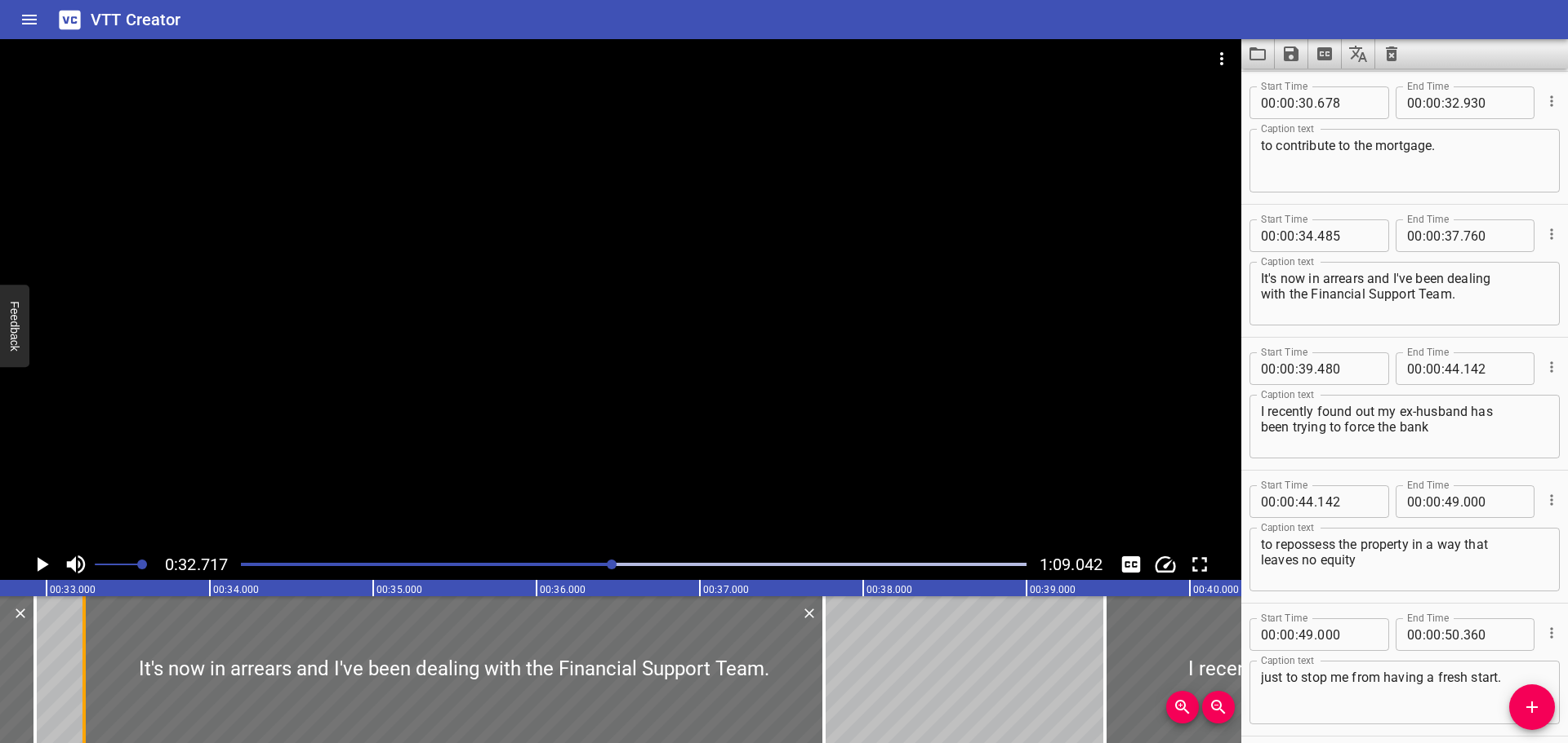
drag, startPoint x: 290, startPoint y: 695, endPoint x: 85, endPoint y: 710, distance: 205.5
click at [85, 710] on div at bounding box center [84, 670] width 4 height 146
type input "33"
type input "230"
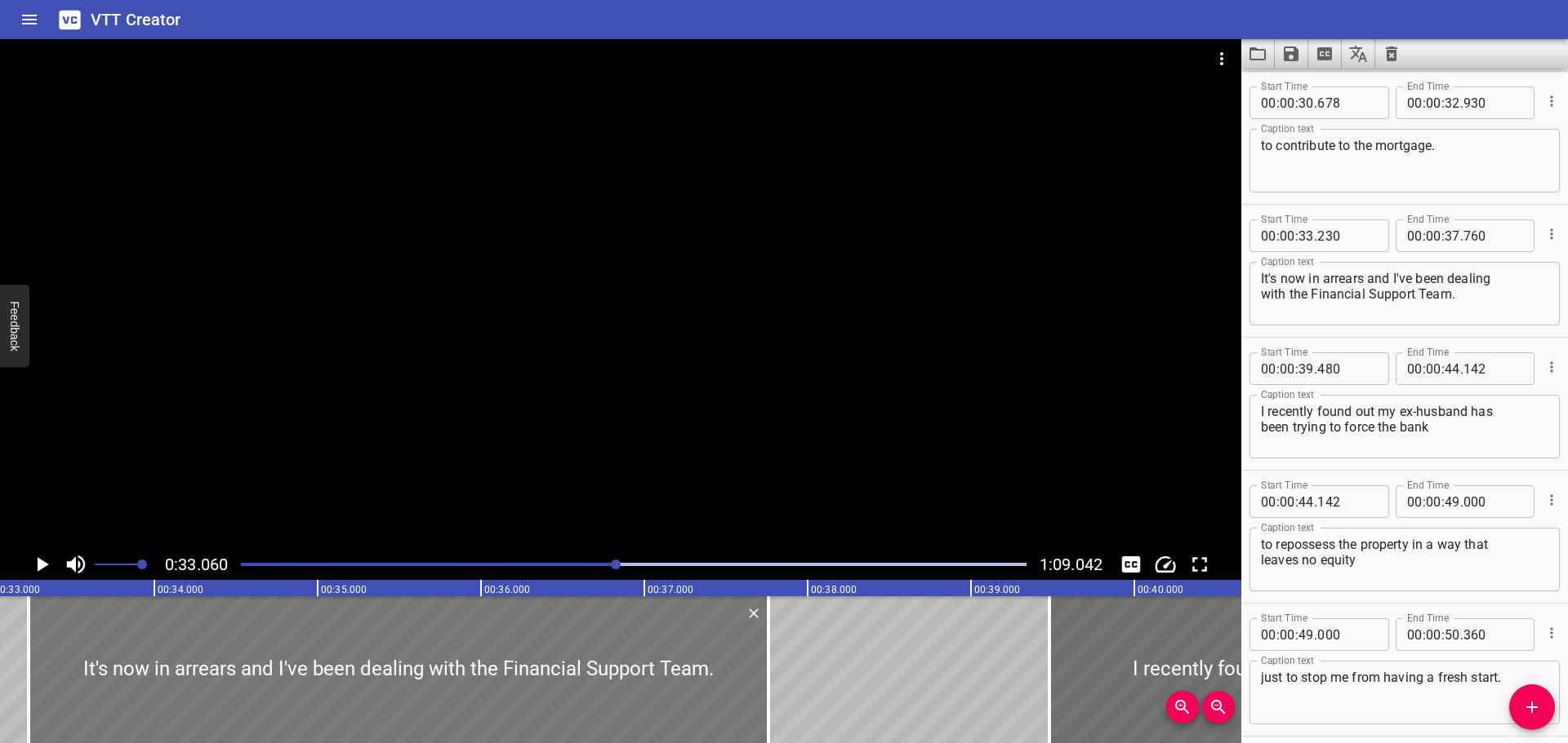
scroll to position [0, 5398]
click at [42, 562] on icon "Play/Pause" at bounding box center [43, 565] width 11 height 15
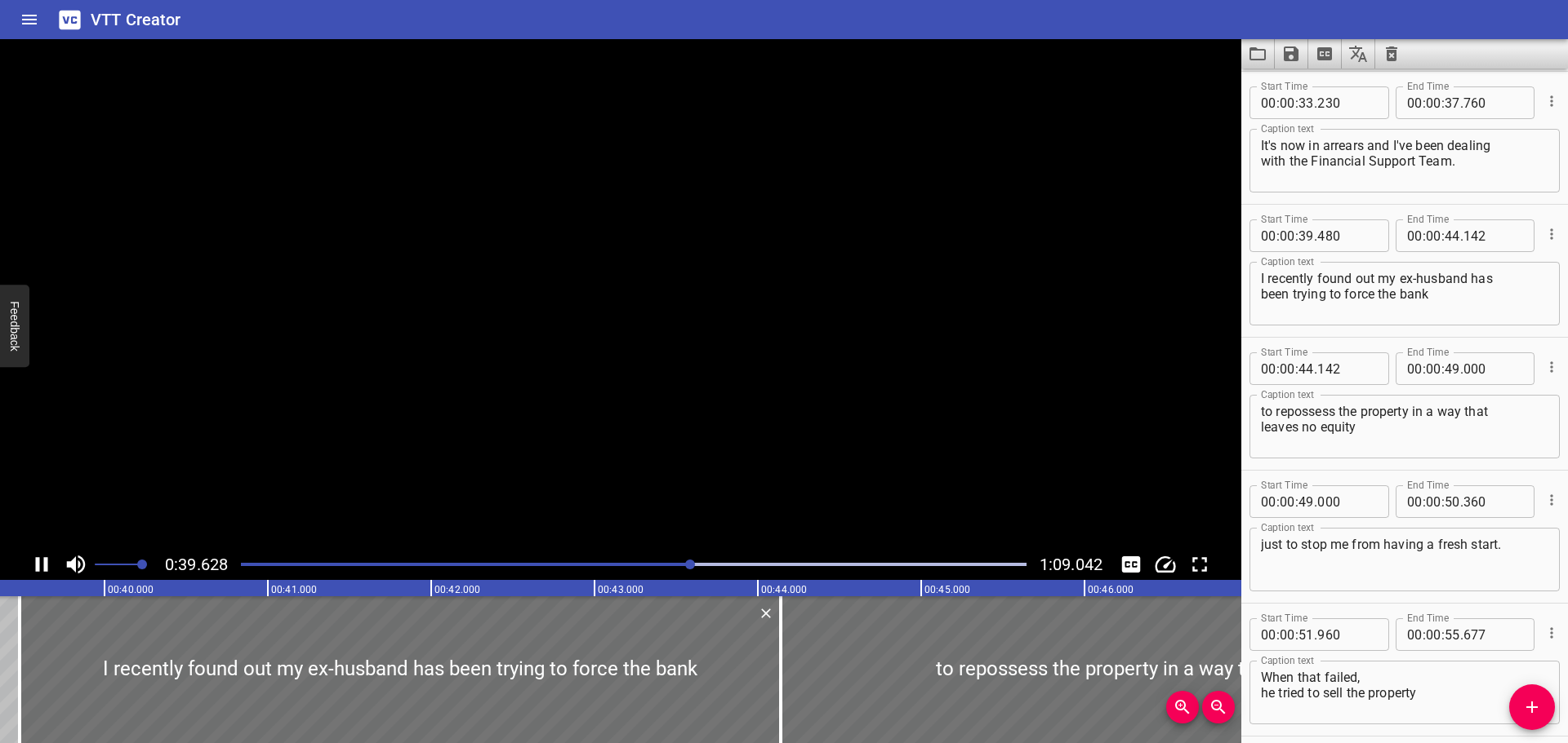
scroll to position [1197, 0]
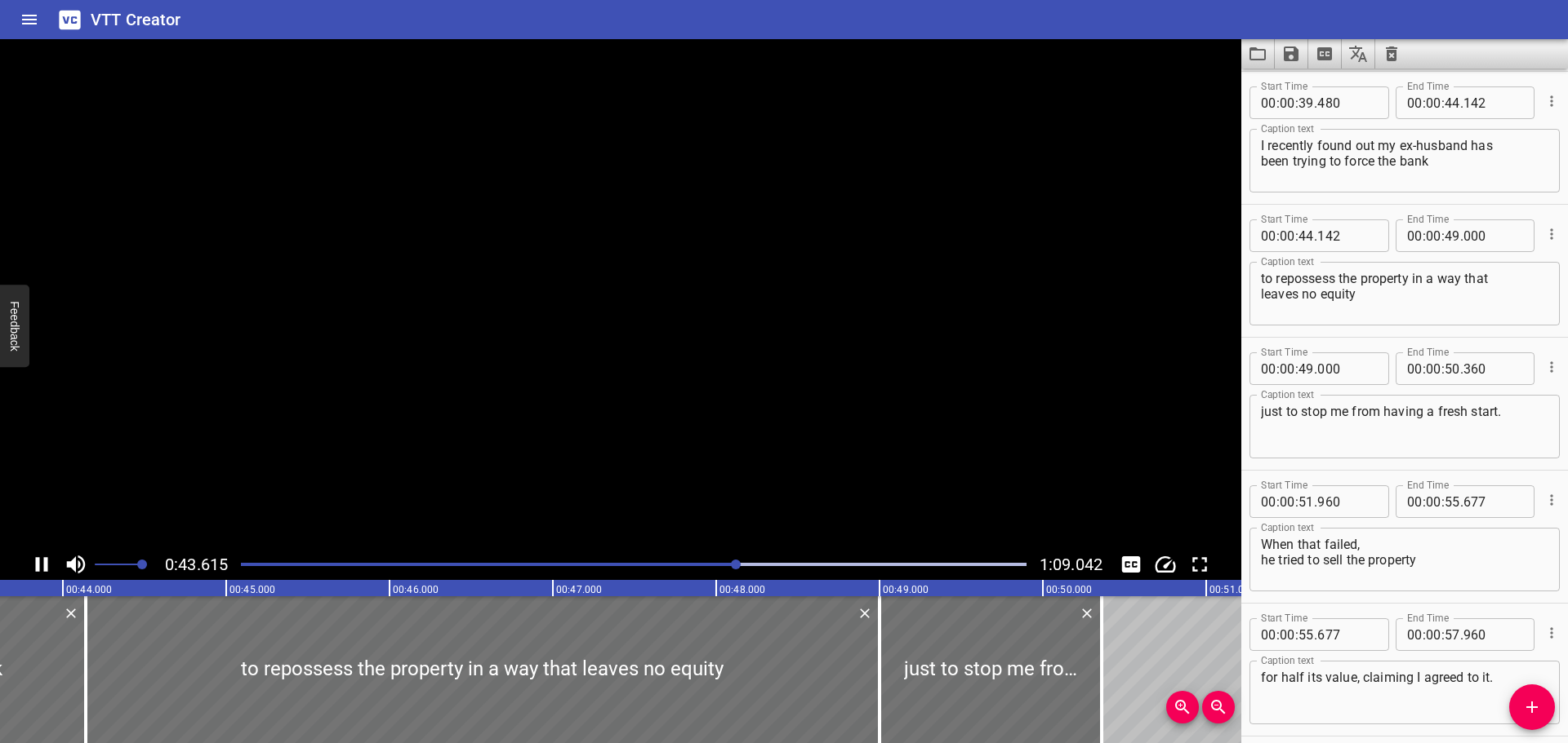
click at [42, 562] on icon "Play/Pause" at bounding box center [41, 565] width 25 height 25
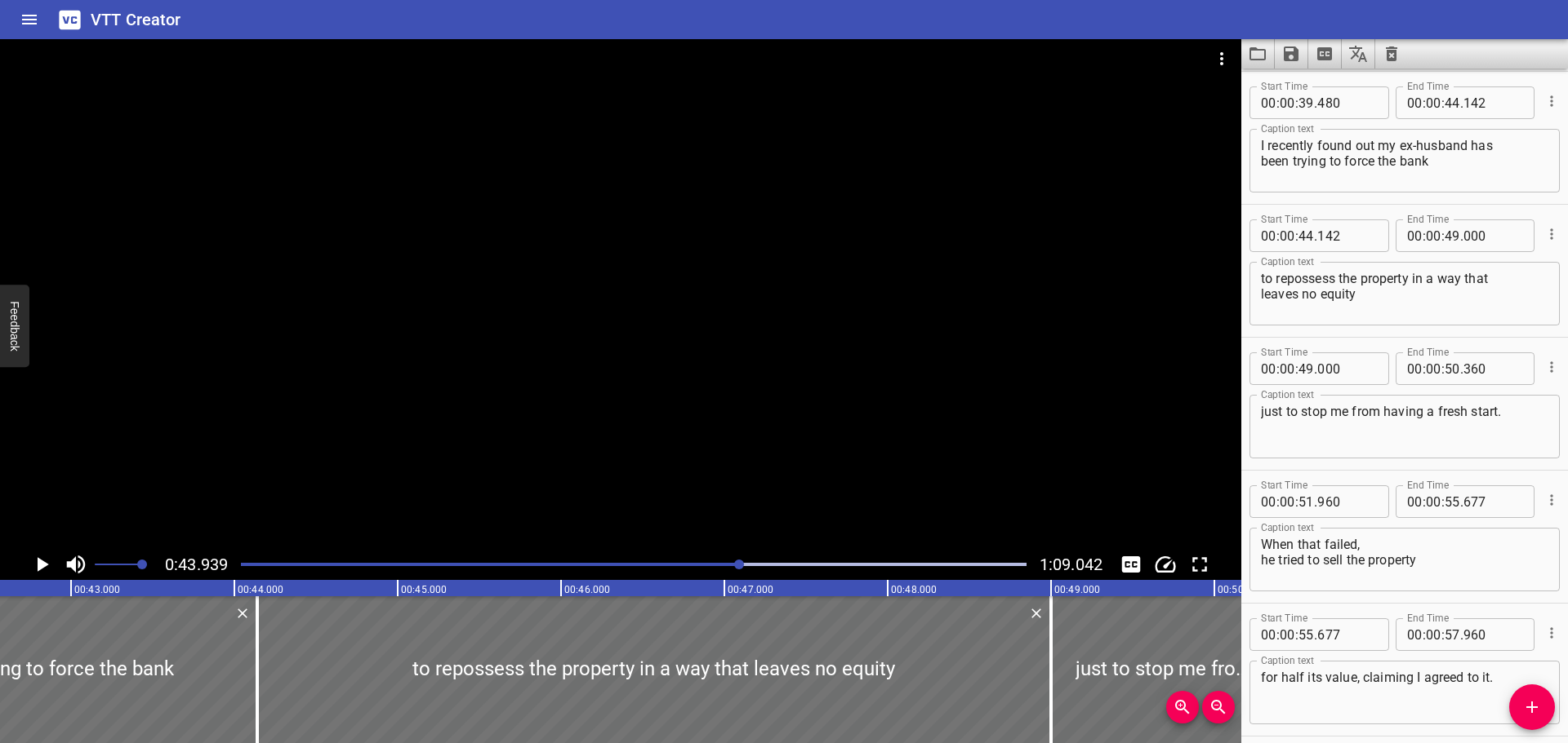
scroll to position [0, 6884]
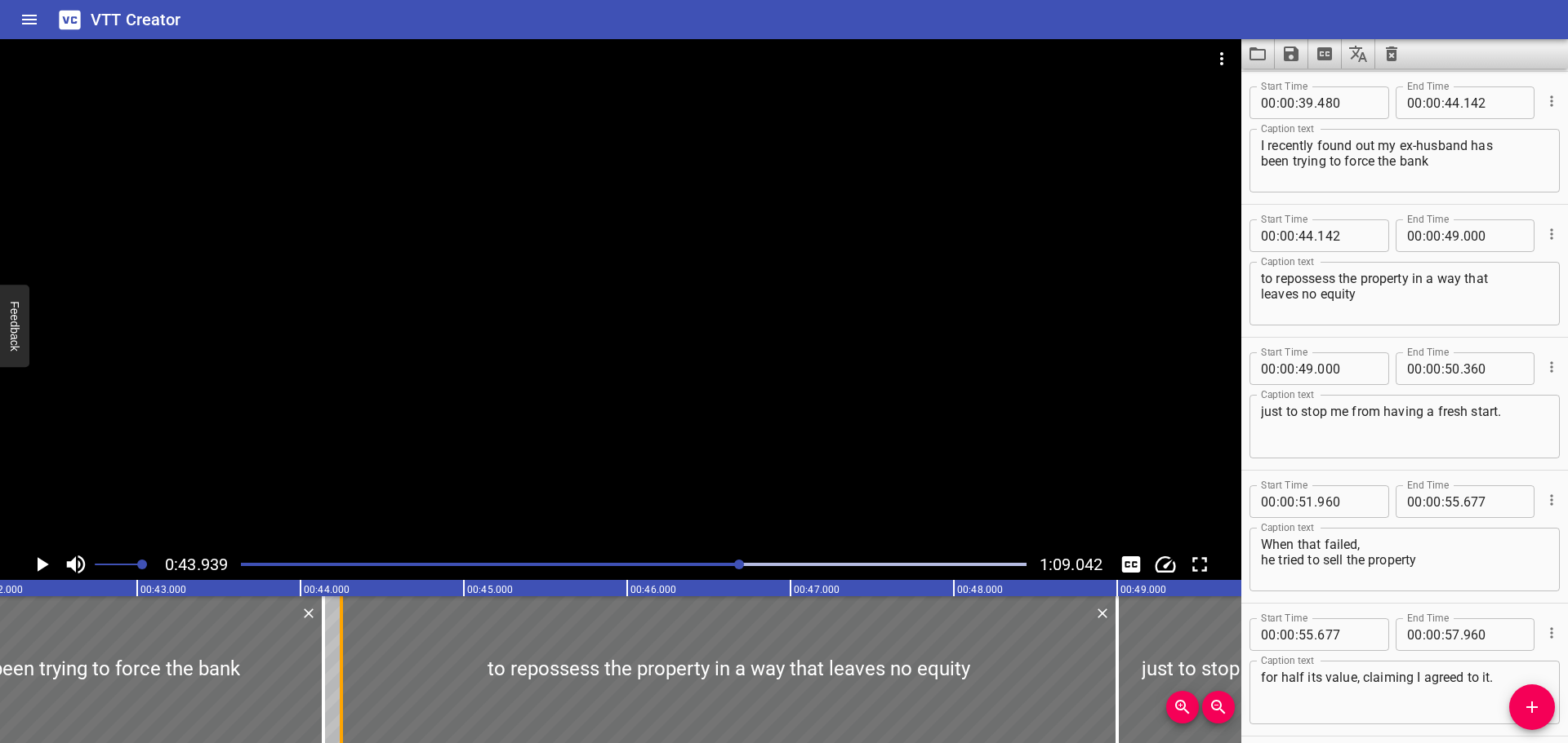
drag, startPoint x: 325, startPoint y: 687, endPoint x: 343, endPoint y: 687, distance: 18.0
click at [343, 687] on div at bounding box center [341, 670] width 16 height 146
type input "252"
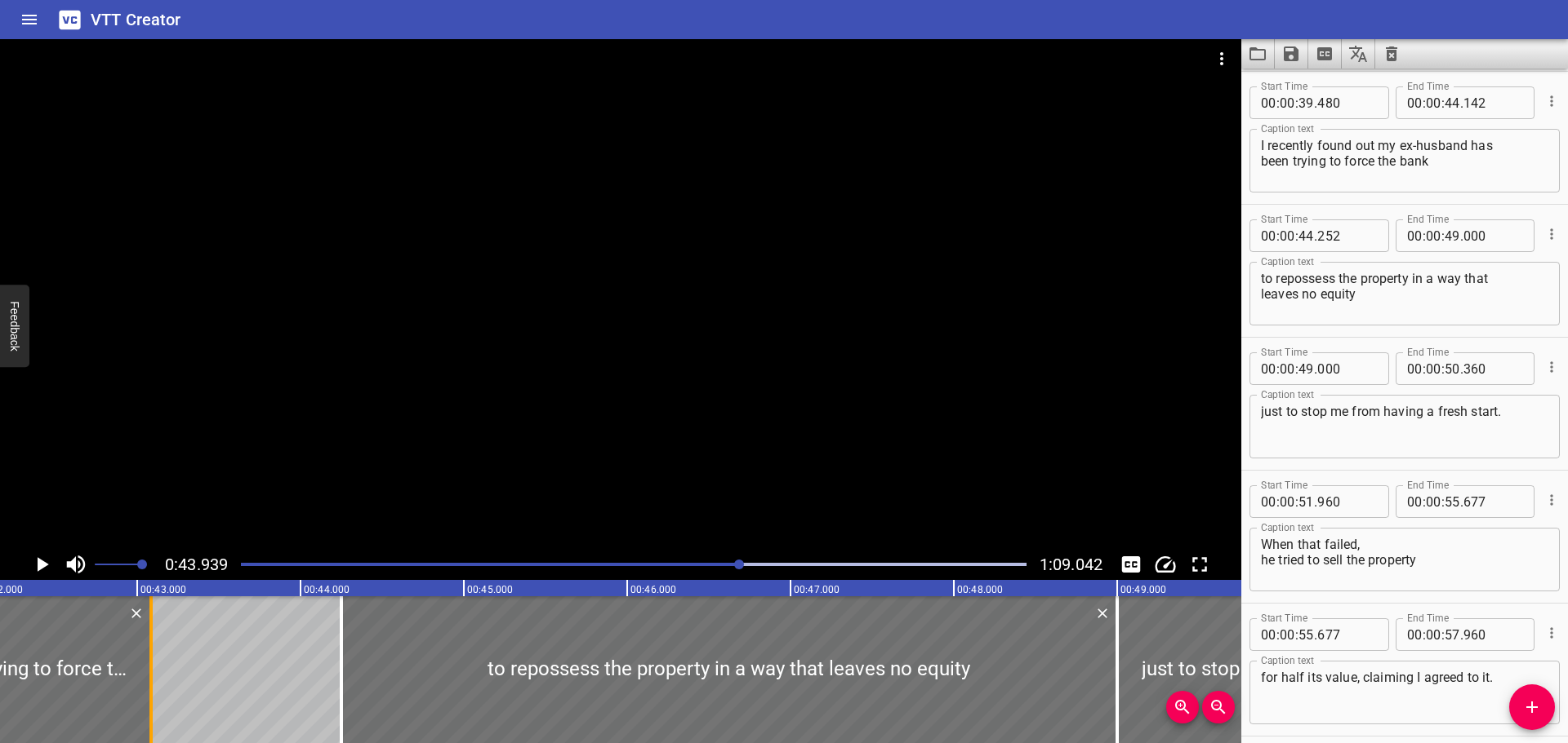
drag, startPoint x: 324, startPoint y: 687, endPoint x: 152, endPoint y: 687, distance: 172.0
click at [152, 687] on div at bounding box center [151, 670] width 4 height 146
type input "43"
type input "087"
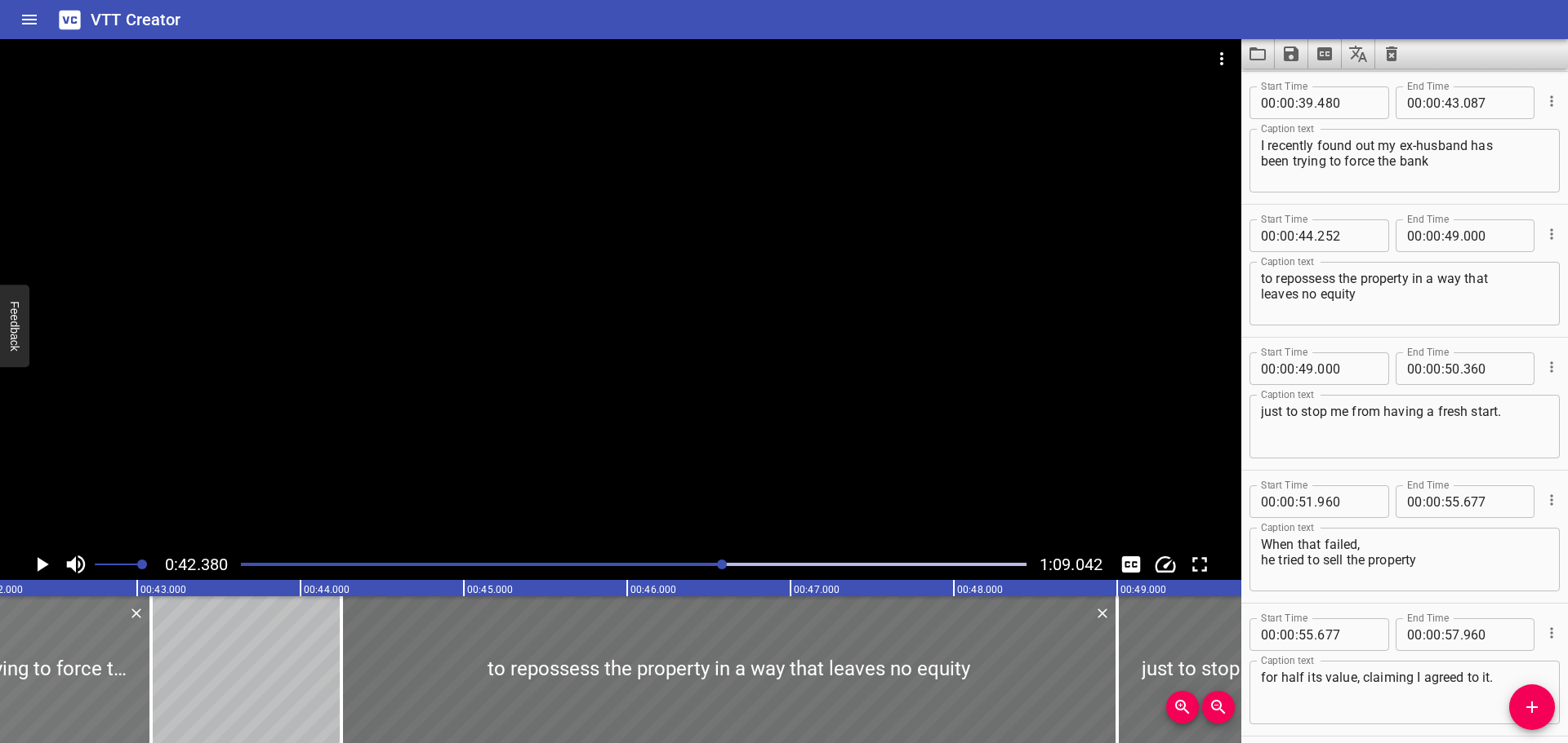
scroll to position [0, 6920]
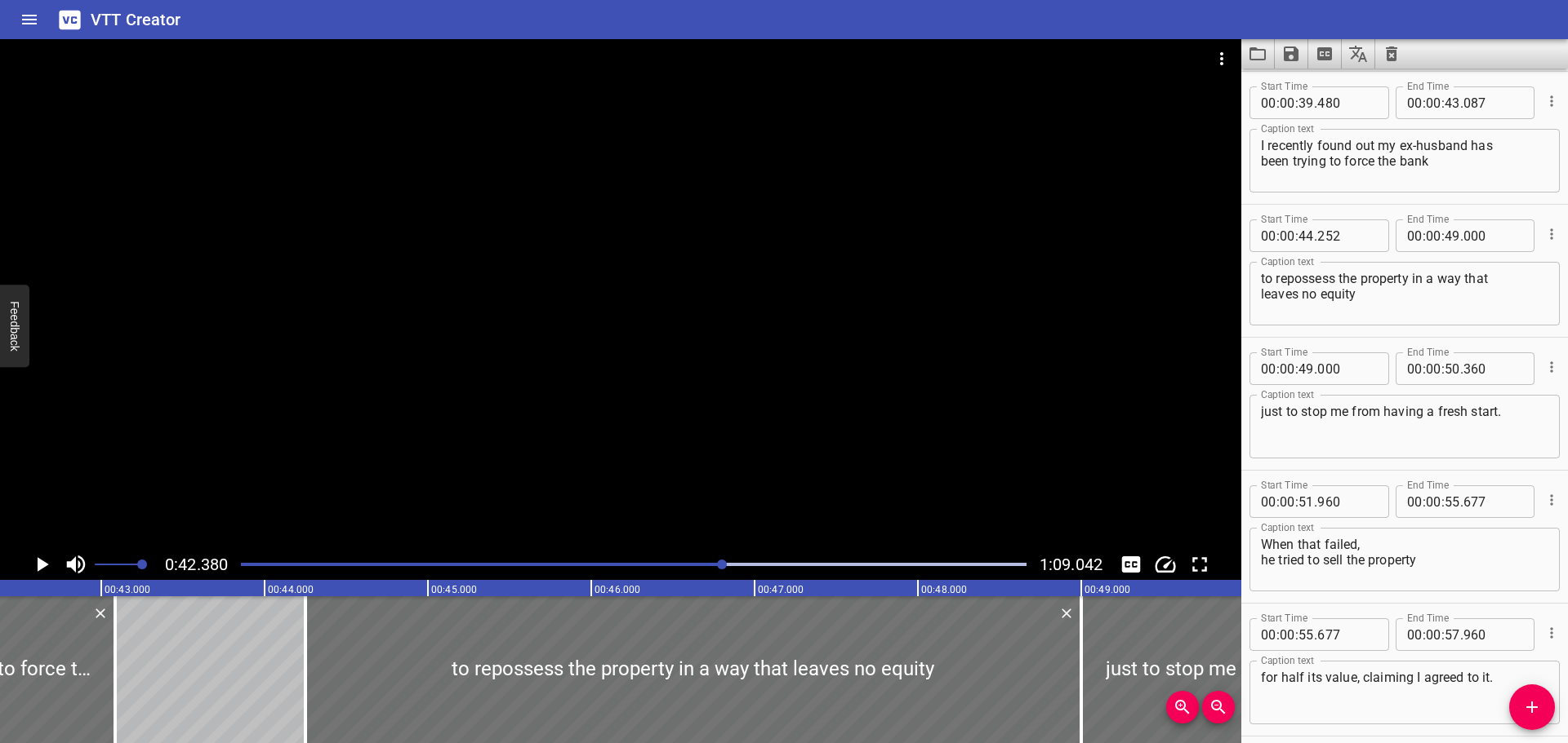
click at [37, 562] on icon "Play/Pause" at bounding box center [41, 565] width 25 height 25
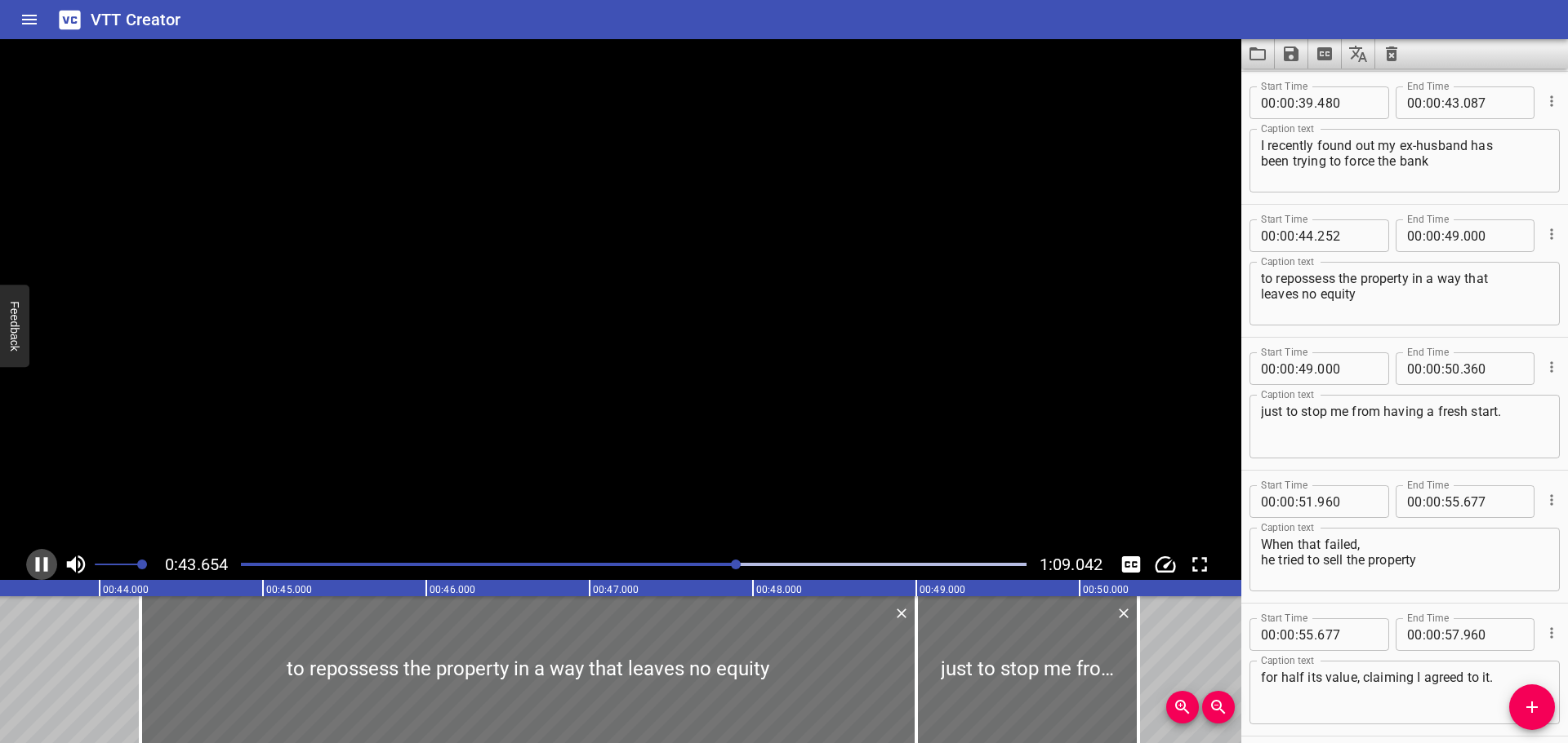
click at [37, 562] on icon "Play/Pause" at bounding box center [42, 565] width 12 height 15
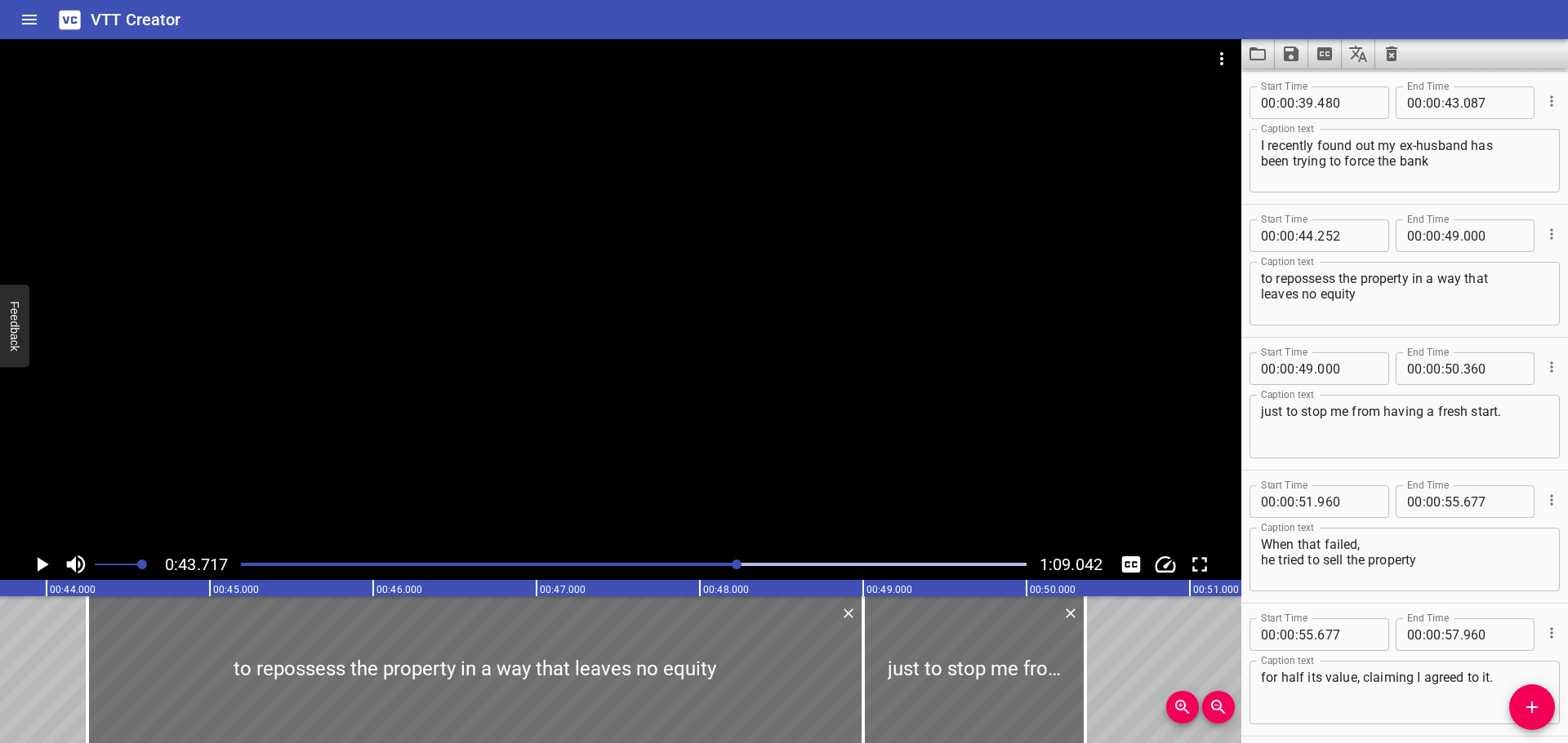
scroll to position [0, 6755]
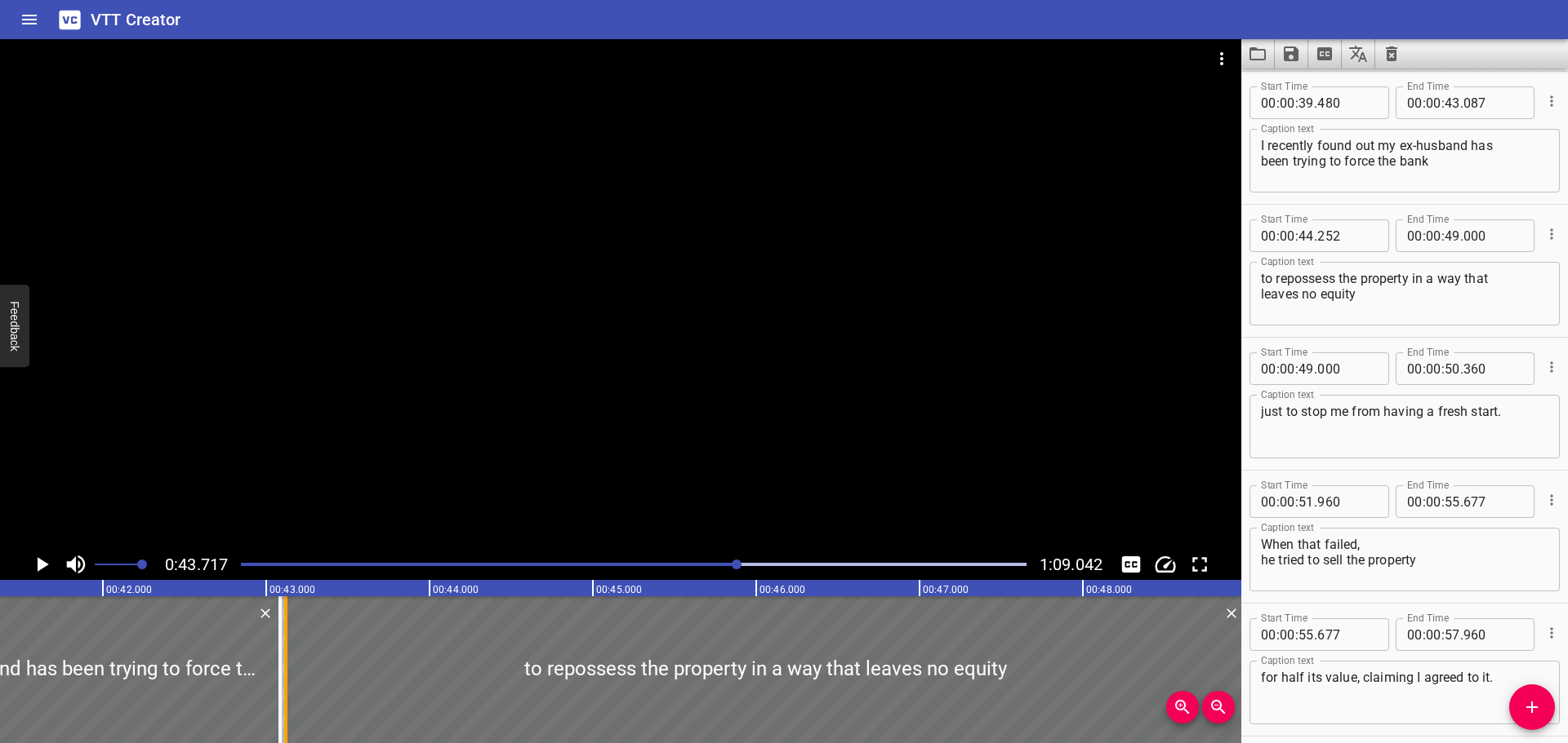
drag, startPoint x: 464, startPoint y: 695, endPoint x: 280, endPoint y: 701, distance: 184.1
click at [280, 701] on div at bounding box center [285, 670] width 16 height 146
type input "43"
type input "122"
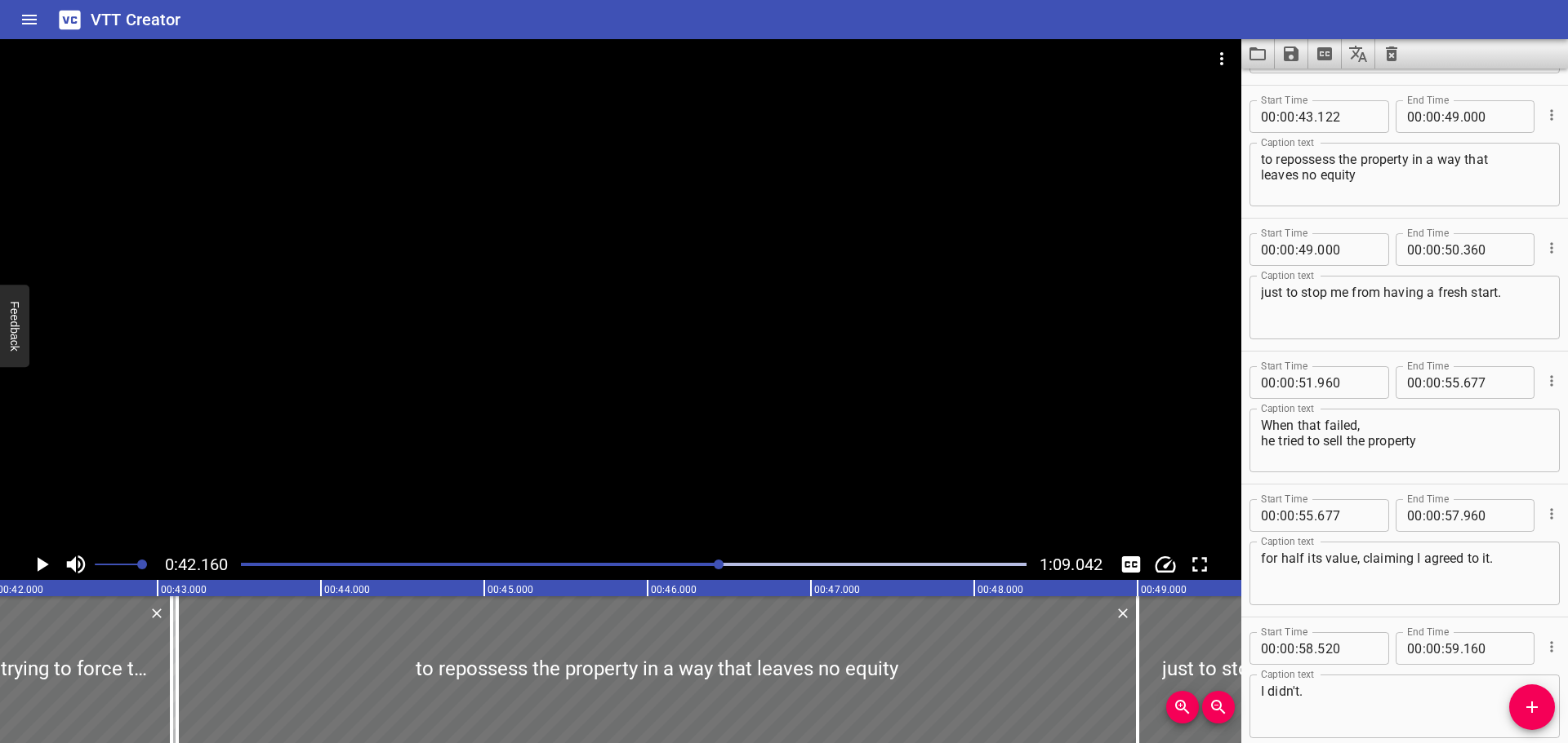
scroll to position [0, 6884]
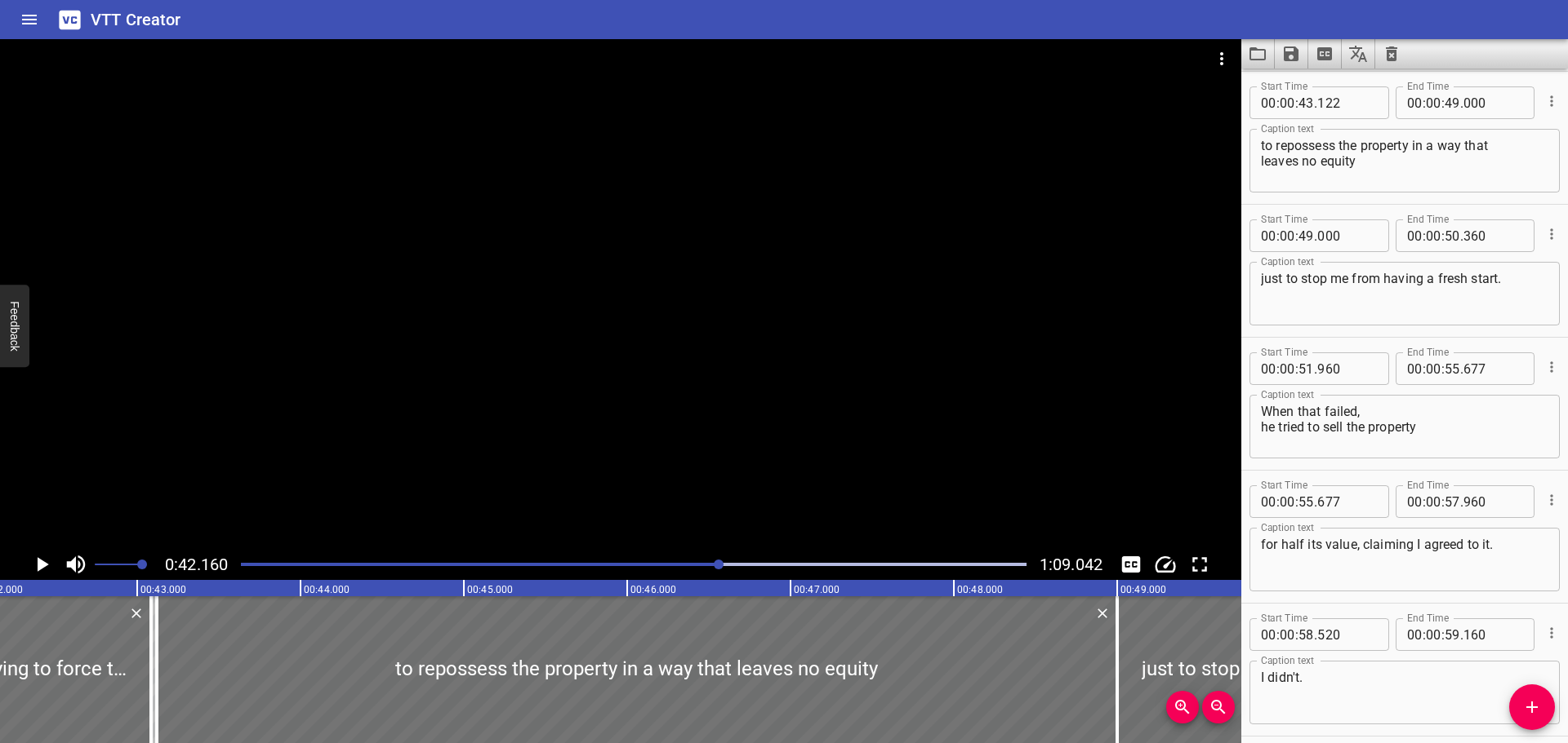
click at [34, 561] on icon "Play/Pause" at bounding box center [41, 565] width 25 height 25
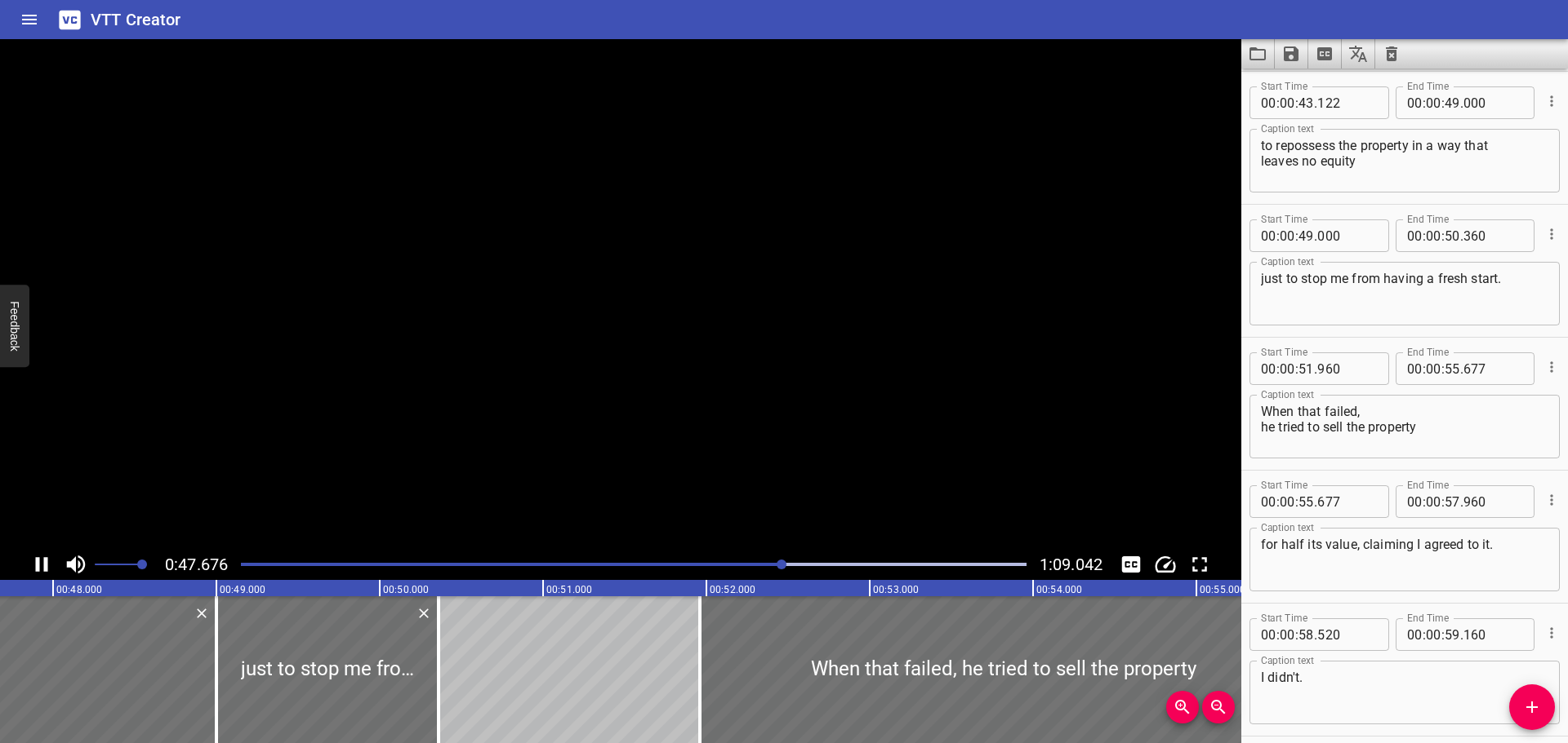
click at [34, 561] on icon "Play/Pause" at bounding box center [41, 565] width 25 height 25
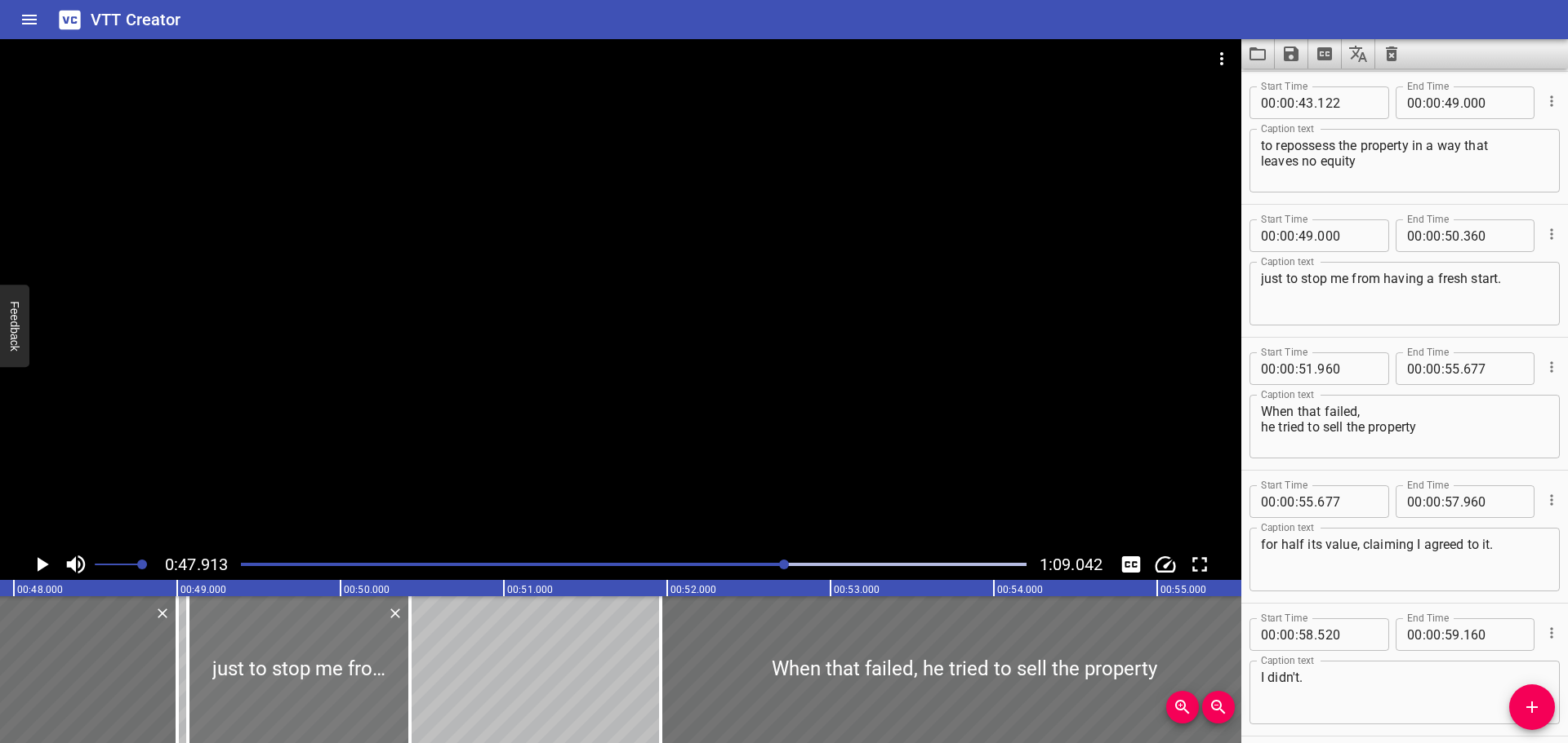
drag, startPoint x: 225, startPoint y: 688, endPoint x: 241, endPoint y: 687, distance: 16.0
click at [241, 687] on div at bounding box center [299, 670] width 222 height 146
type input "095"
type input "455"
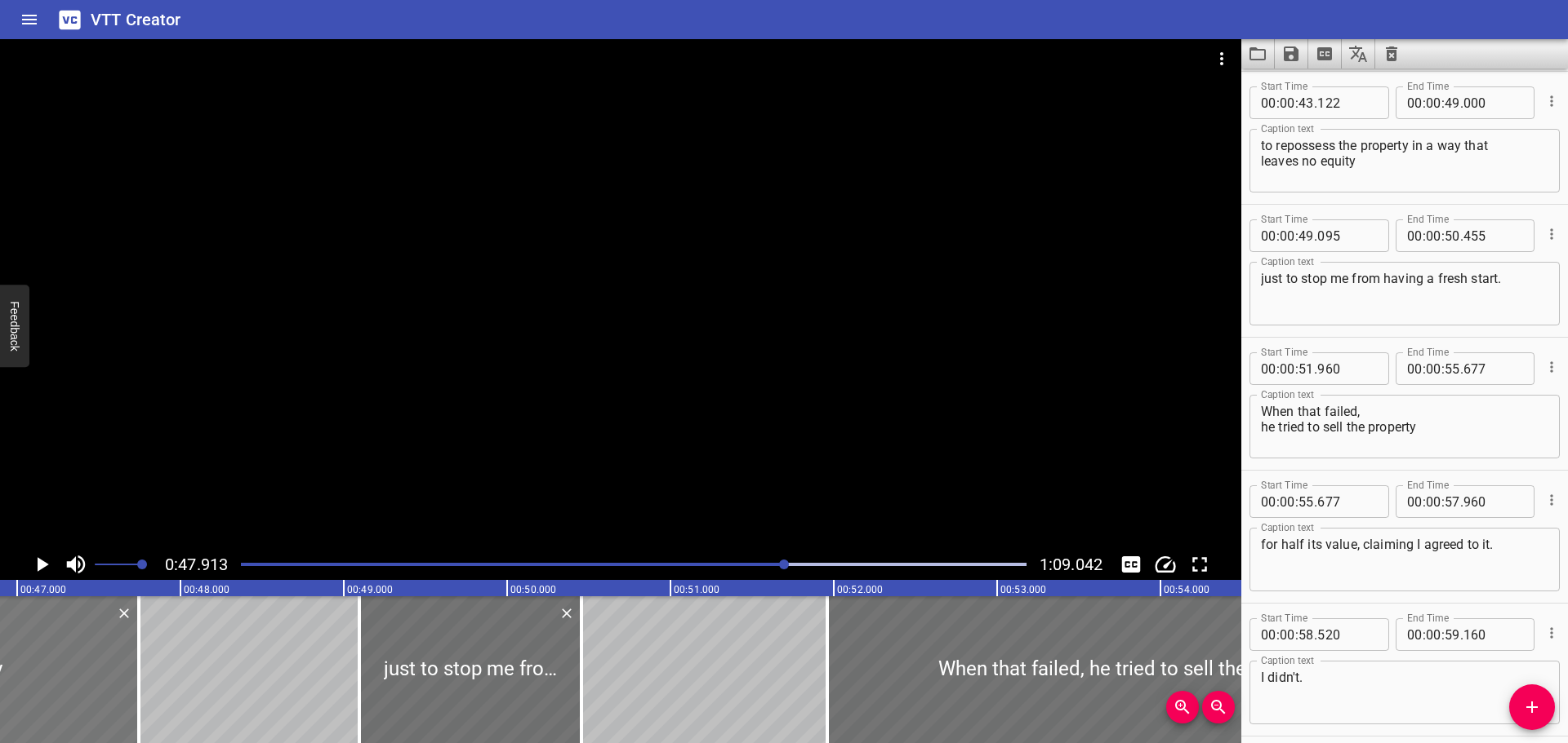
drag, startPoint x: 179, startPoint y: 696, endPoint x: 4, endPoint y: 706, distance: 175.3
type input "46"
type input "865"
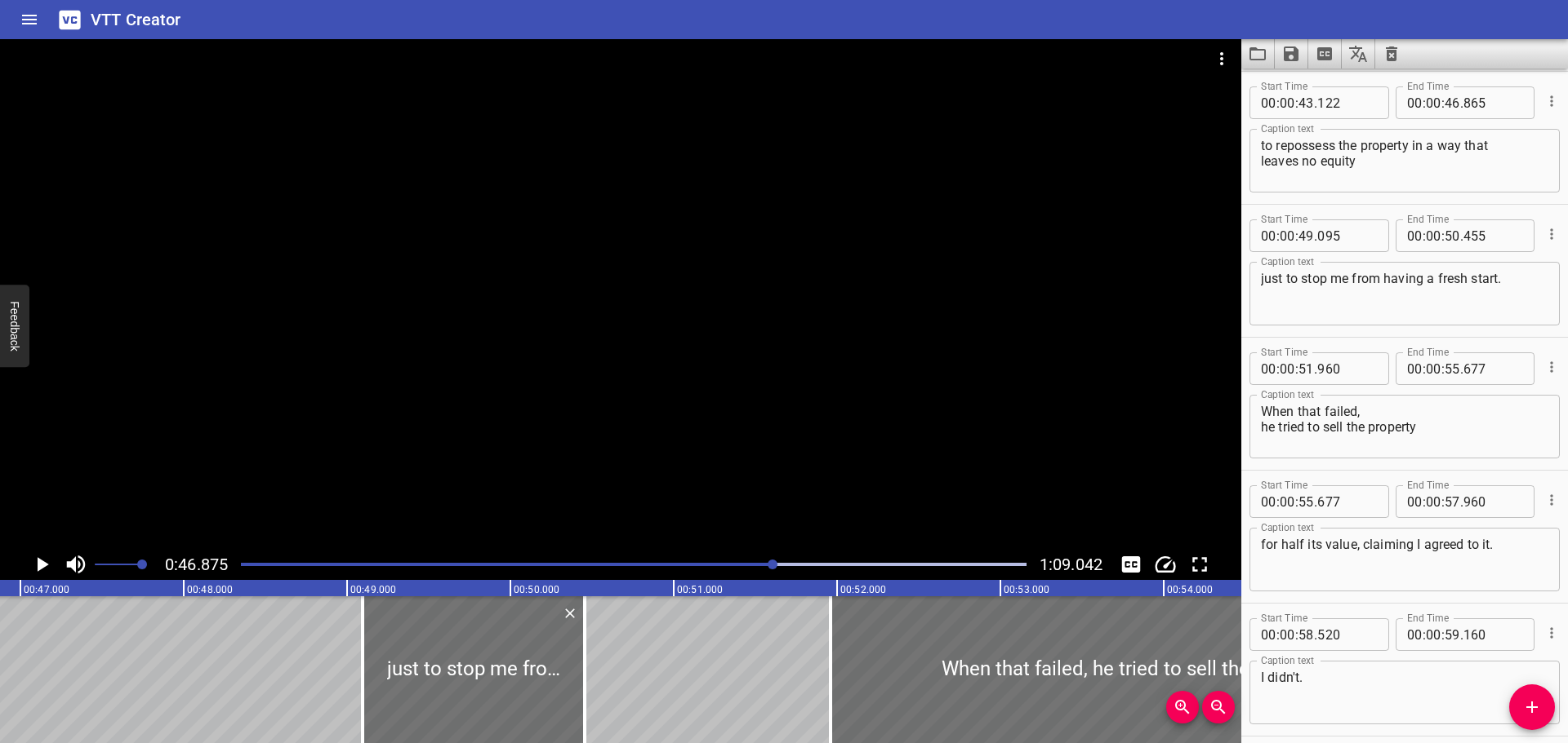
scroll to position [0, 7192]
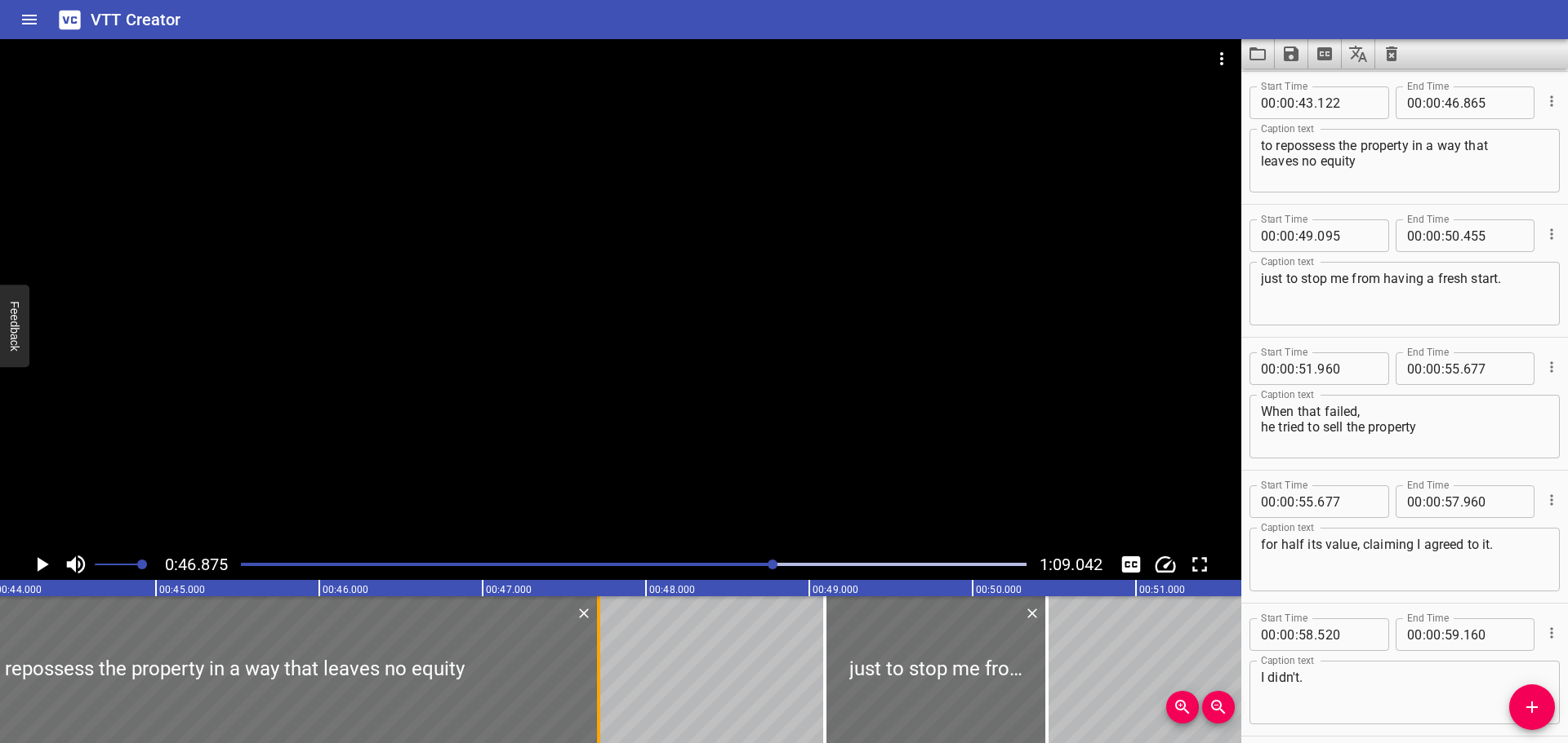
drag, startPoint x: 464, startPoint y: 717, endPoint x: 602, endPoint y: 714, distance: 138.0
click at [602, 714] on div at bounding box center [599, 670] width 16 height 146
type input "47"
type input "710"
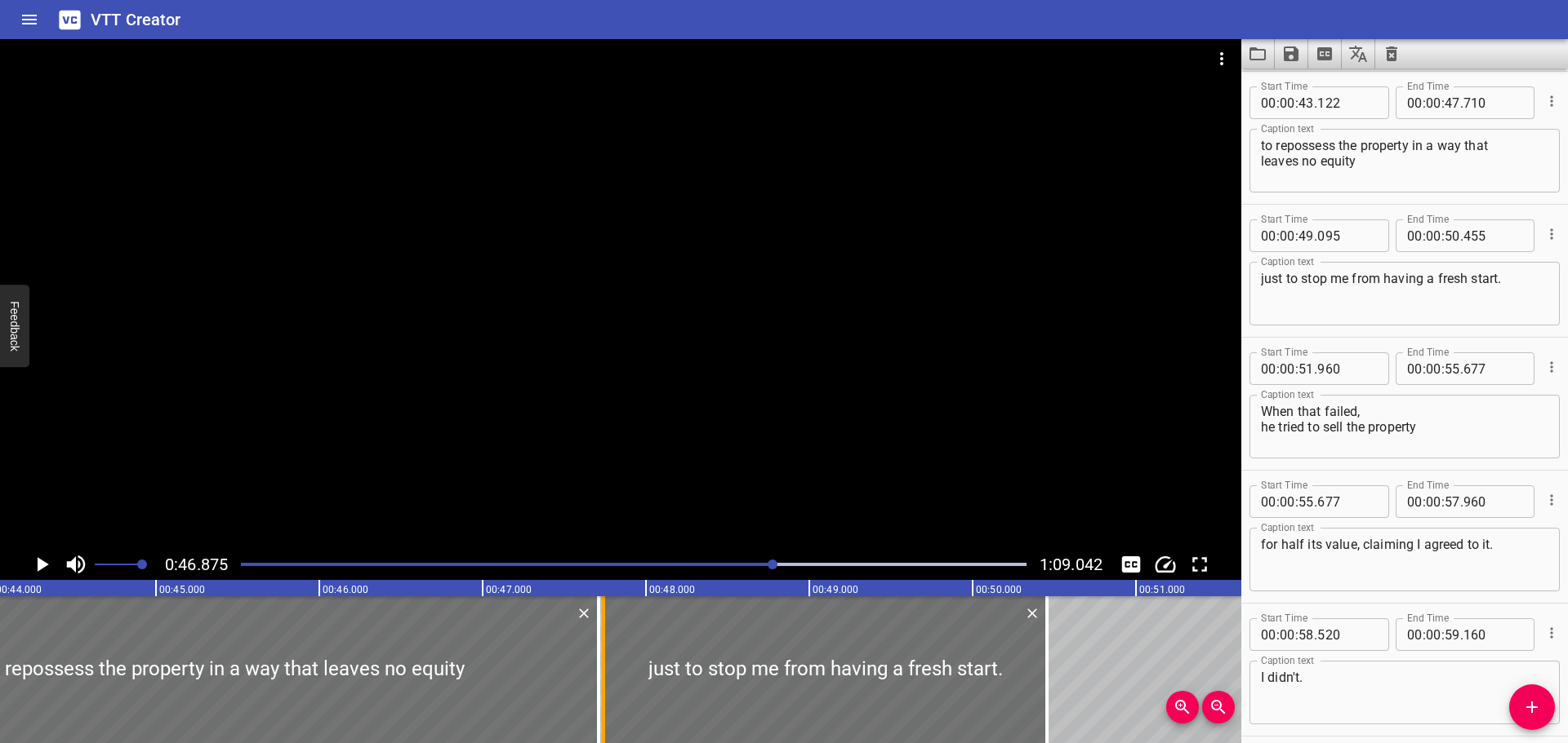
drag, startPoint x: 823, startPoint y: 703, endPoint x: 602, endPoint y: 715, distance: 221.3
click at [602, 715] on div at bounding box center [604, 670] width 4 height 146
type input "47"
type input "740"
click at [494, 685] on div at bounding box center [223, 670] width 750 height 146
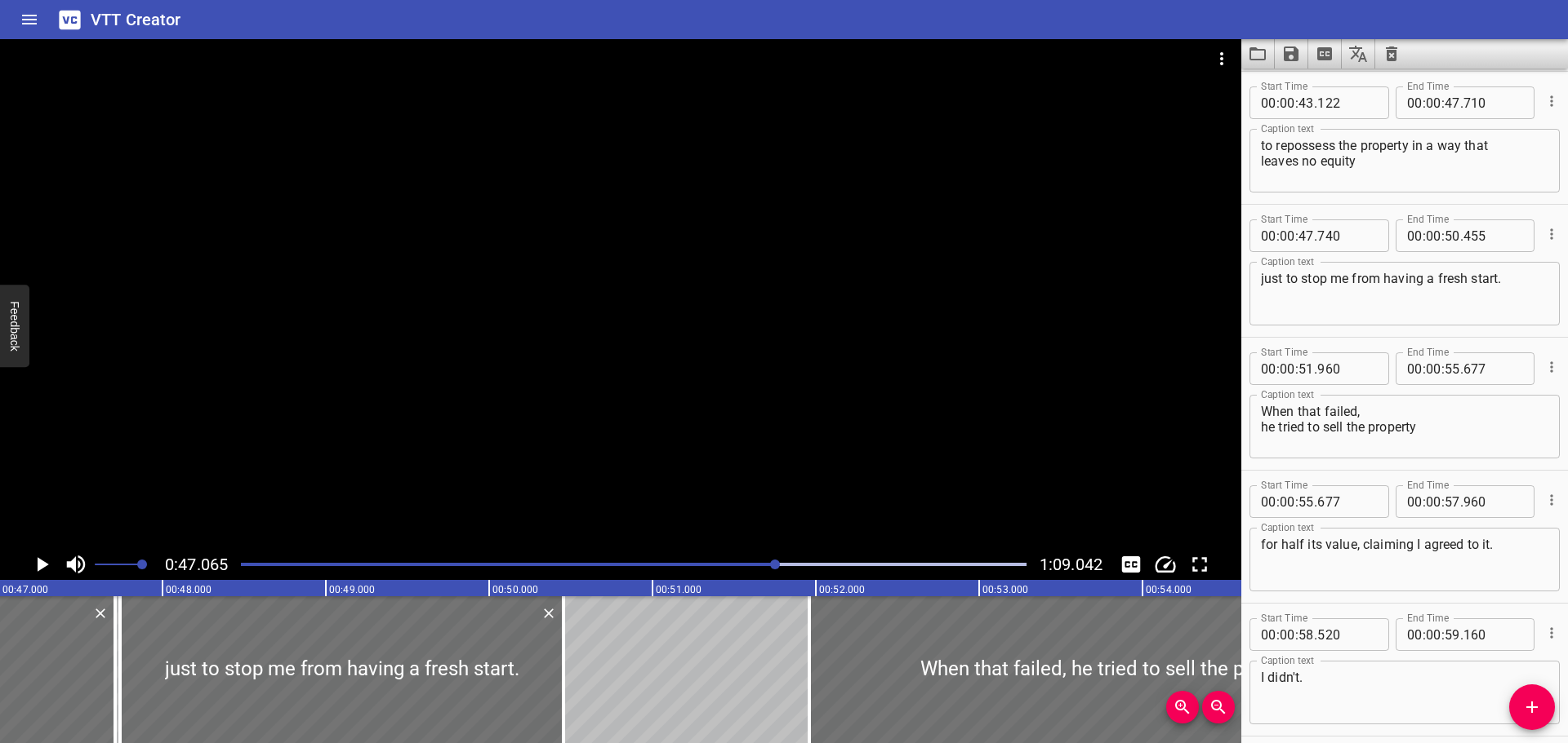
scroll to position [0, 7685]
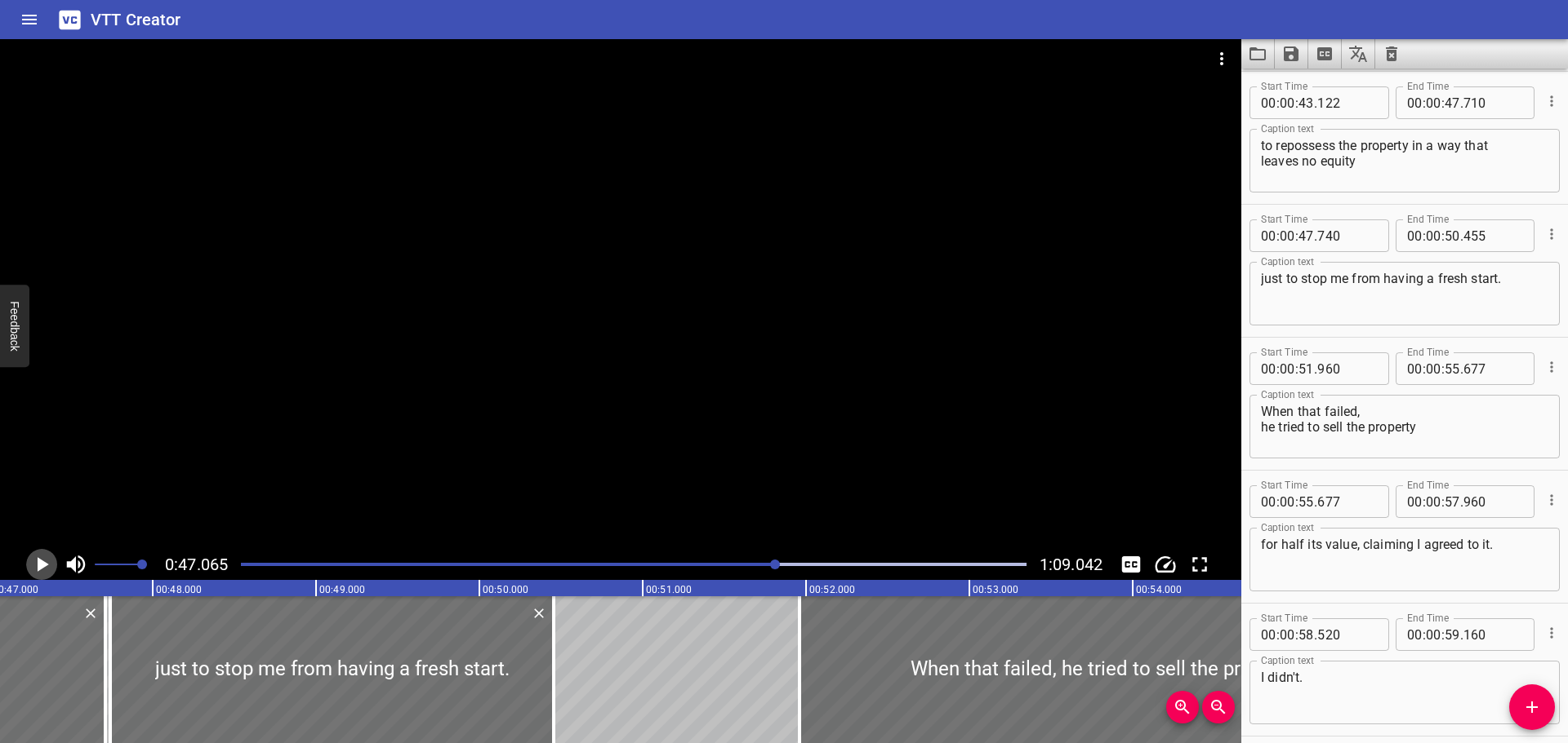
click at [39, 561] on icon "Play/Pause" at bounding box center [43, 565] width 11 height 15
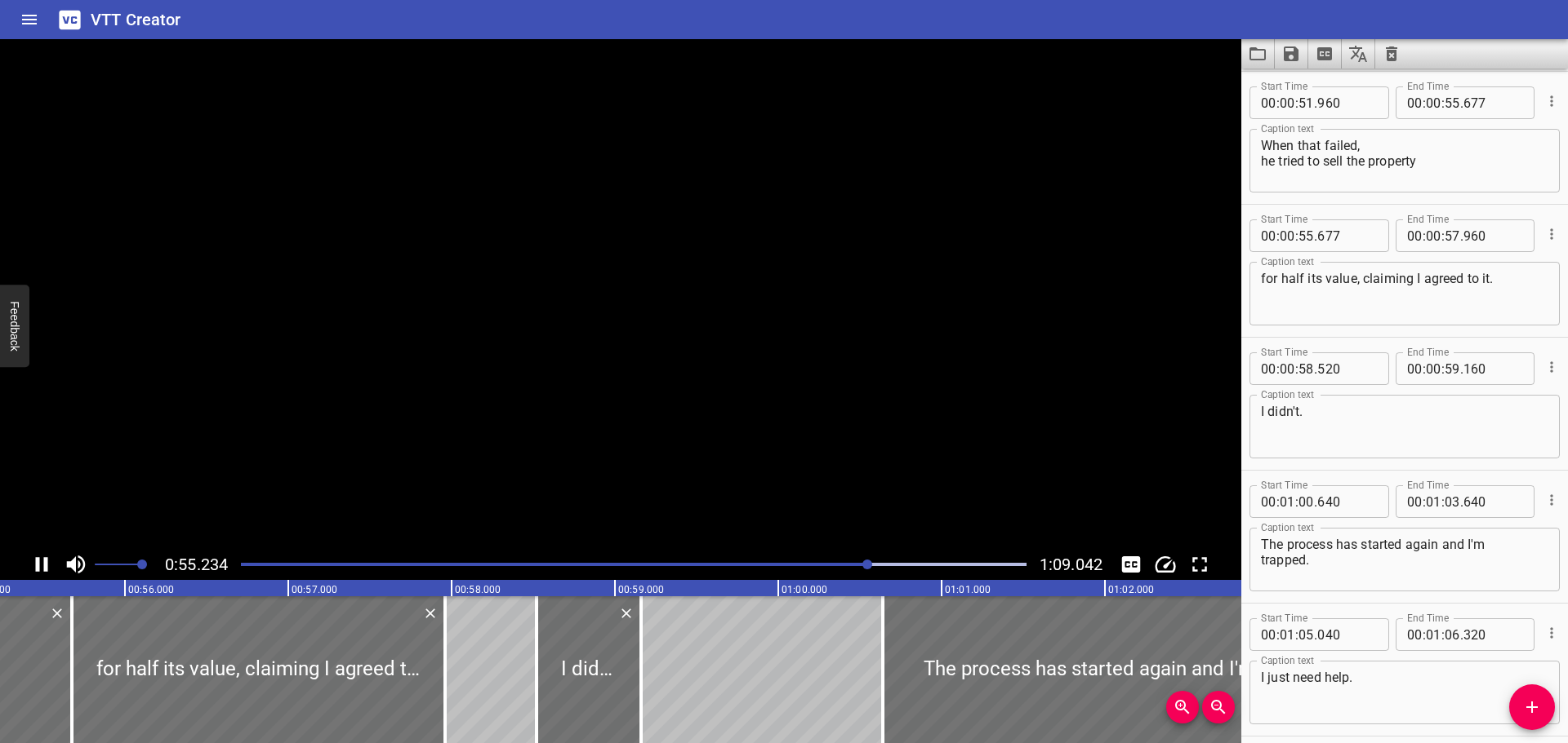
scroll to position [0, 9063]
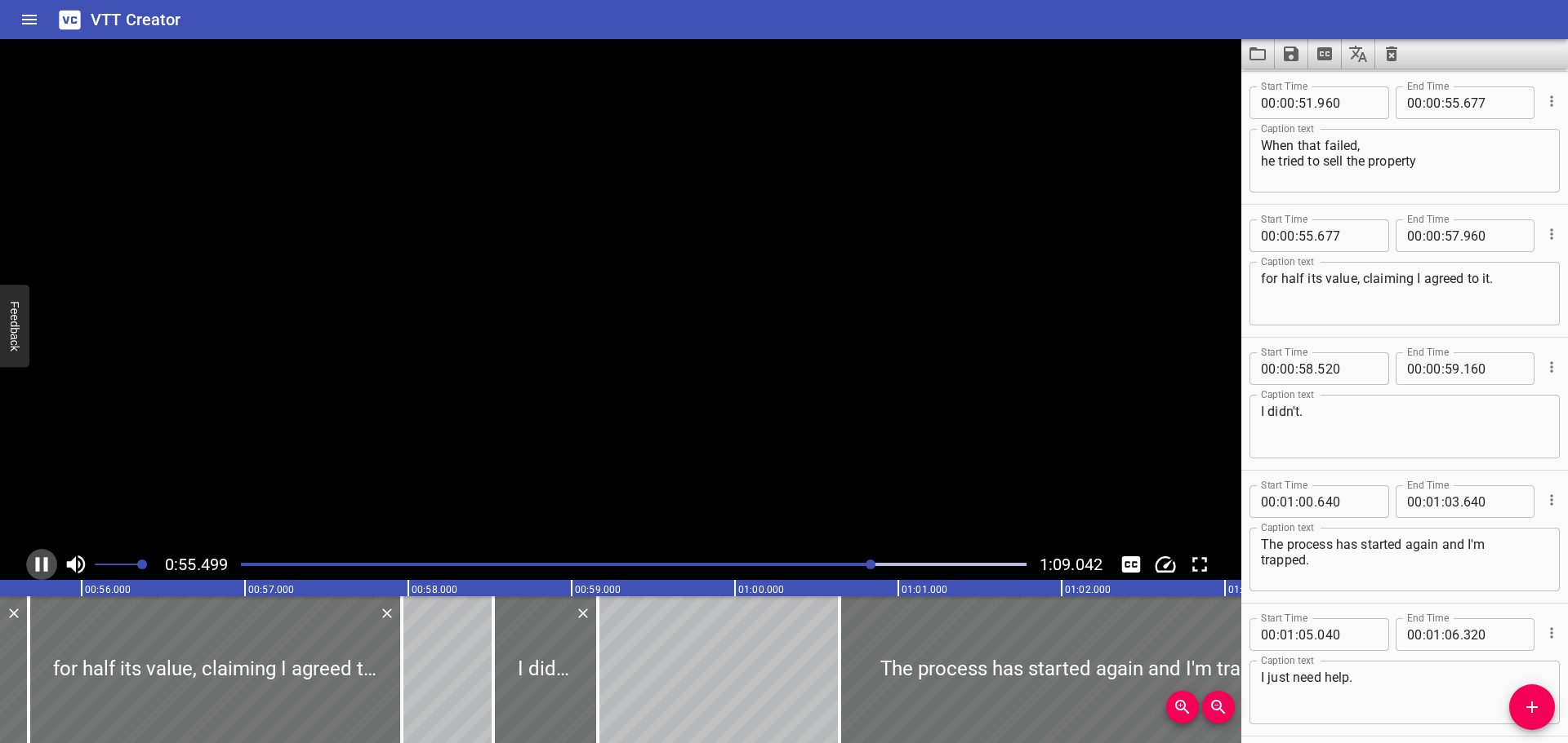
click at [39, 561] on icon "Play/Pause" at bounding box center [42, 565] width 12 height 15
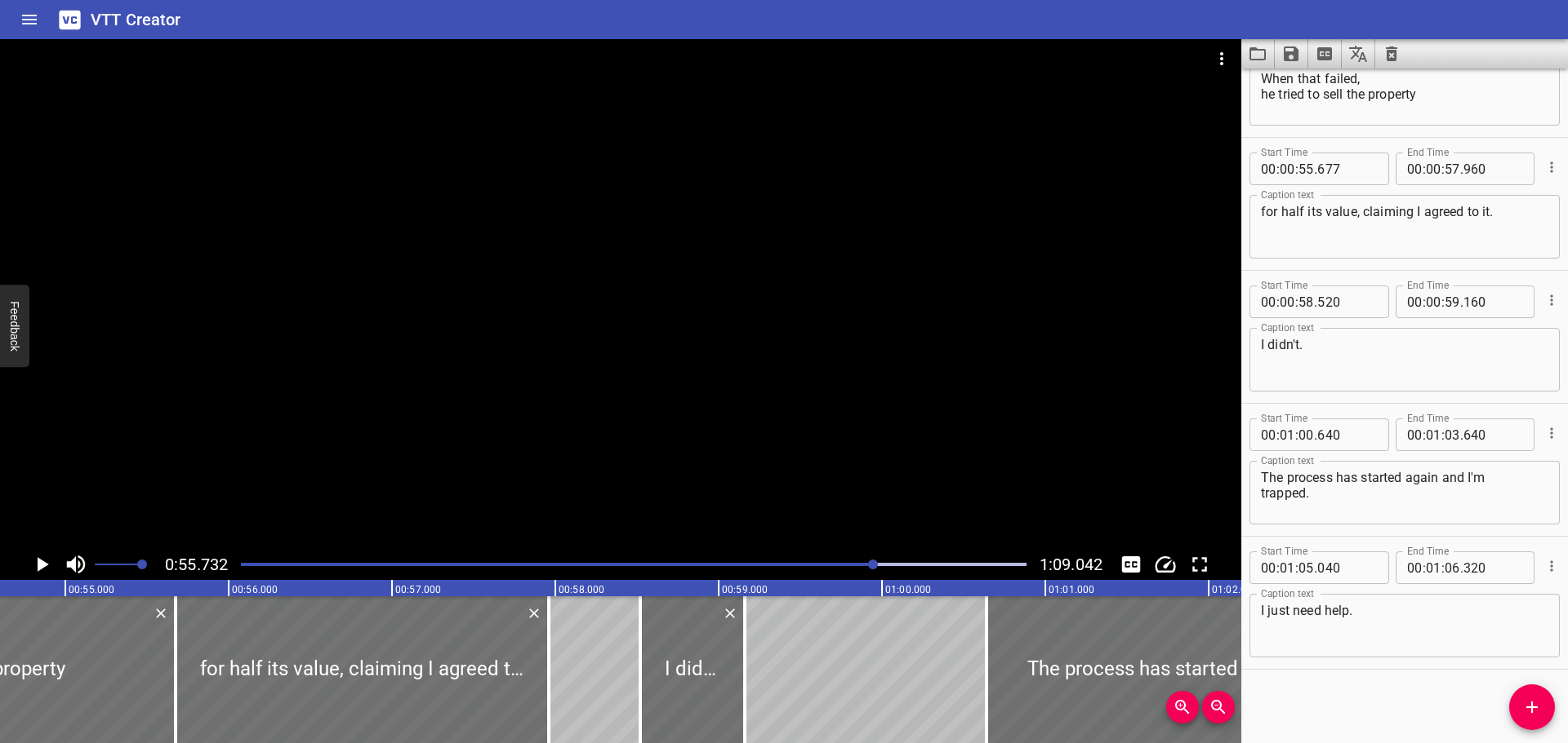
scroll to position [0, 8876]
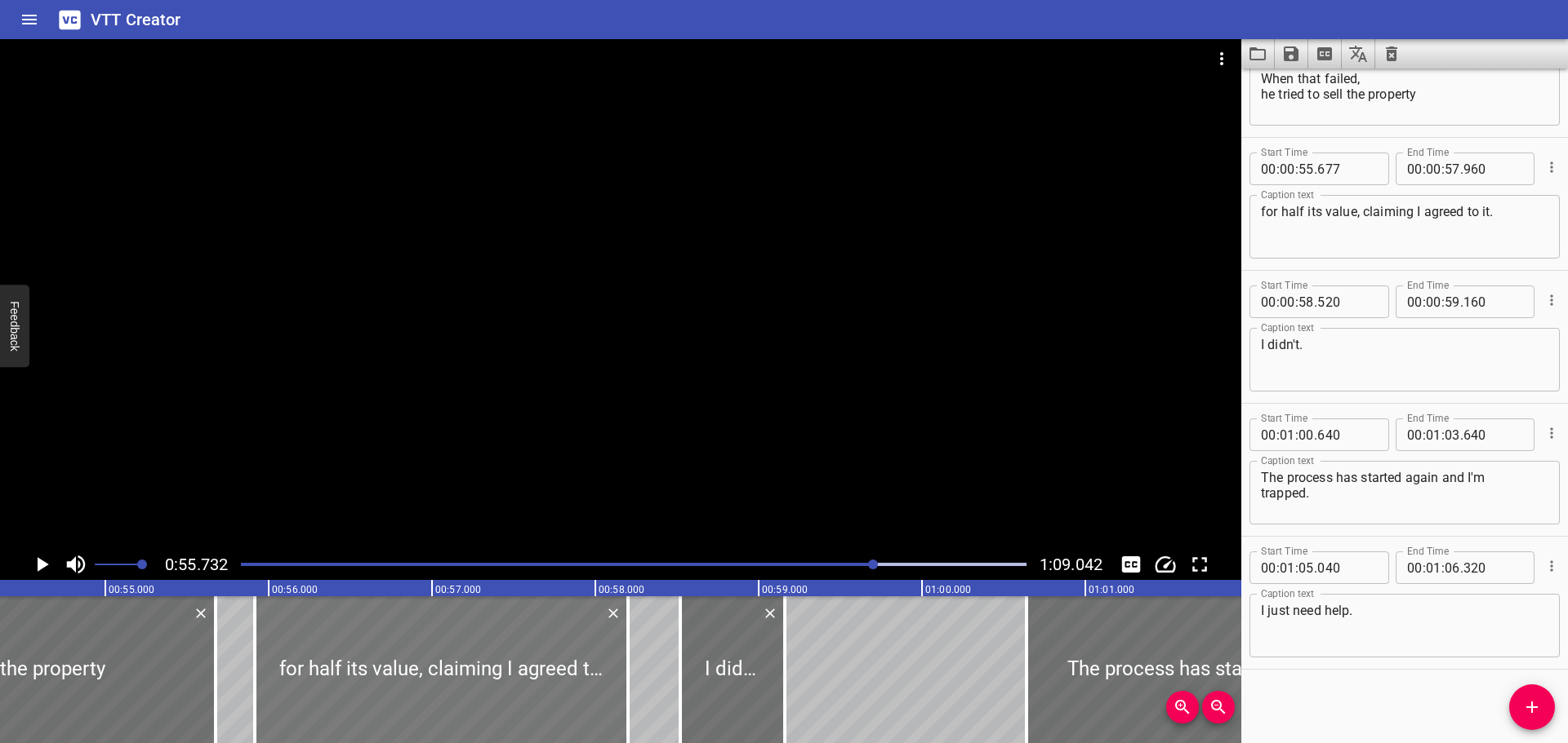
drag, startPoint x: 250, startPoint y: 678, endPoint x: 289, endPoint y: 677, distance: 39.0
click at [289, 677] on div at bounding box center [441, 670] width 373 height 146
type input "917"
type input "58"
type input "200"
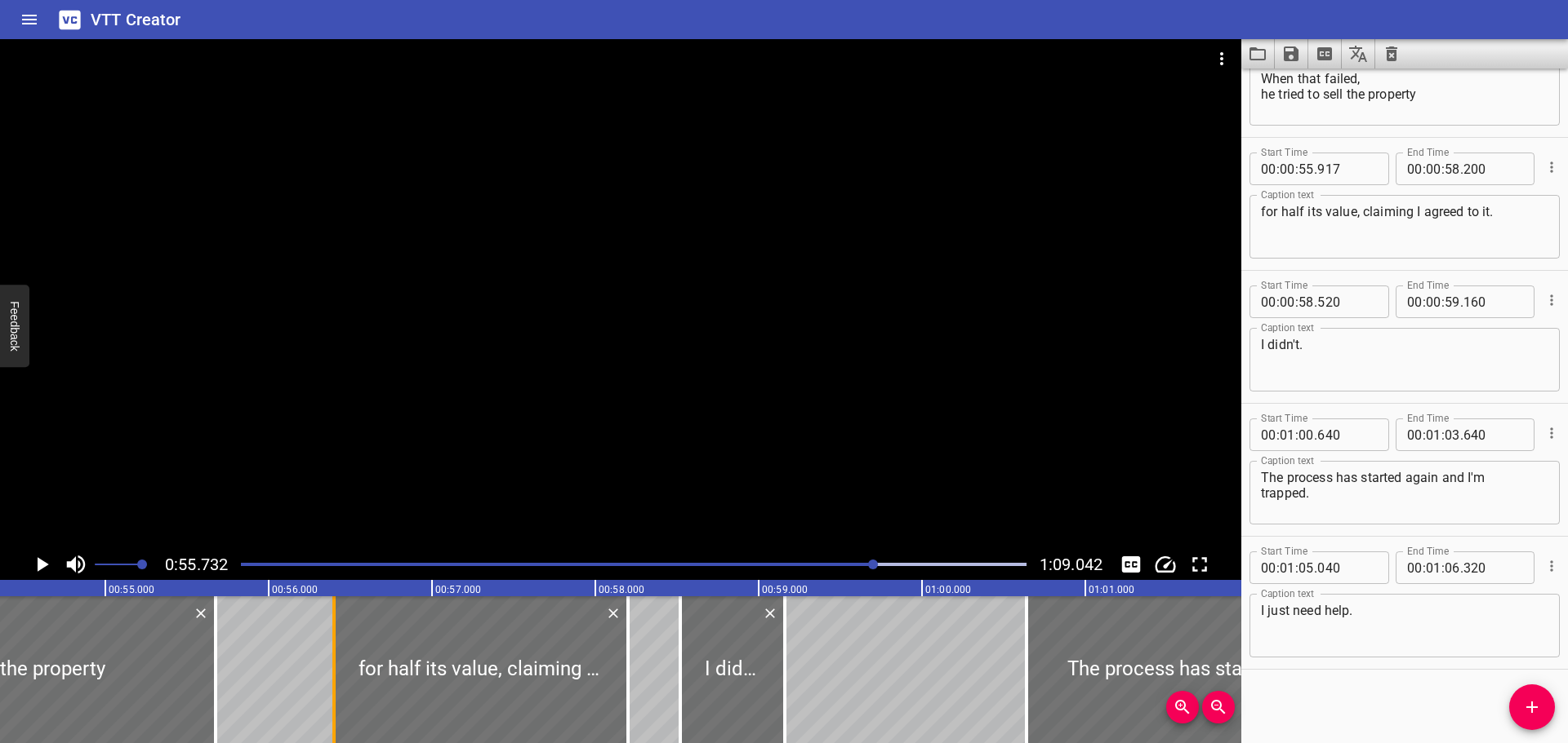
drag, startPoint x: 260, startPoint y: 673, endPoint x: 342, endPoint y: 684, distance: 82.7
click at [342, 684] on div at bounding box center [334, 670] width 16 height 146
type input "56"
type input "417"
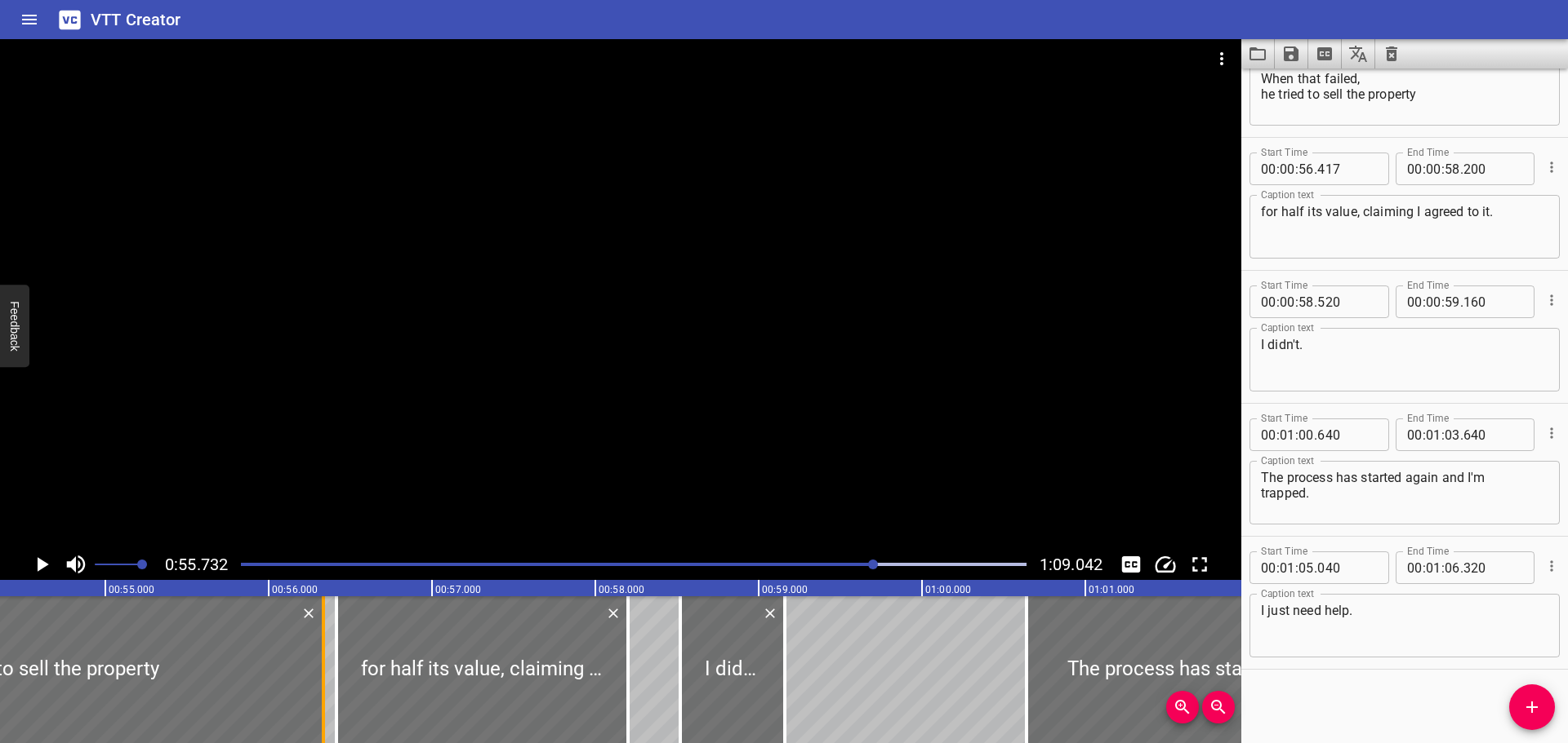
drag, startPoint x: 215, startPoint y: 694, endPoint x: 323, endPoint y: 705, distance: 108.6
click at [323, 705] on div at bounding box center [323, 670] width 4 height 146
type input "56"
type input "337"
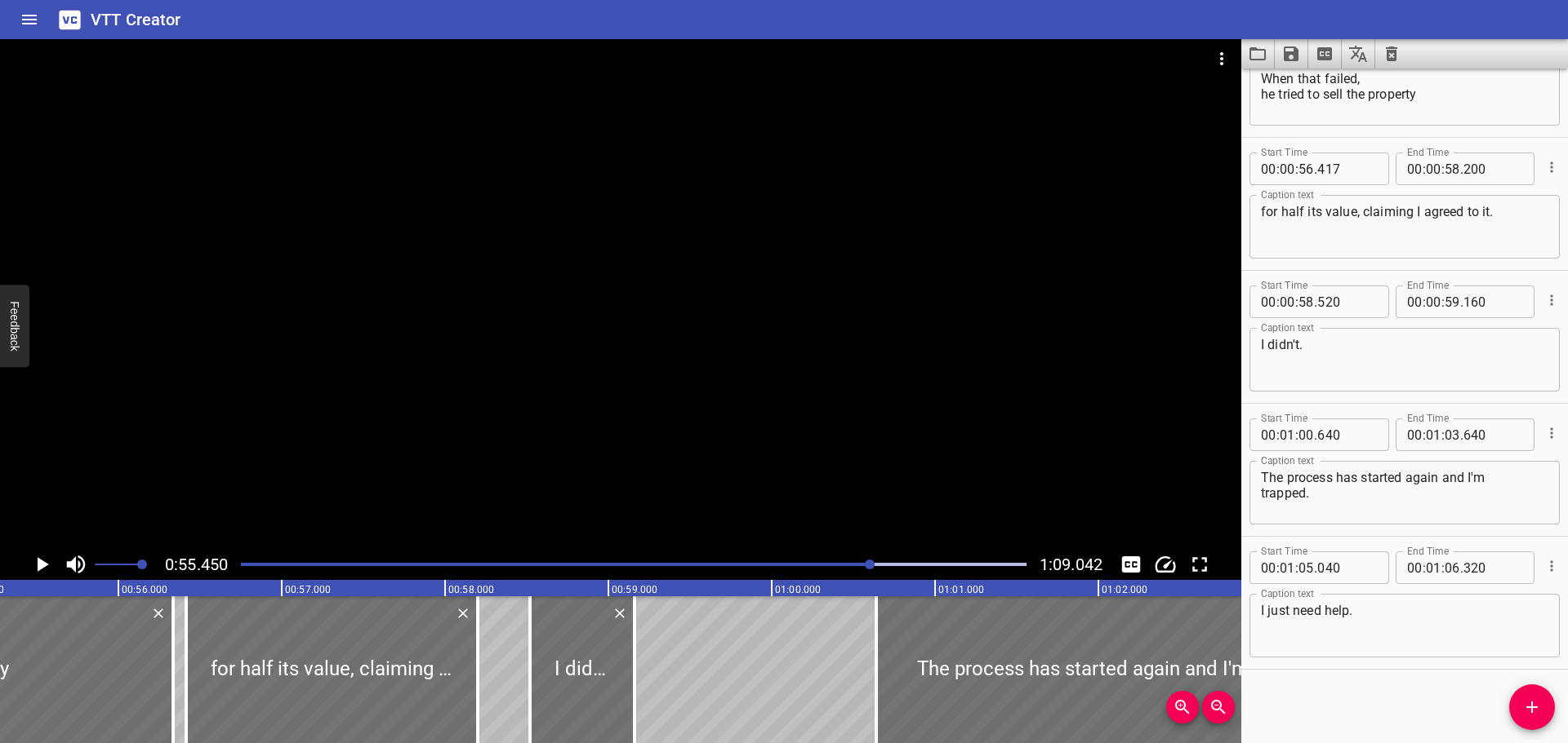
scroll to position [0, 9054]
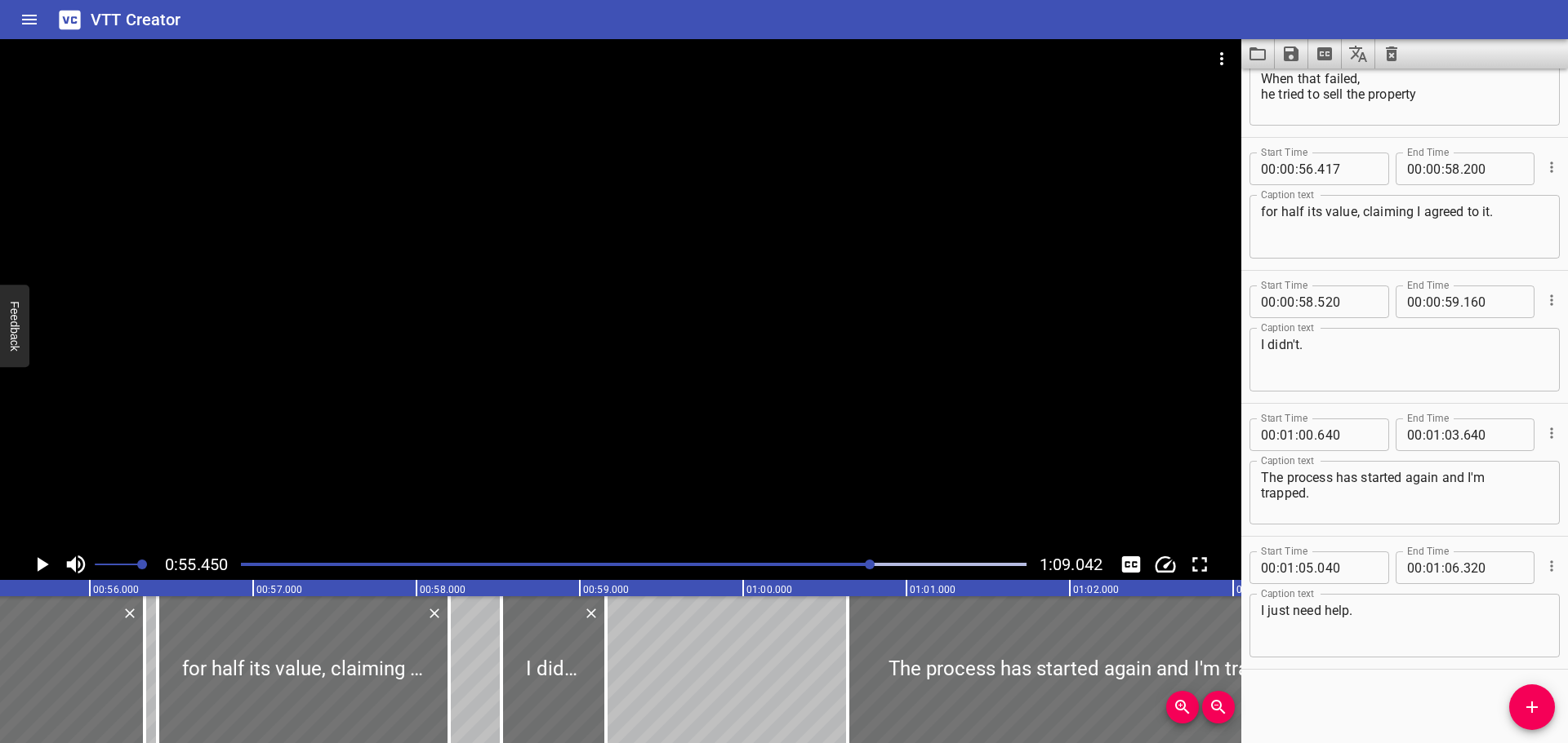
click at [41, 559] on icon "Play/Pause" at bounding box center [41, 565] width 25 height 25
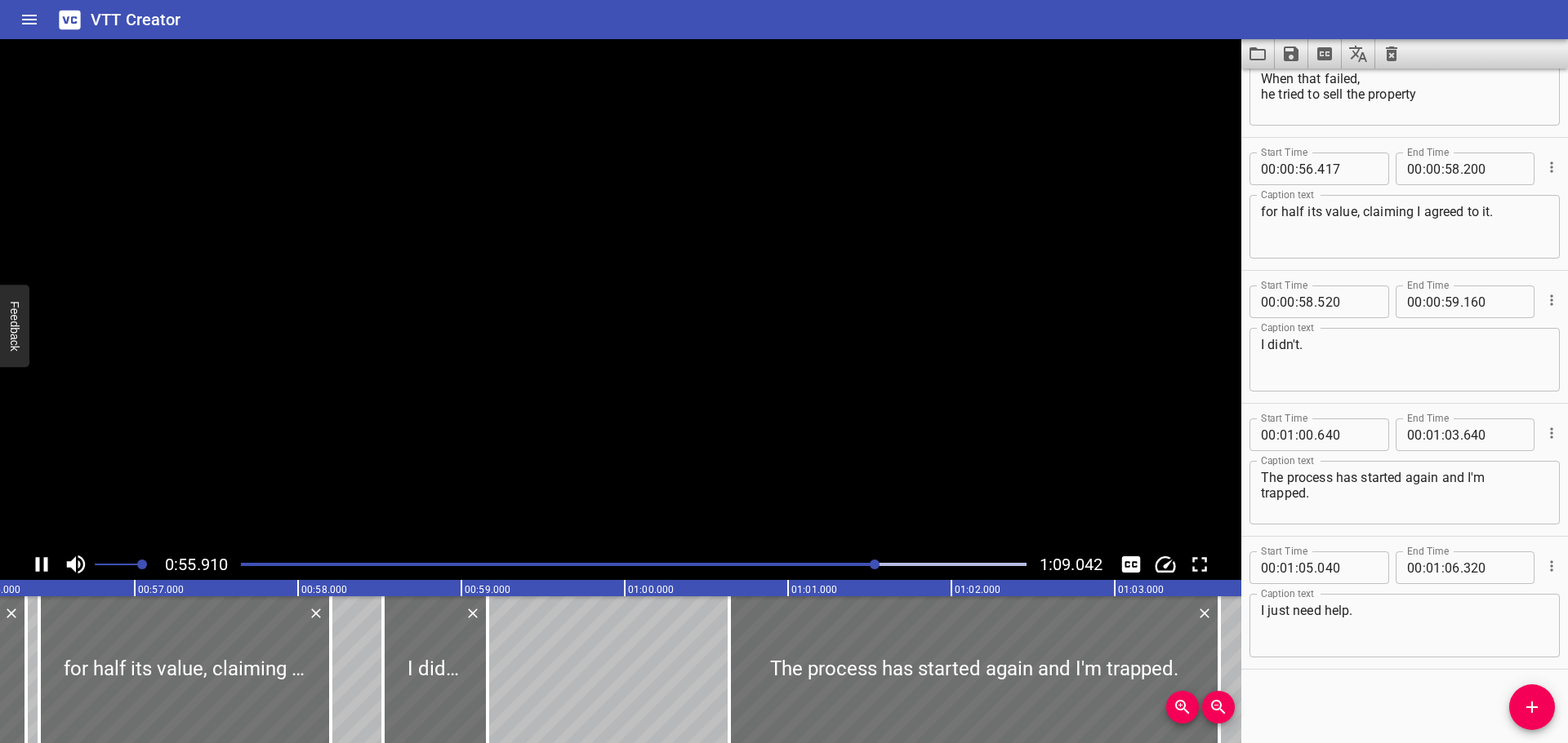
click at [41, 559] on icon "Play/Pause" at bounding box center [41, 565] width 25 height 25
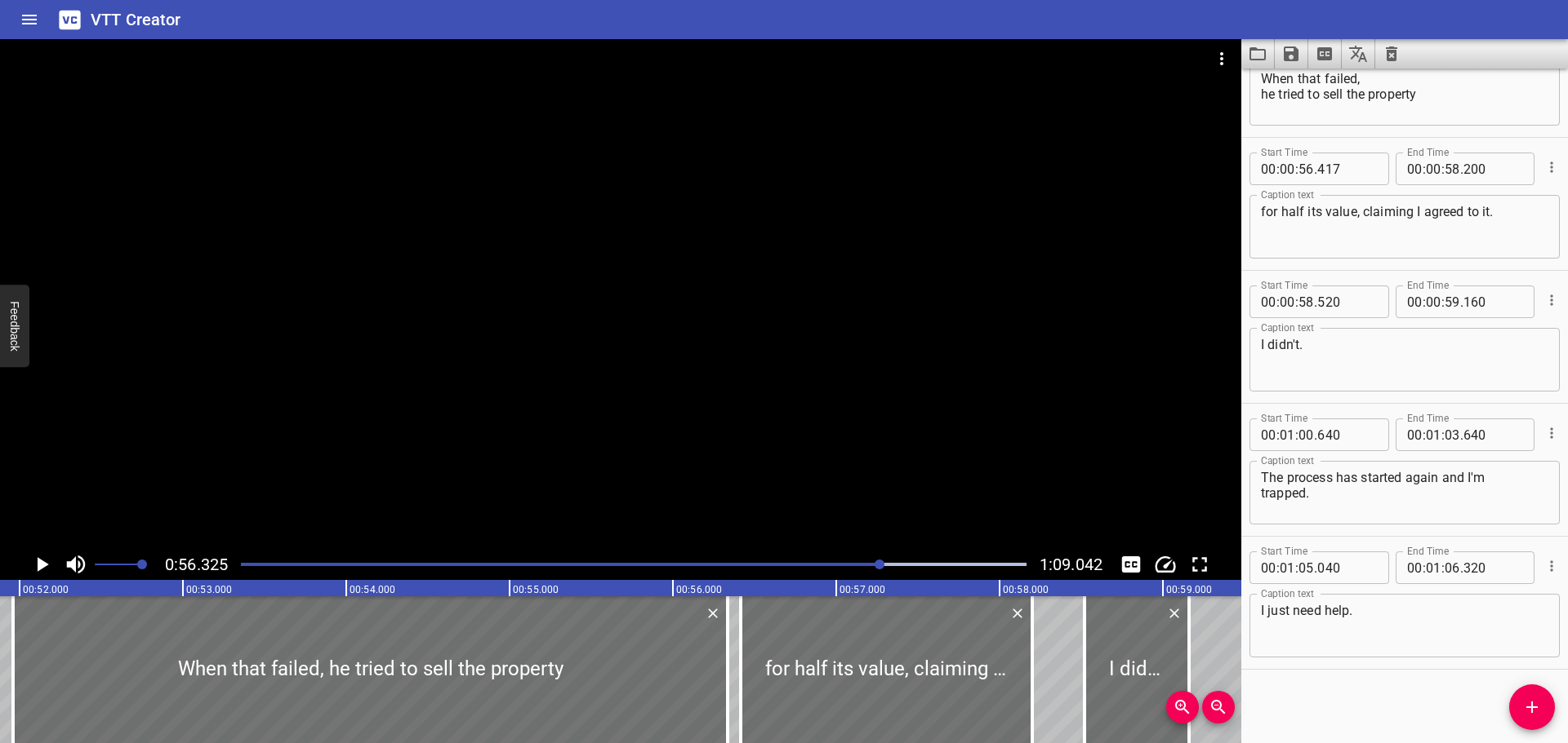
scroll to position [0, 8458]
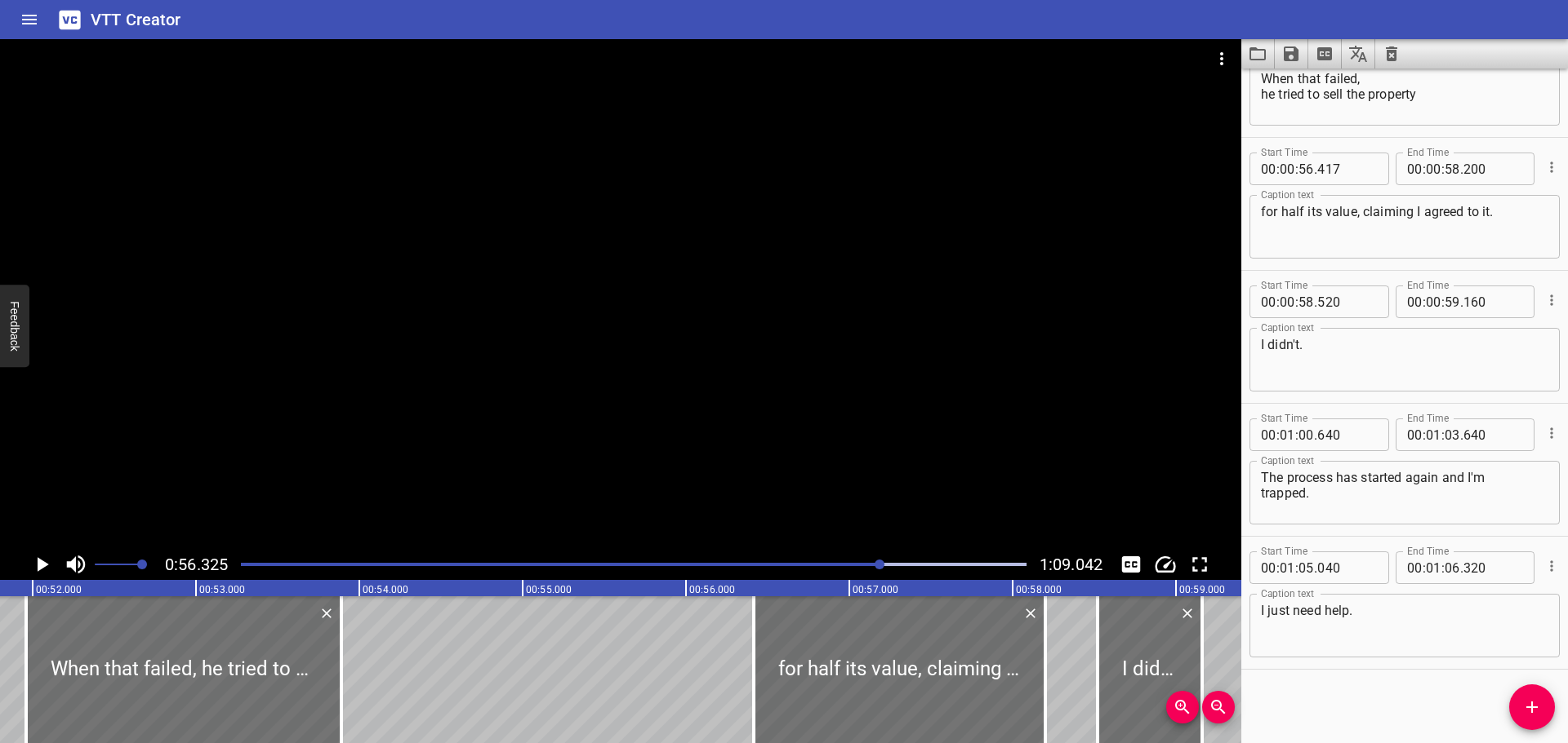
drag, startPoint x: 739, startPoint y: 710, endPoint x: 340, endPoint y: 732, distance: 399.6
click at [340, 732] on div "00:00.000 00:01.000 00:02.000 00:03.000 00:04.000 00:05.000 00:06.000 00:07.000…" at bounding box center [621, 661] width 1241 height 163
type input "53"
type input "892"
click at [184, 678] on div at bounding box center [184, 670] width 315 height 146
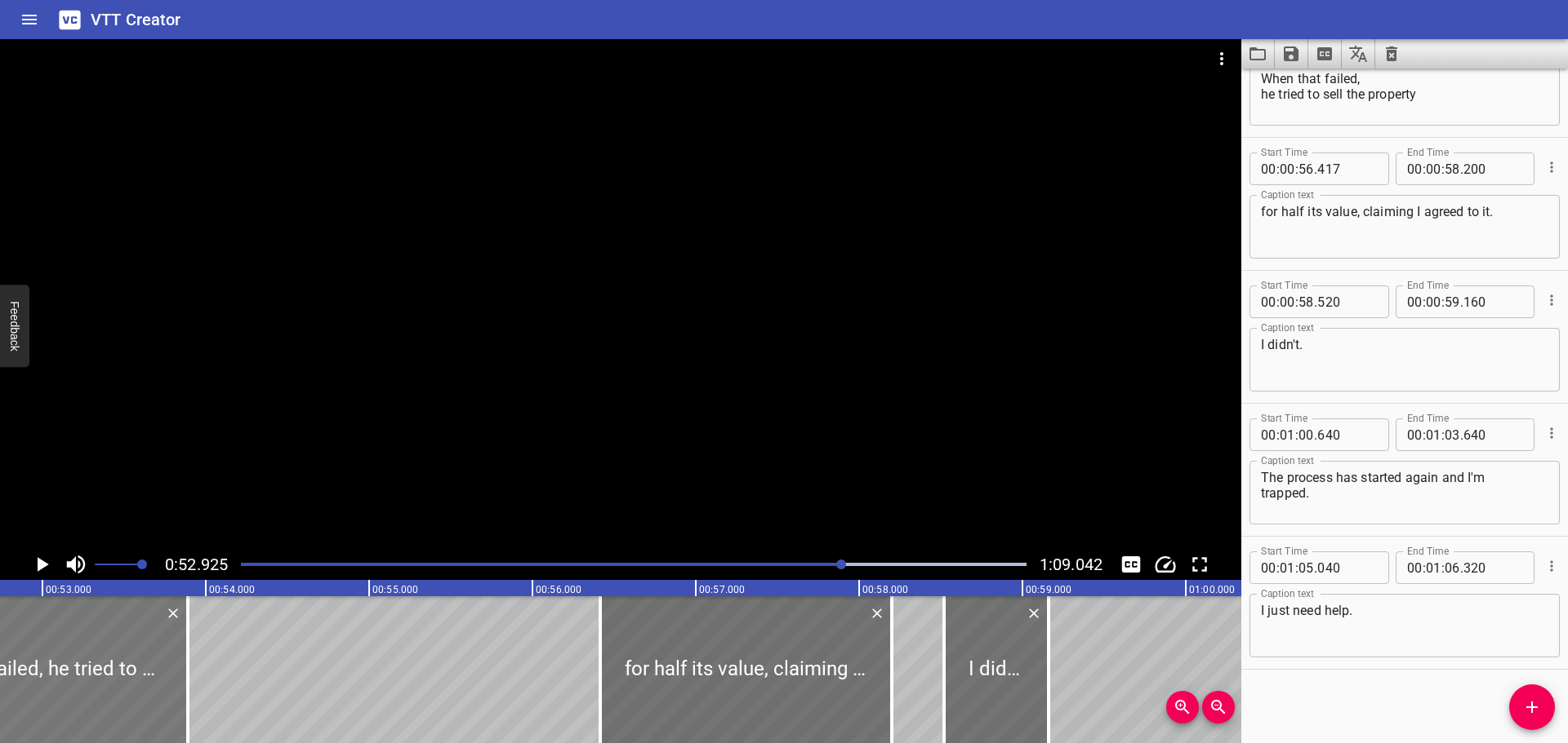
scroll to position [0, 8642]
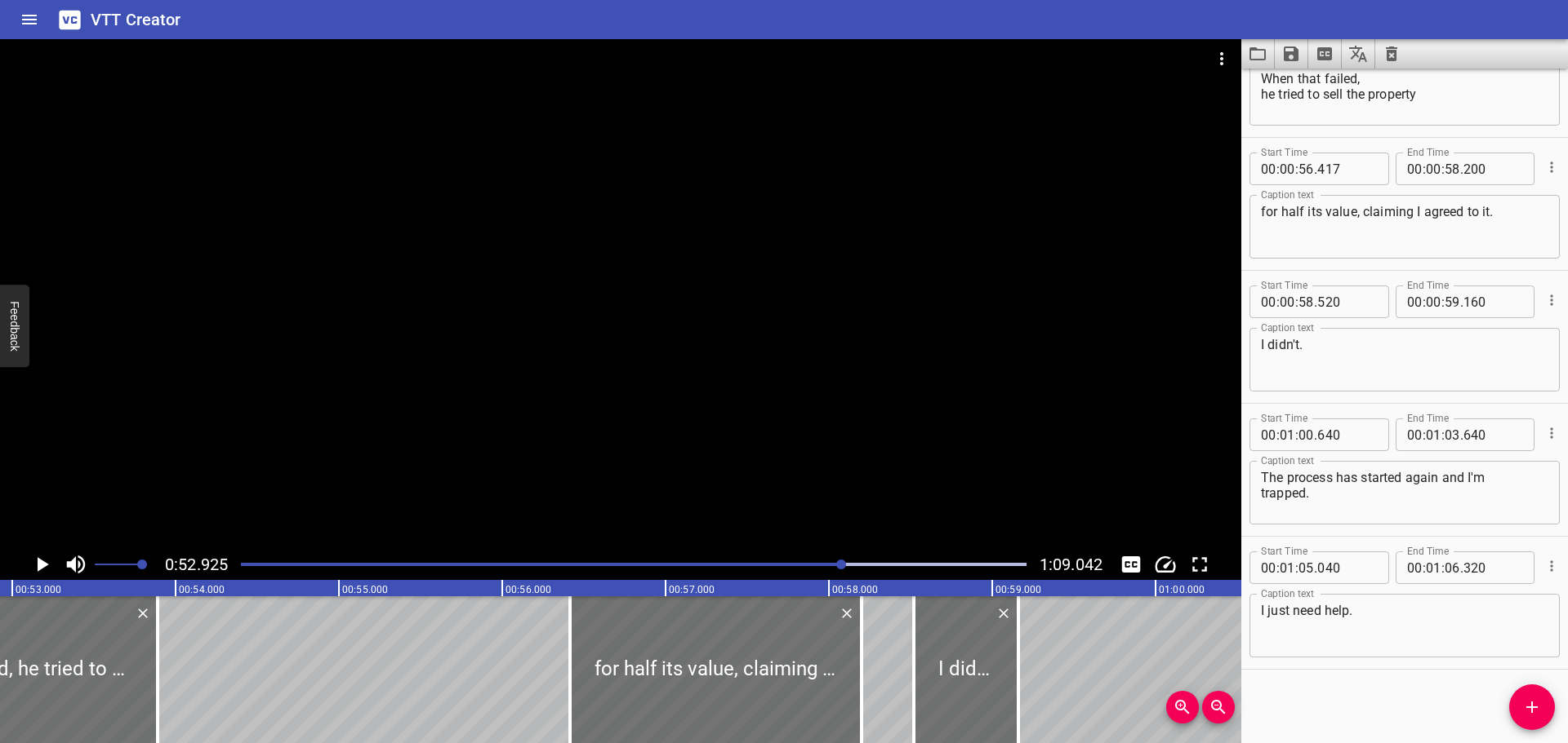
click at [45, 564] on icon "Play/Pause" at bounding box center [43, 565] width 11 height 15
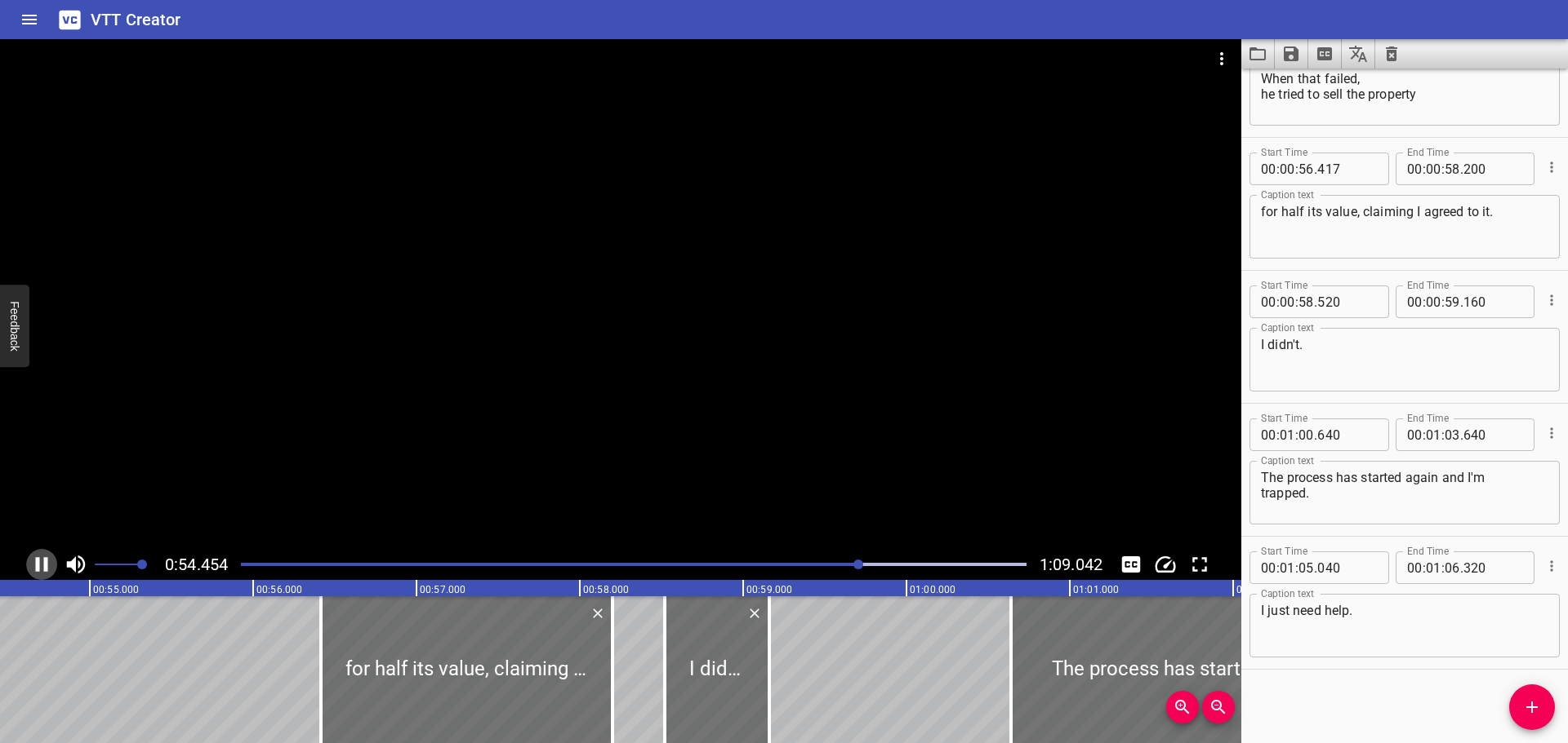
click at [35, 566] on icon "Play/Pause" at bounding box center [41, 565] width 25 height 25
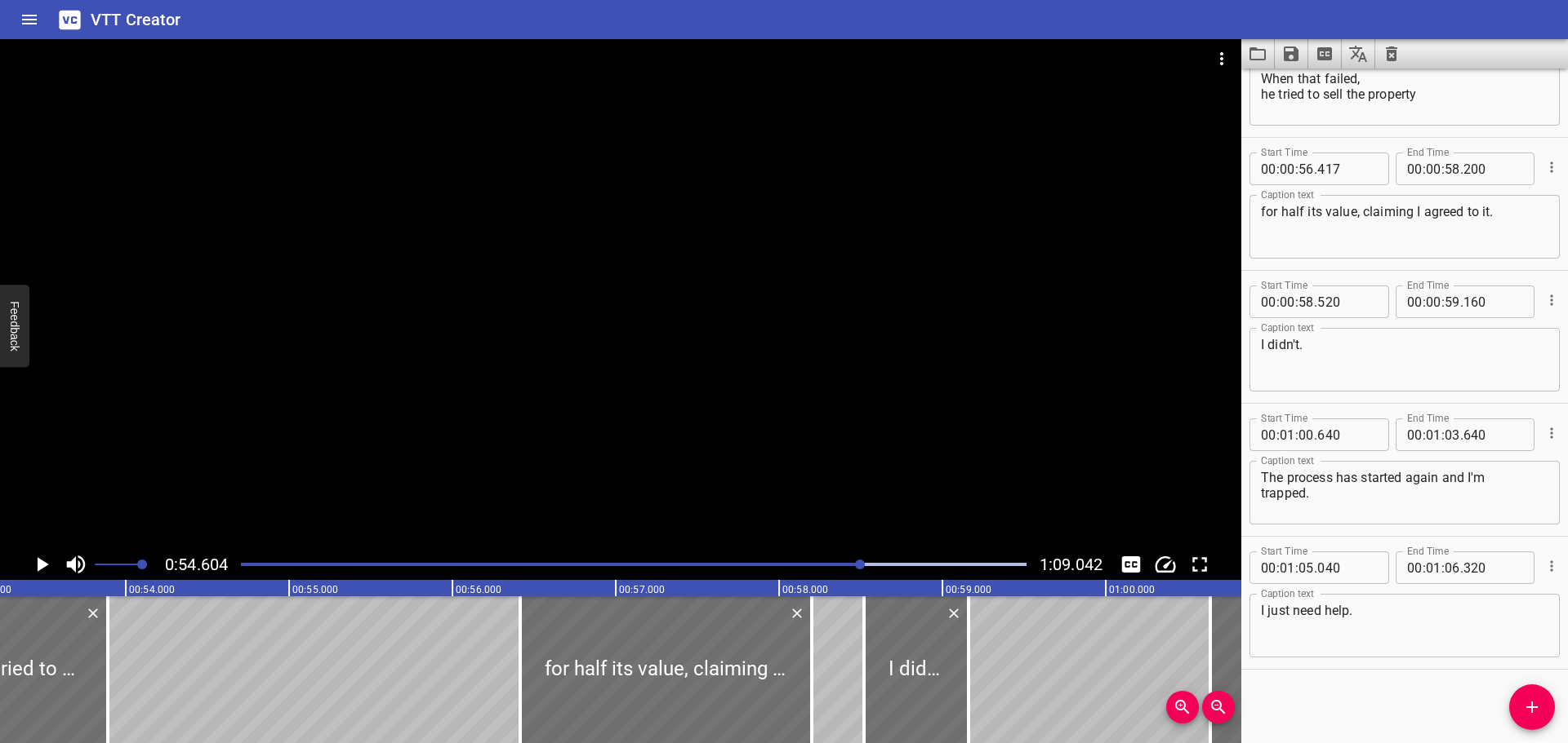
scroll to position [0, 8652]
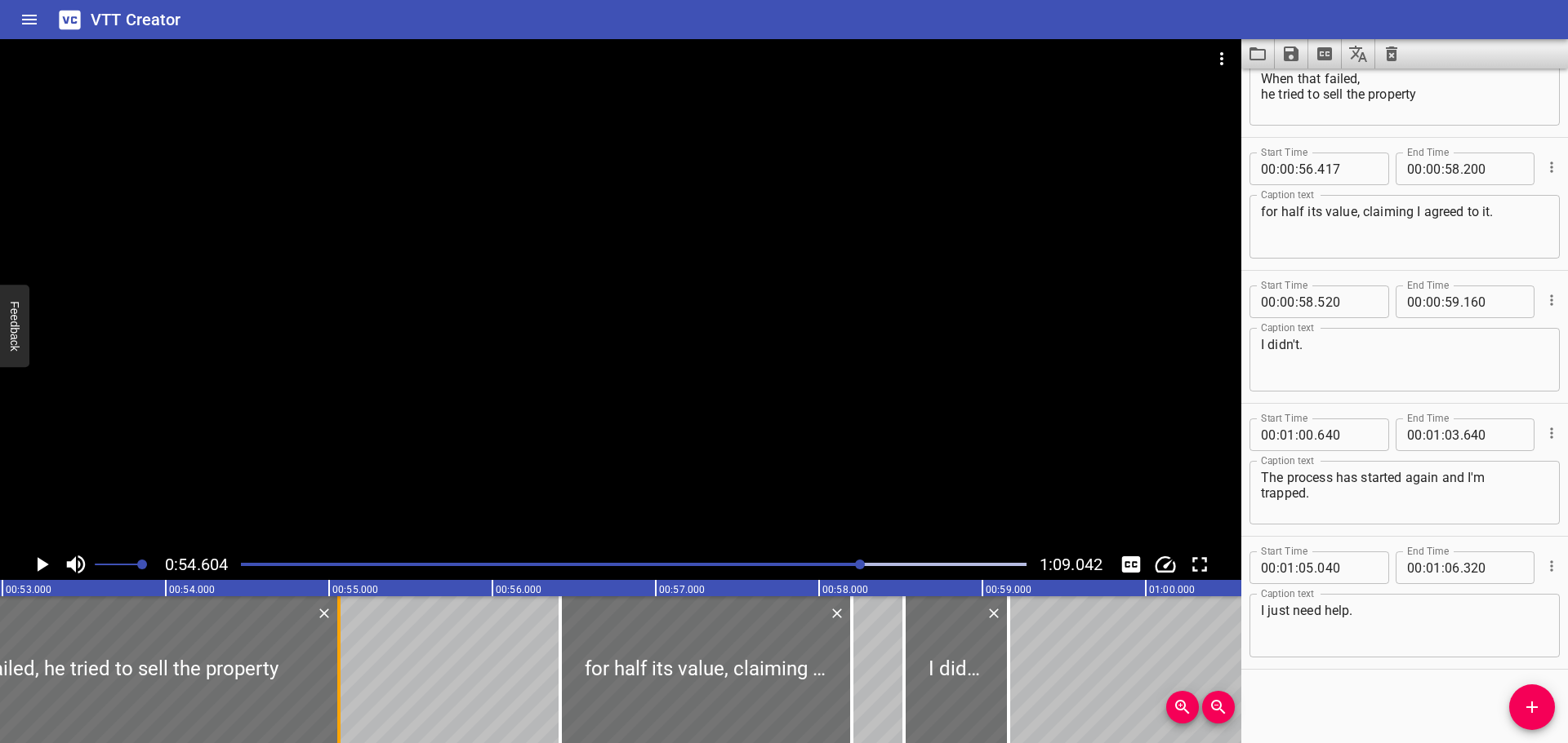
drag, startPoint x: 152, startPoint y: 680, endPoint x: 343, endPoint y: 683, distance: 191.0
click at [343, 683] on div at bounding box center [339, 670] width 16 height 146
type input "55"
type input "062"
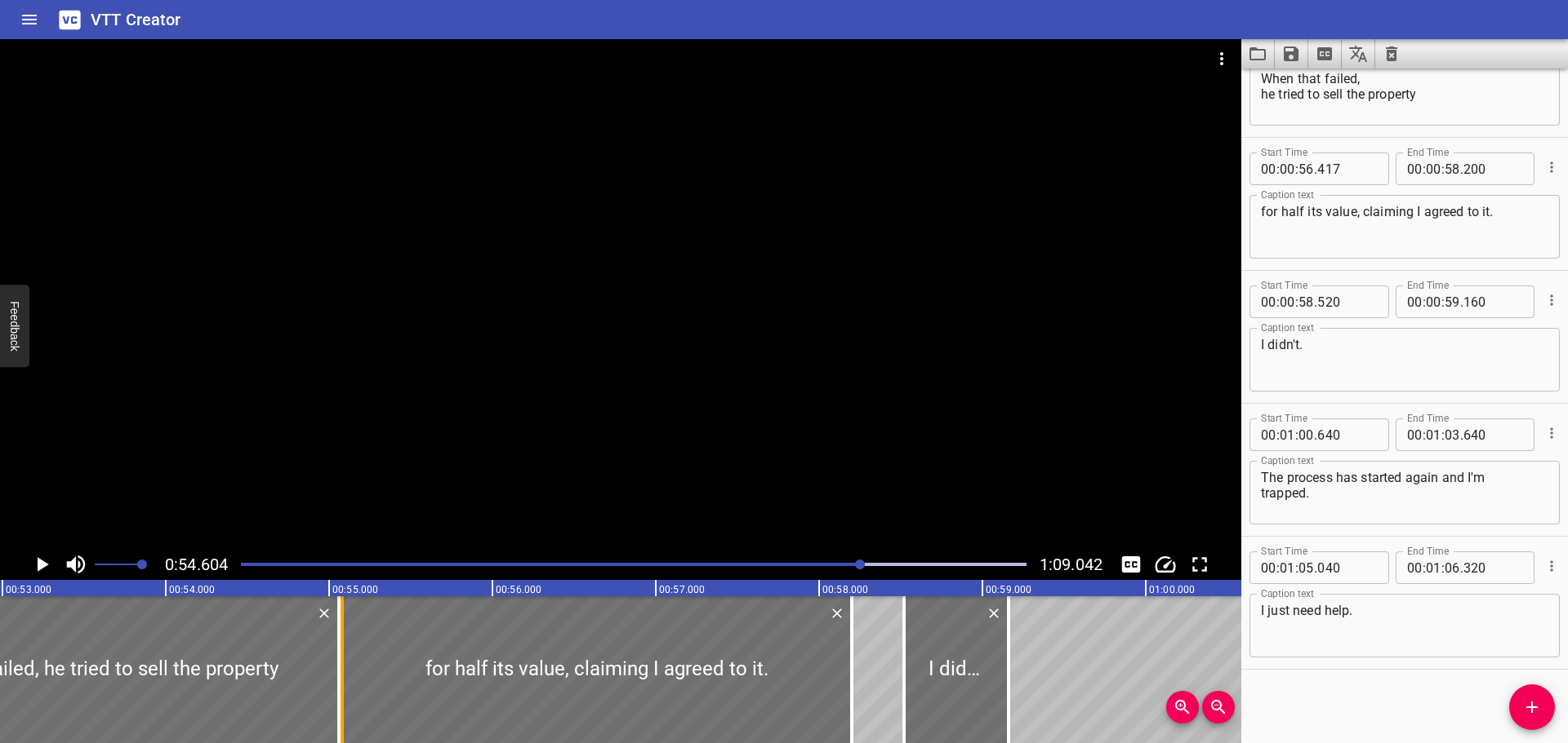
drag, startPoint x: 558, startPoint y: 707, endPoint x: 340, endPoint y: 711, distance: 218.0
click at [340, 711] on div at bounding box center [342, 670] width 16 height 146
type input "55"
type input "082"
click at [260, 711] on div at bounding box center [85, 670] width 506 height 146
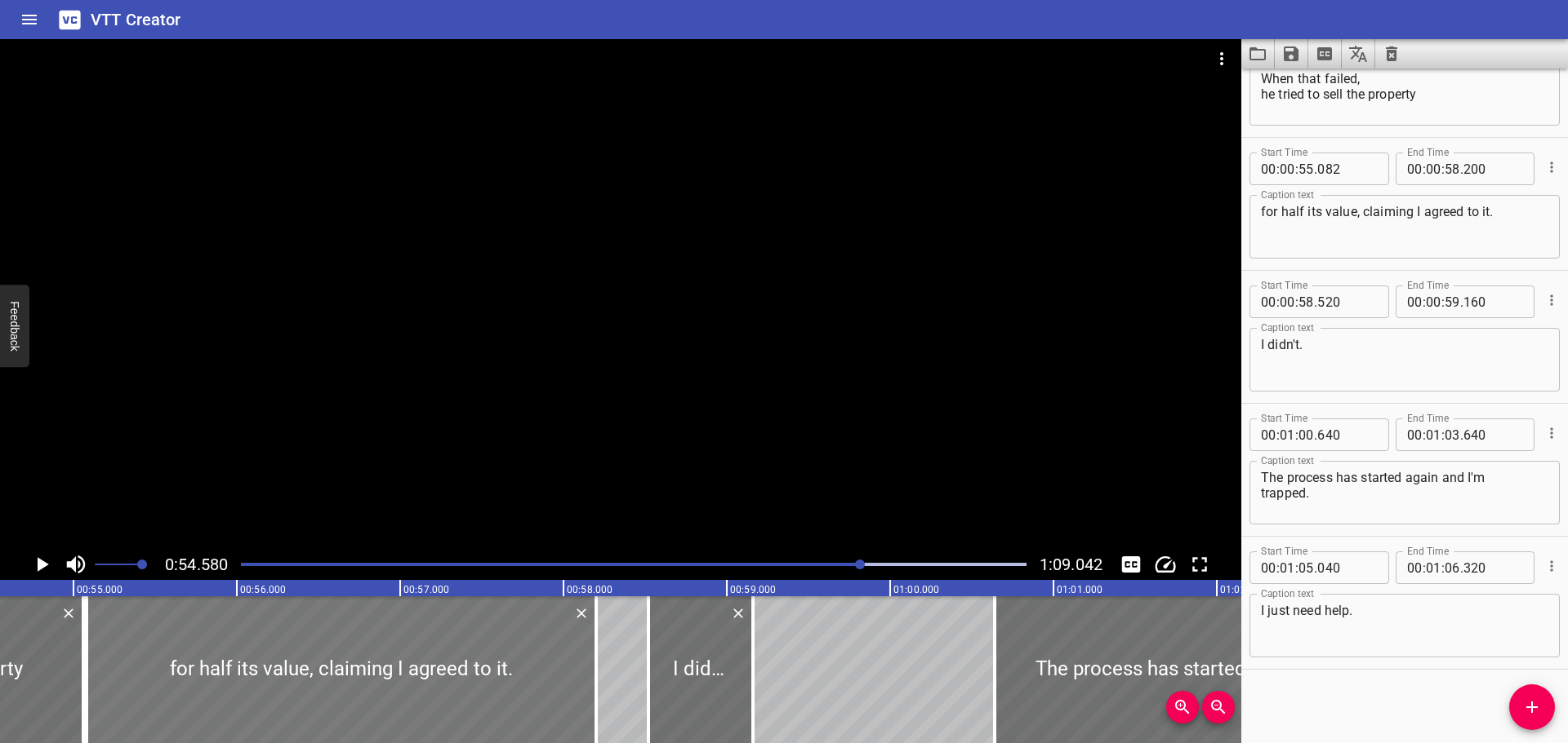
scroll to position [0, 8913]
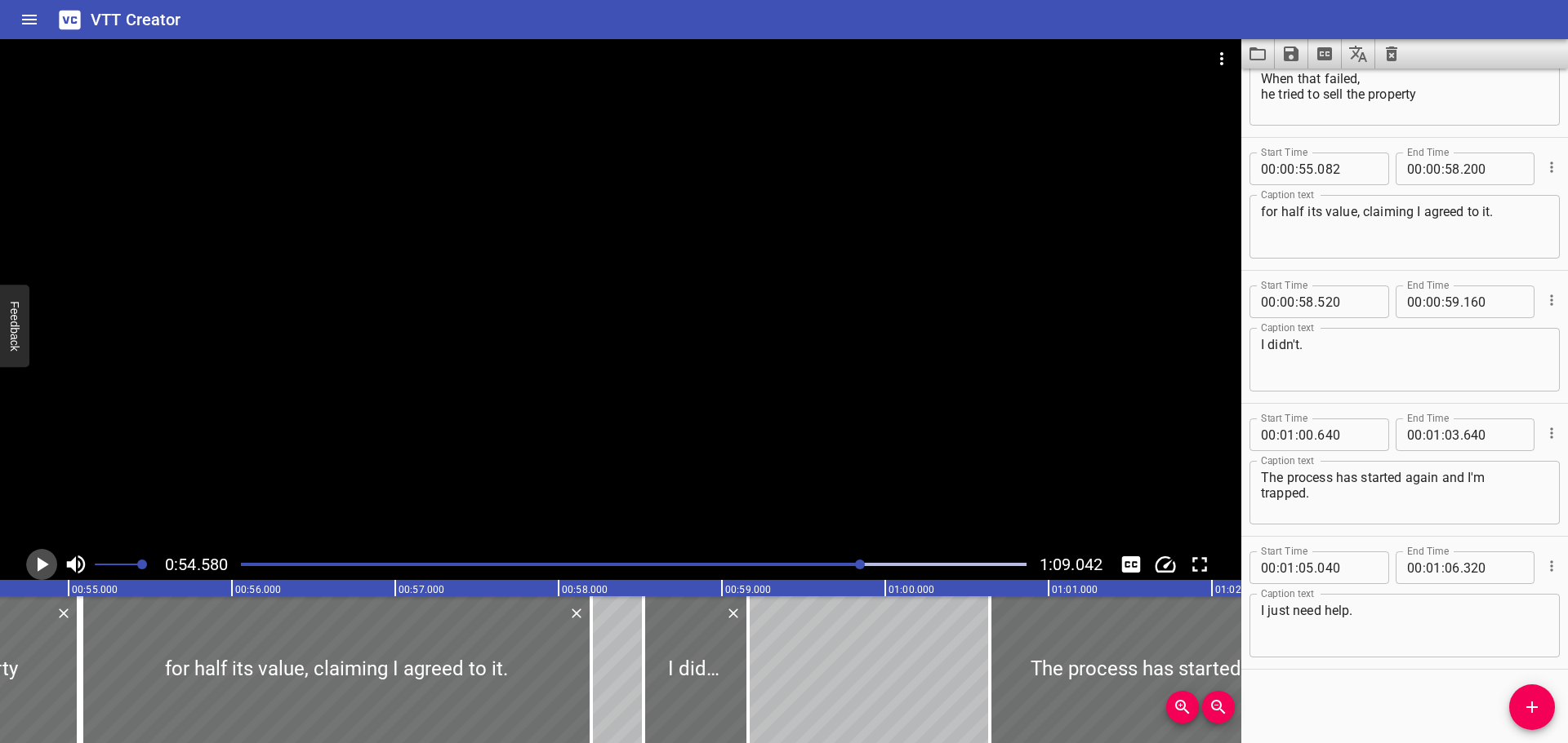
click at [41, 563] on icon "Play/Pause" at bounding box center [43, 565] width 11 height 15
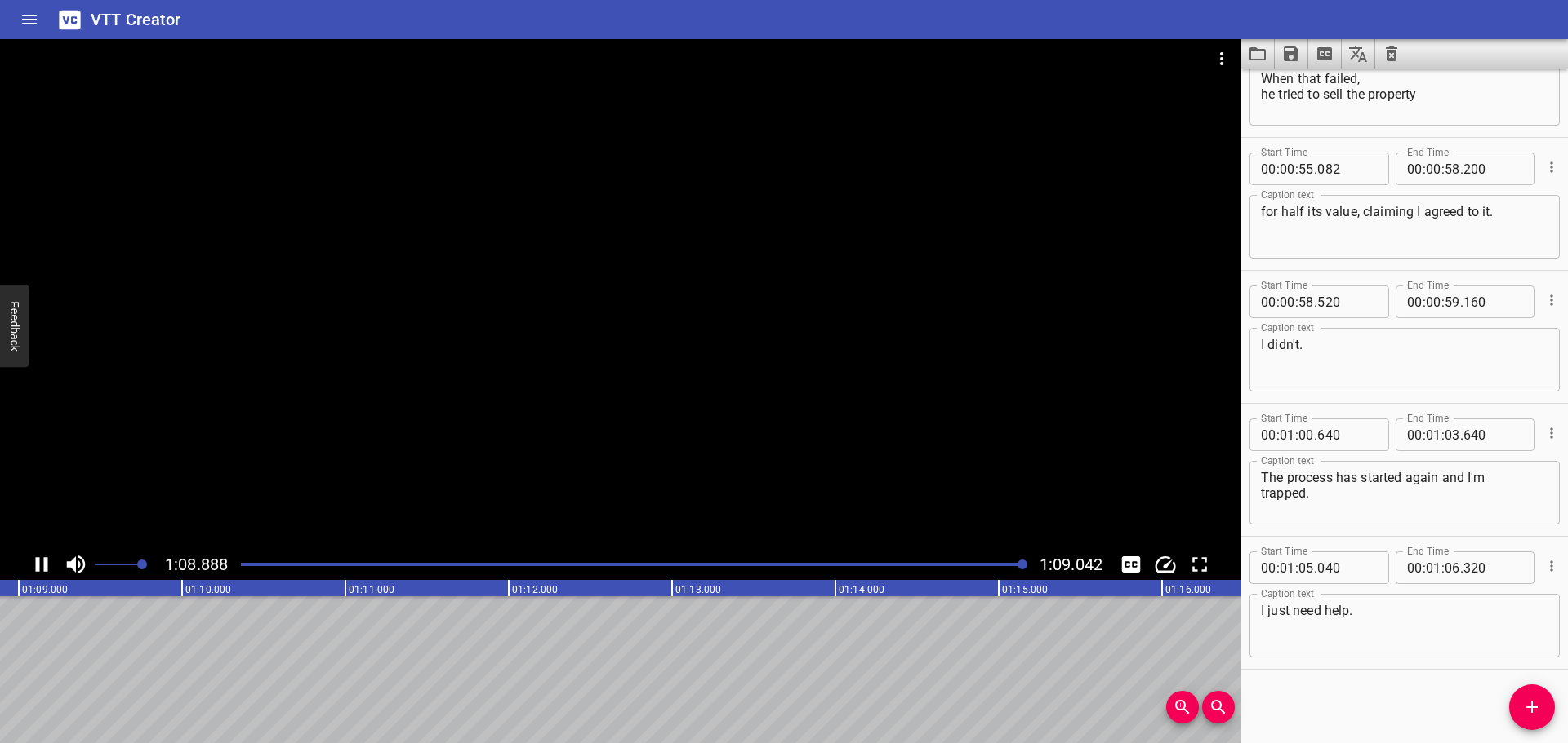
scroll to position [0, 11274]
click at [1291, 60] on icon "Save captions to file" at bounding box center [1291, 54] width 15 height 15
click at [1339, 89] on li "Save to VTT file" at bounding box center [1335, 89] width 120 height 29
